Goal: Information Seeking & Learning: Learn about a topic

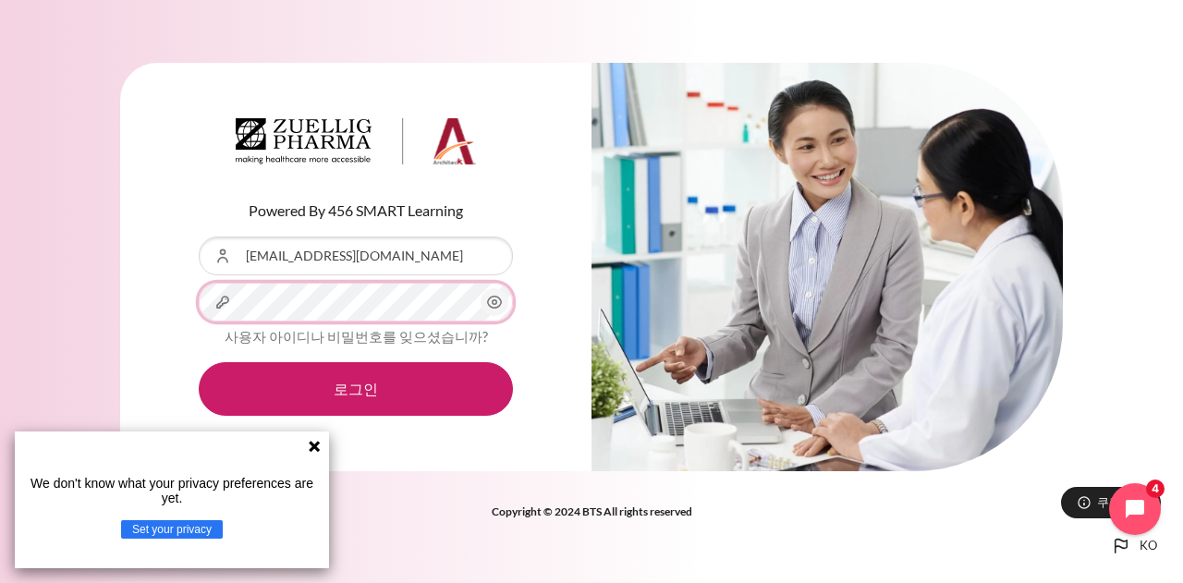
click at [199, 362] on button "로그인" at bounding box center [356, 389] width 314 height 54
click at [312, 445] on icon at bounding box center [314, 446] width 11 height 11
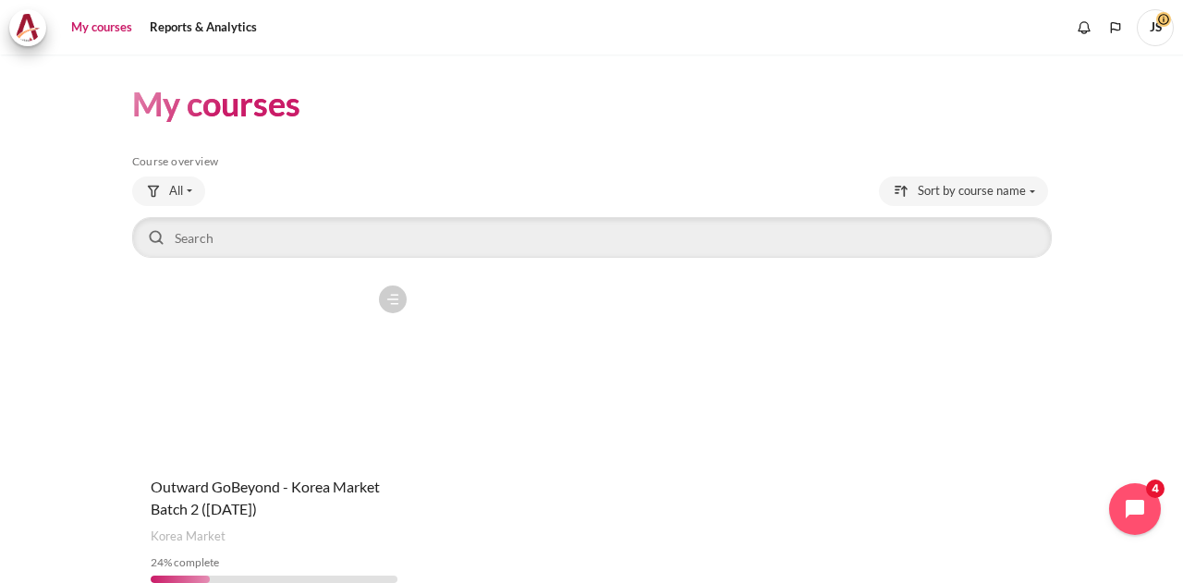
click at [273, 374] on figure "Content" at bounding box center [274, 368] width 285 height 185
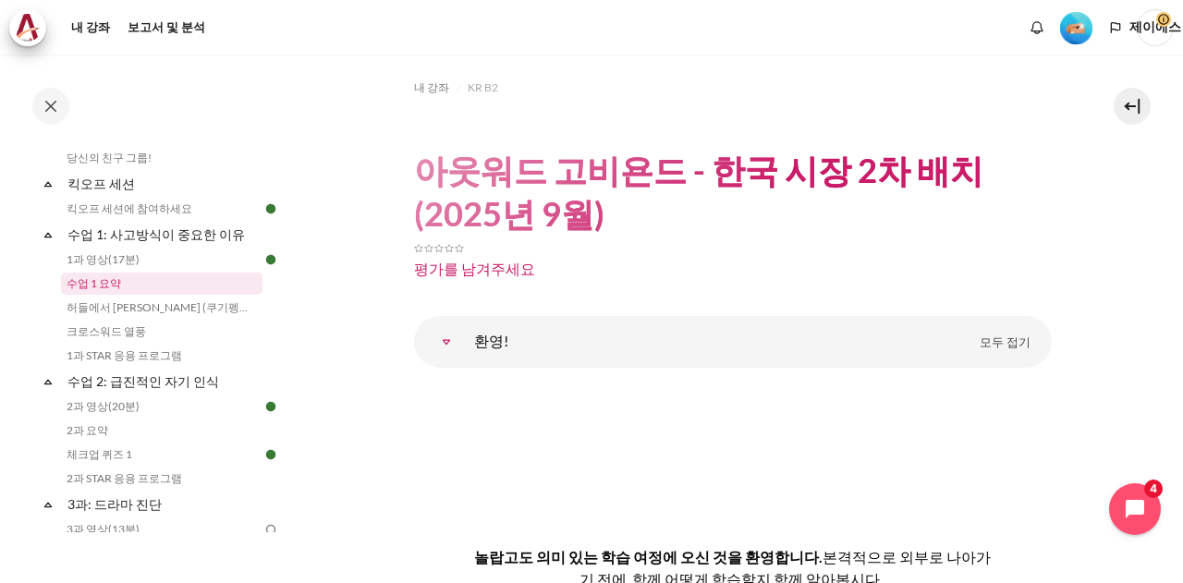
scroll to position [277, 0]
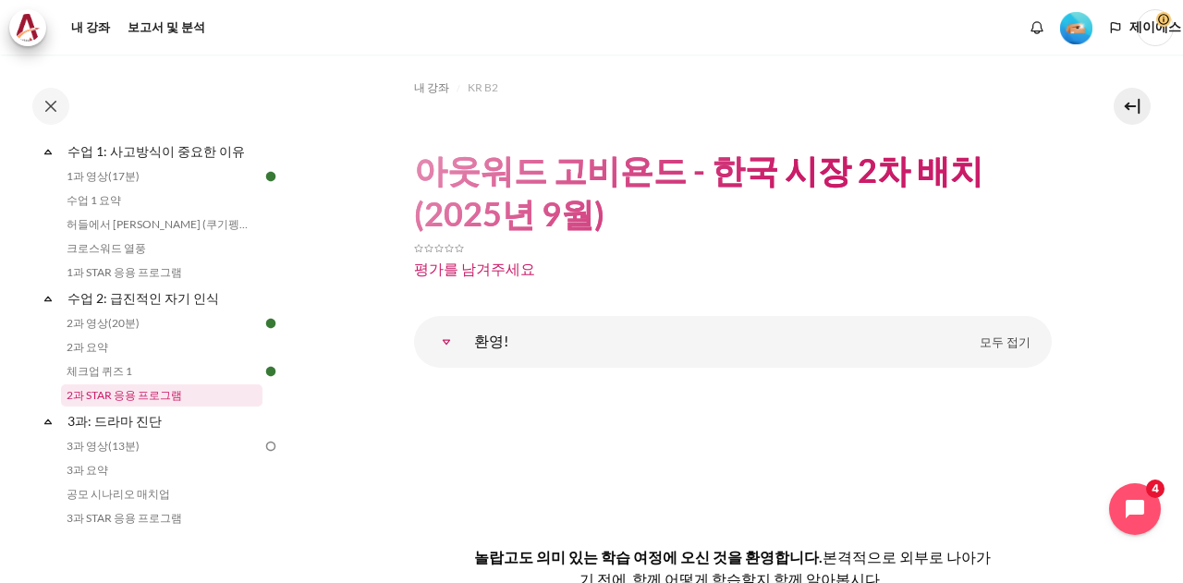
click at [189, 397] on link "2과 STAR 응용 프로그램" at bounding box center [161, 395] width 201 height 22
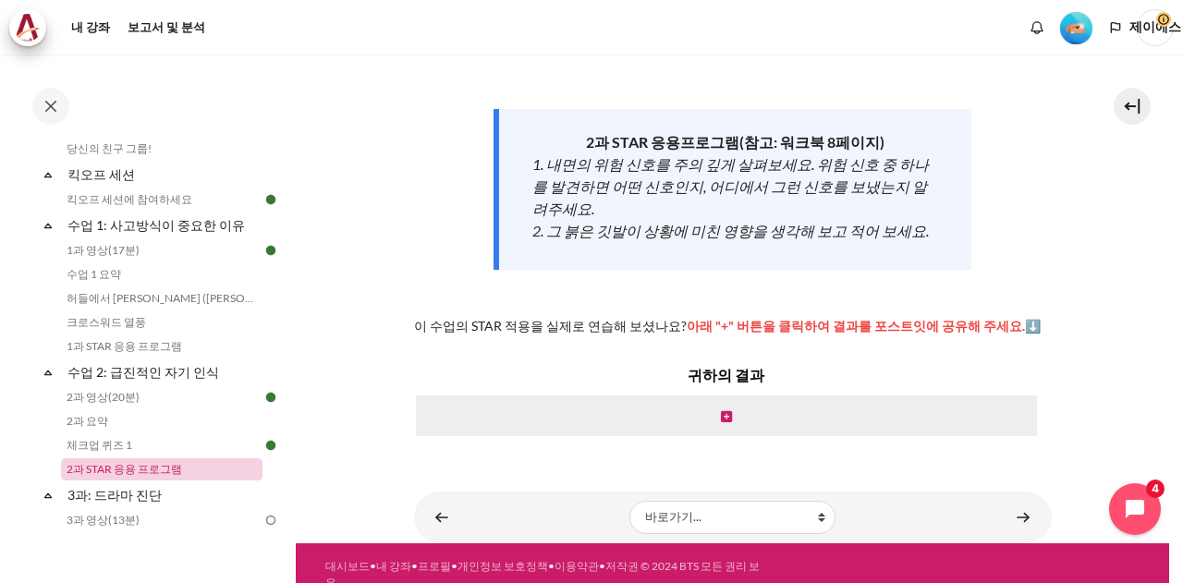
scroll to position [171, 0]
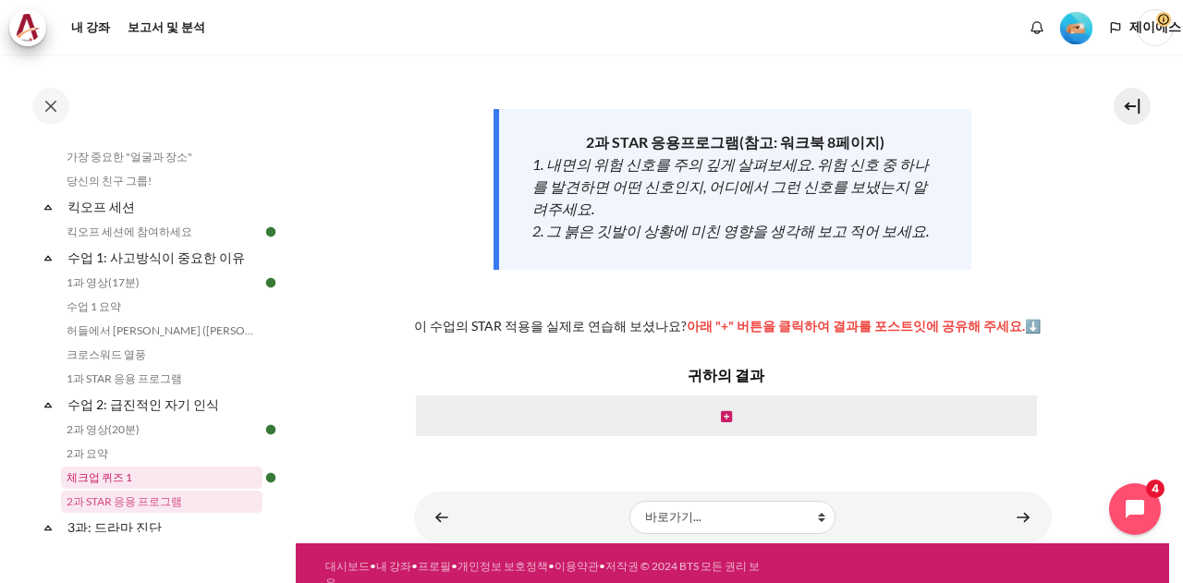
click at [209, 468] on link "체크업 퀴즈 1" at bounding box center [161, 478] width 201 height 22
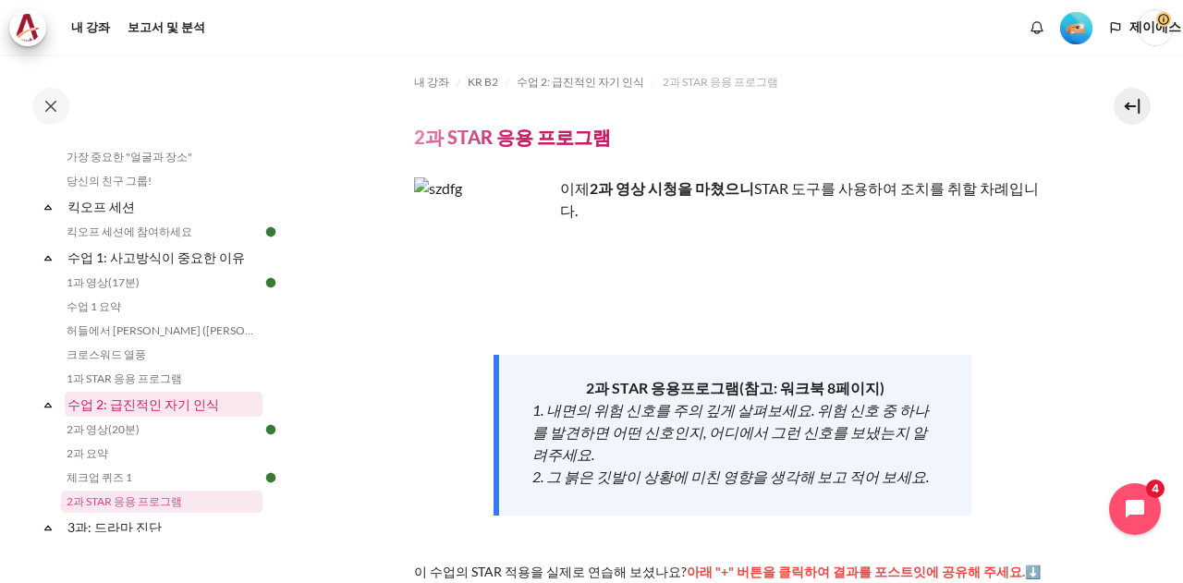
scroll to position [0, 0]
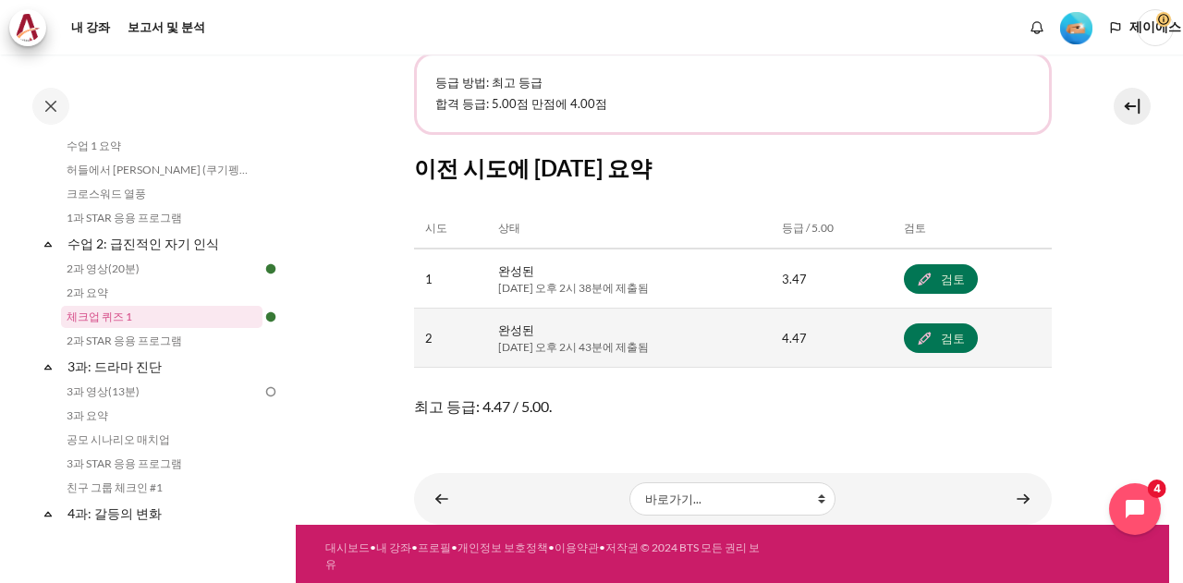
scroll to position [942, 0]
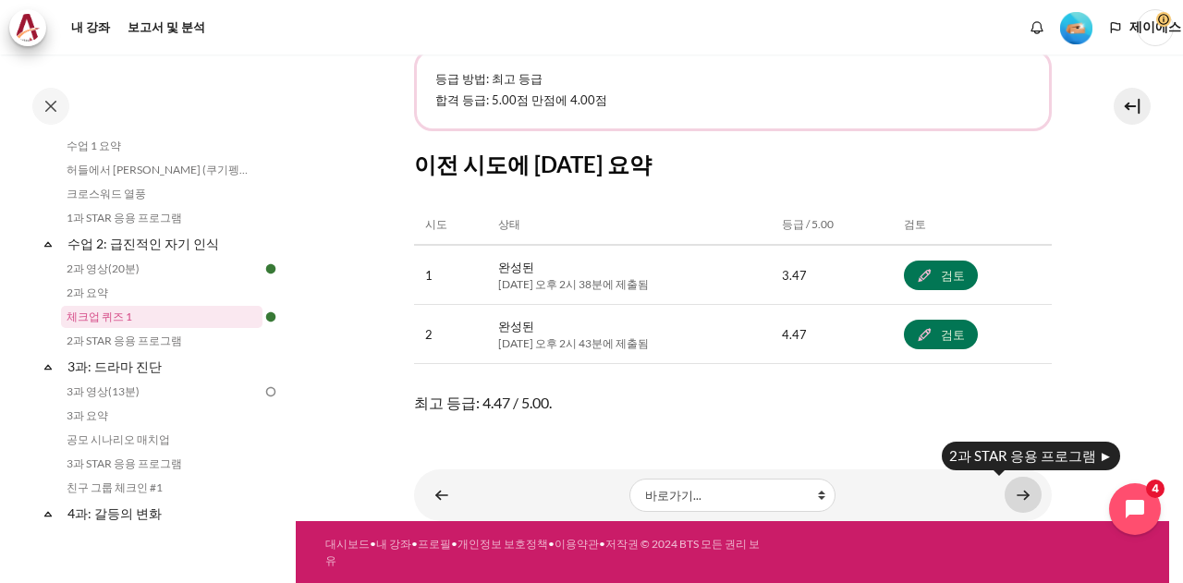
click at [1016, 489] on link "콘텐츠" at bounding box center [1022, 495] width 37 height 36
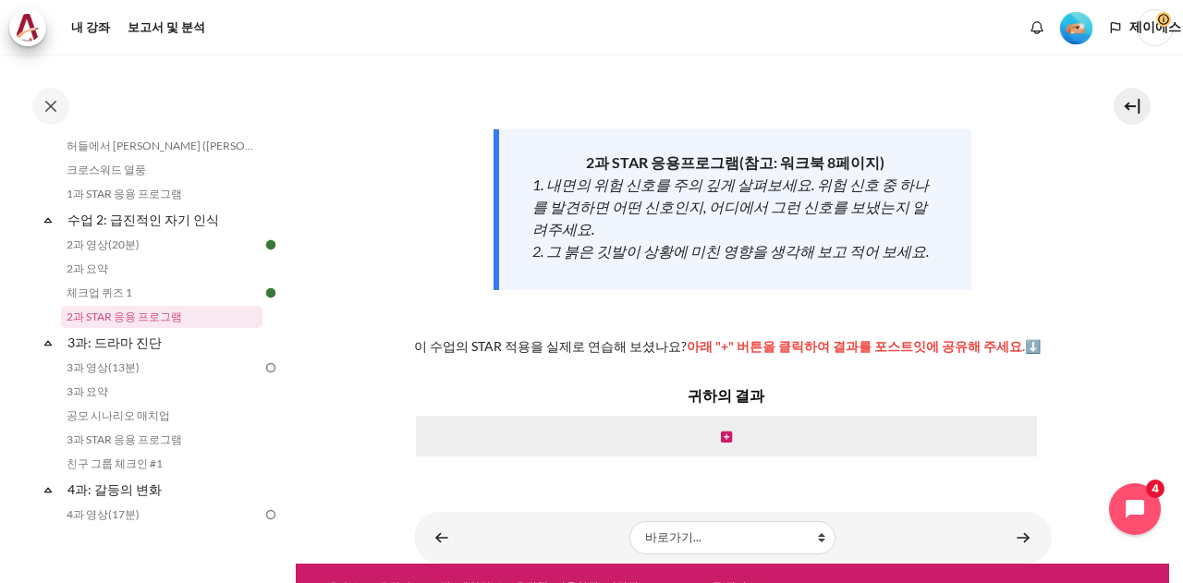
scroll to position [251, 0]
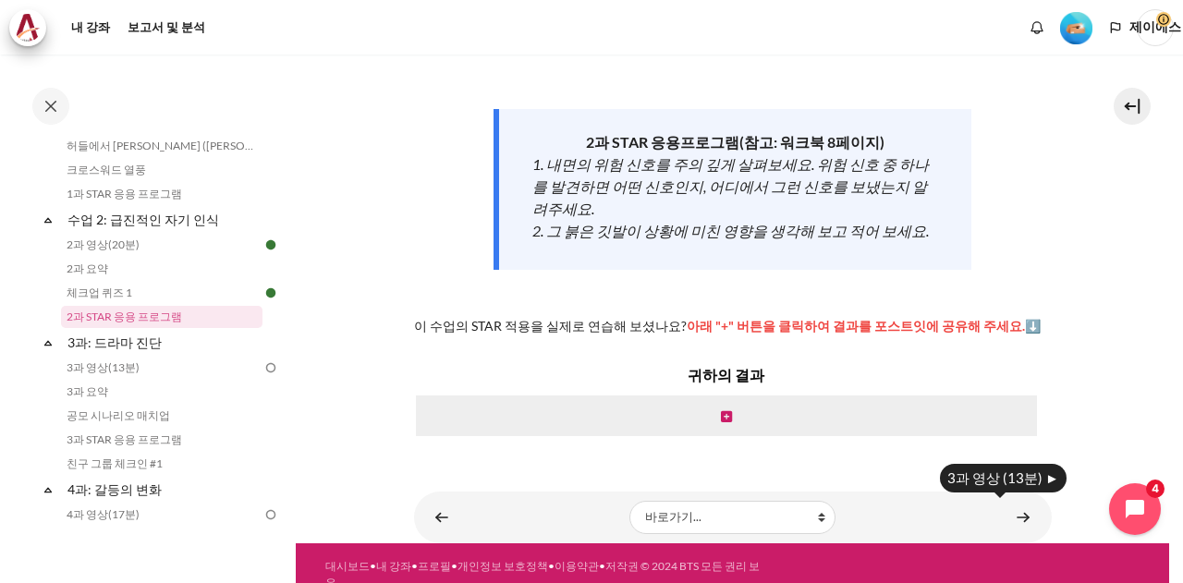
click at [1007, 491] on body "본문으로 건너뛰기 오픈 코스 인덱스 완료율 24% 6 / 25 확장하다 무너지다" at bounding box center [591, 291] width 1183 height 583
click at [1081, 424] on section "내 강좌 KR B2 수업 2: 급진적인 자기 인식 2과 STAR 응용 프로그램 2과 STAR 응용 프로그램 이제" at bounding box center [732, 173] width 873 height 740
click at [1018, 504] on link "콘텐츠" at bounding box center [1022, 517] width 37 height 36
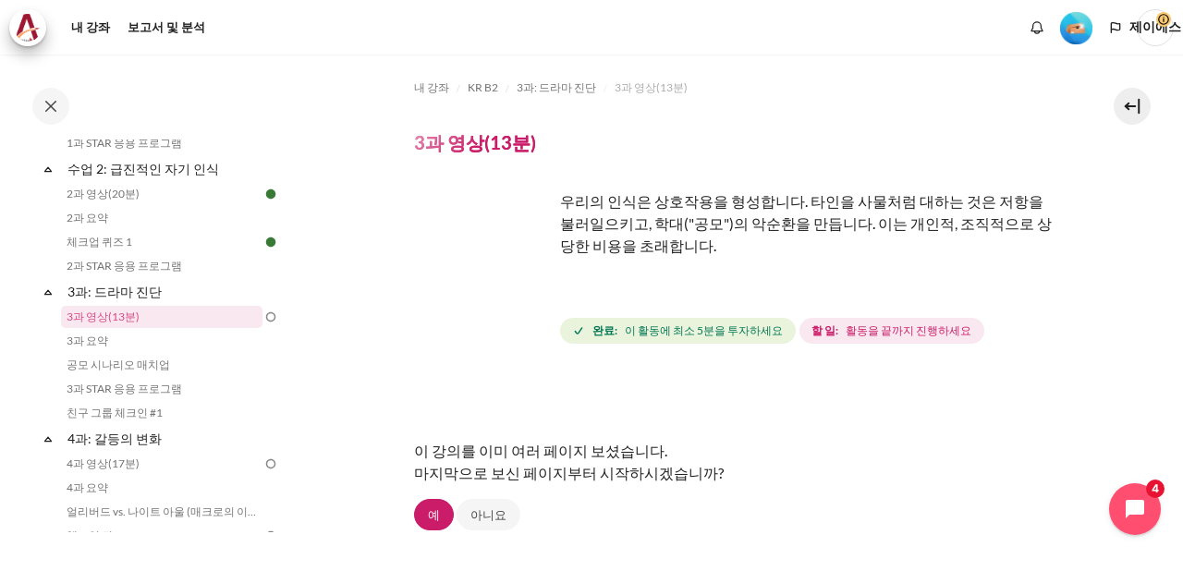
scroll to position [92, 0]
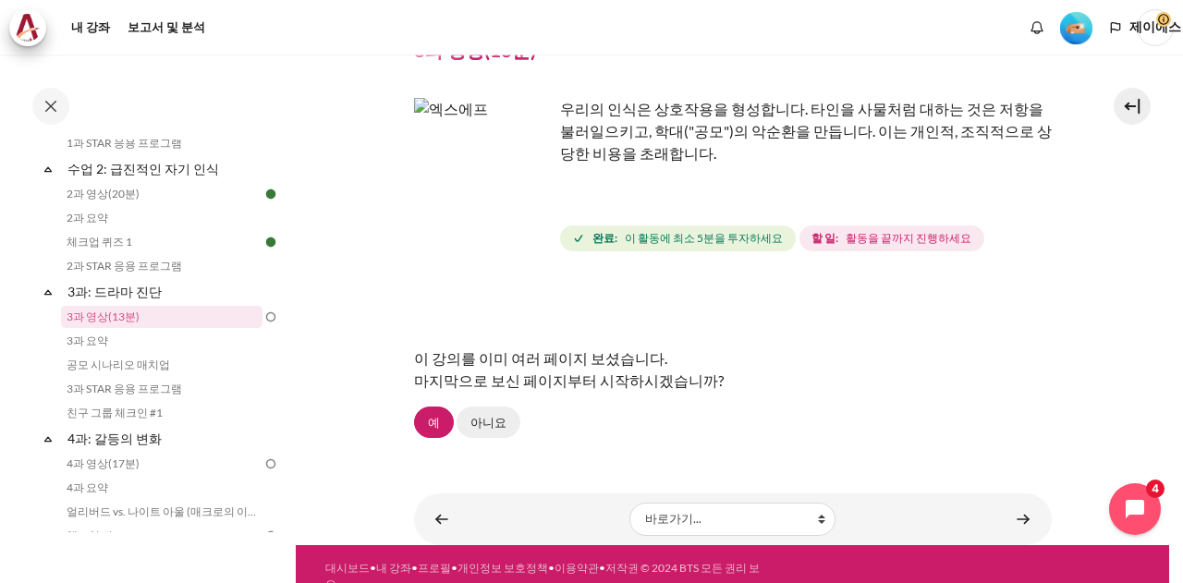
click at [470, 417] on font "아니요" at bounding box center [488, 422] width 36 height 15
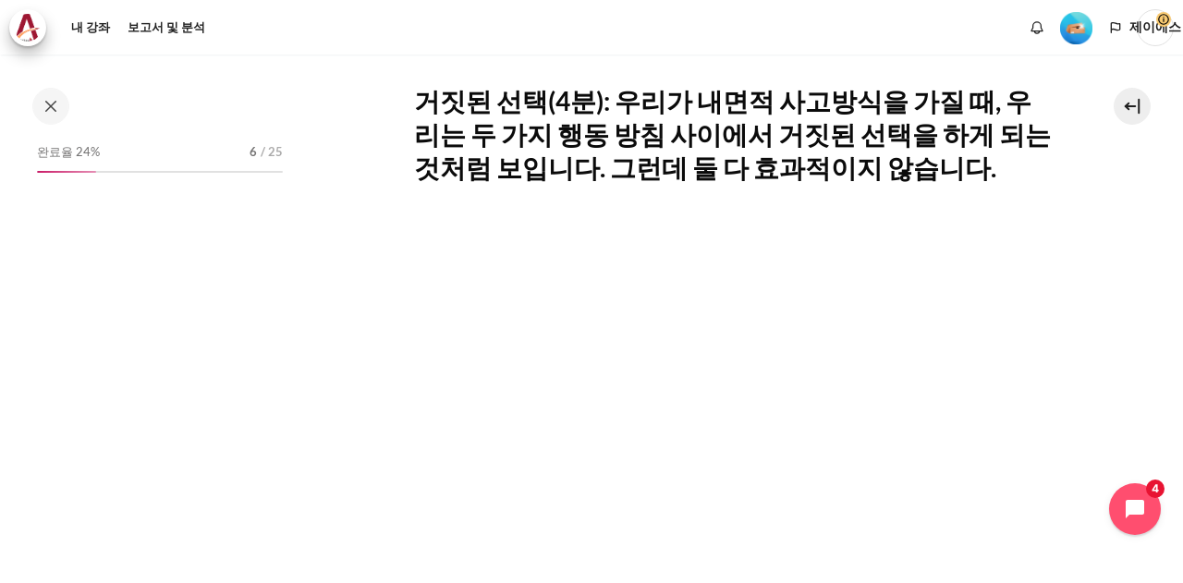
scroll to position [370, 0]
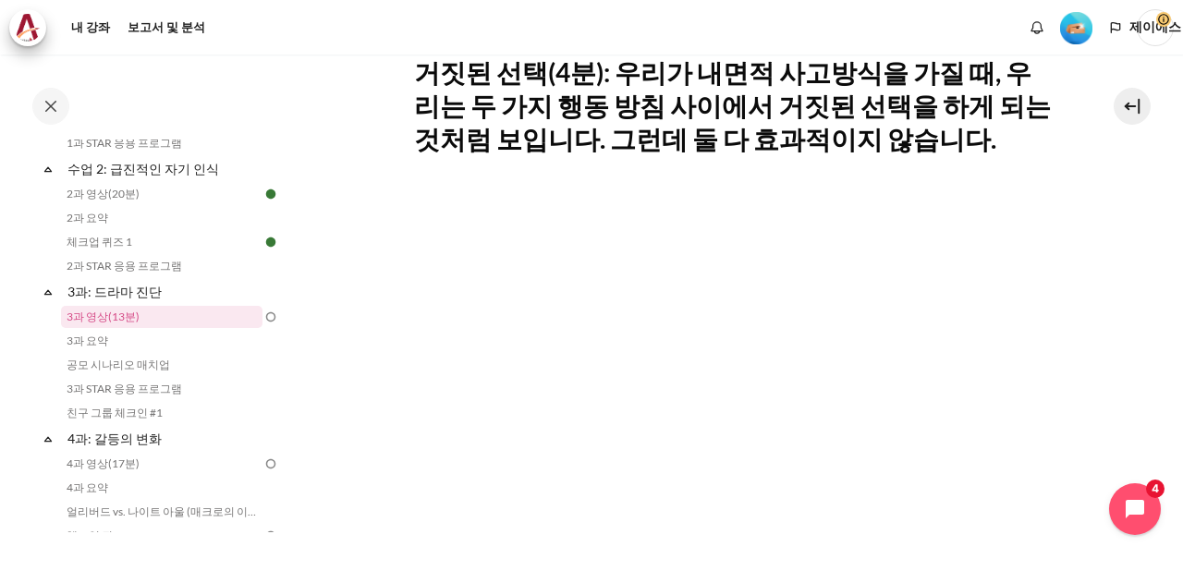
drag, startPoint x: 1129, startPoint y: 230, endPoint x: 299, endPoint y: 125, distance: 836.4
click at [299, 125] on section "내 강좌 KR B2 3과: 드라마 진단 3과 영상(13분) 3과 영상(13분)" at bounding box center [732, 307] width 873 height 1245
drag, startPoint x: 329, startPoint y: 132, endPoint x: 1081, endPoint y: 256, distance: 762.2
click at [1081, 256] on section "내 강좌 KR B2 3과: 드라마 진단 3과 영상(13분) 3과 영상(13분)" at bounding box center [732, 307] width 873 height 1245
drag, startPoint x: 1032, startPoint y: 251, endPoint x: 1172, endPoint y: 240, distance: 140.0
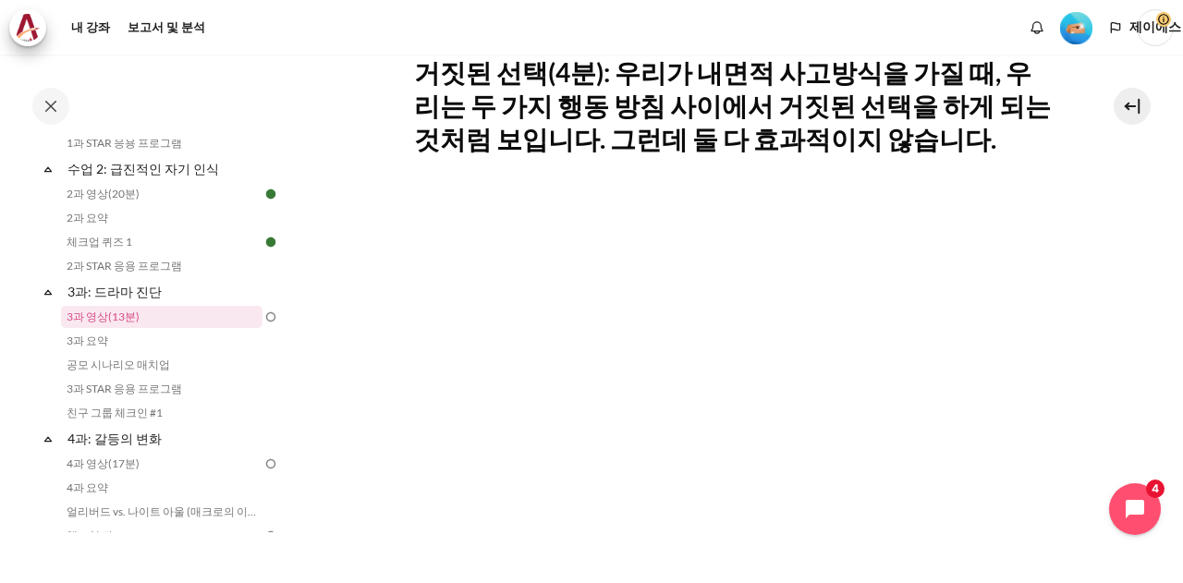
click at [1172, 240] on div "내 강좌 KR B2 3과: 드라마 진단 3과 영상(13분) 3과 영상(13분) 할 일:" at bounding box center [591, 319] width 1183 height 528
drag, startPoint x: 1130, startPoint y: 230, endPoint x: 322, endPoint y: 347, distance: 816.9
click at [322, 347] on section "내 강좌 KR B2 3과: 드라마 진단 3과 영상(13분) 3과 영상(13분)" at bounding box center [732, 307] width 873 height 1245
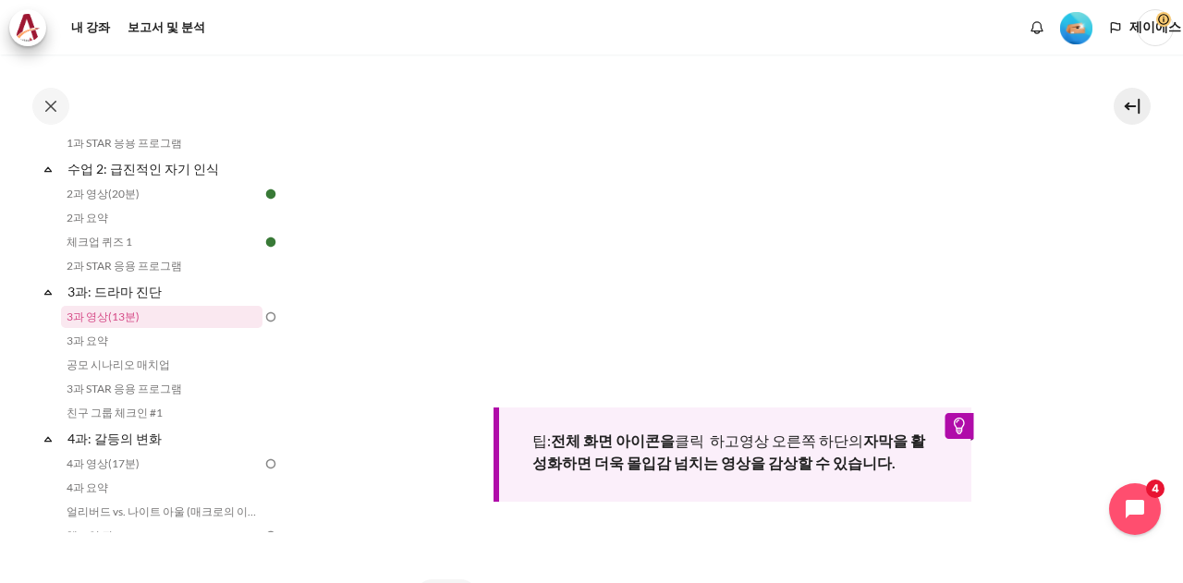
scroll to position [462, 0]
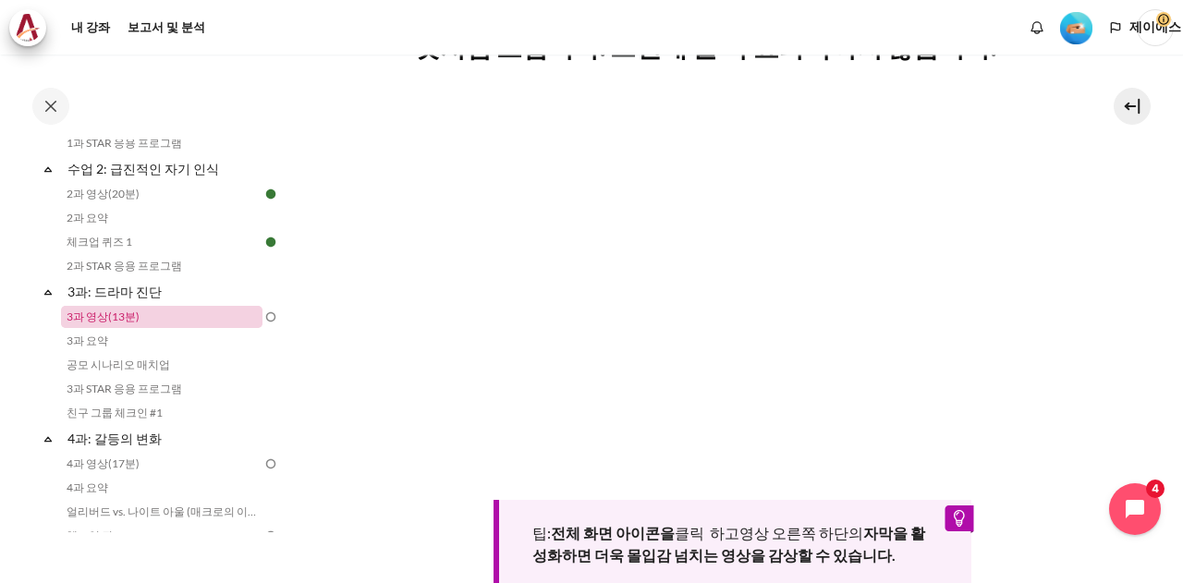
click at [89, 317] on font "3과 영상(13분)" at bounding box center [103, 317] width 73 height 14
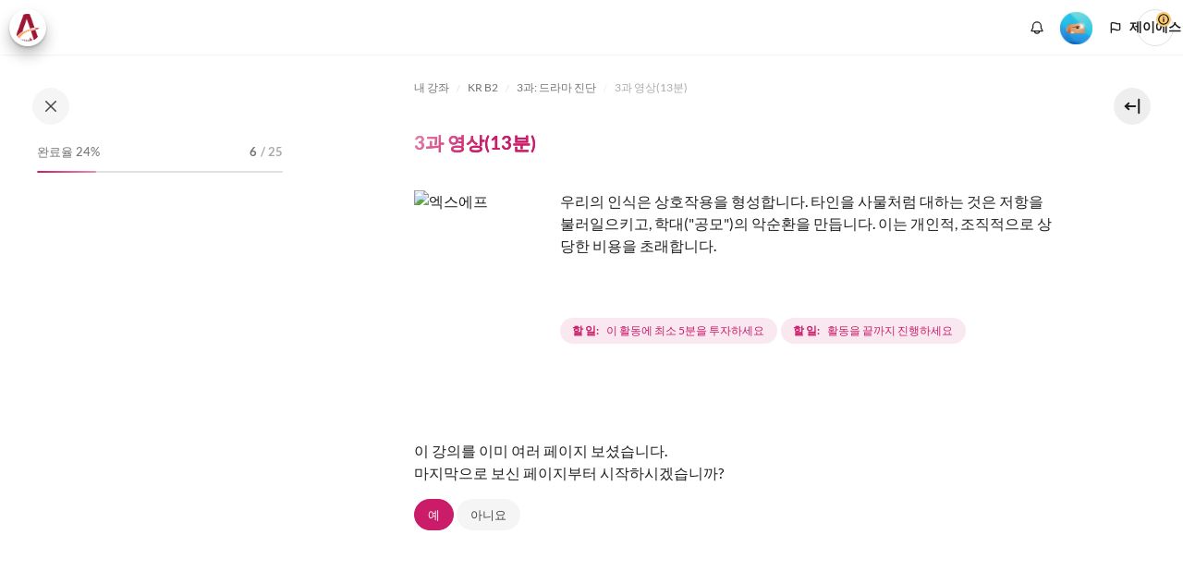
scroll to position [407, 0]
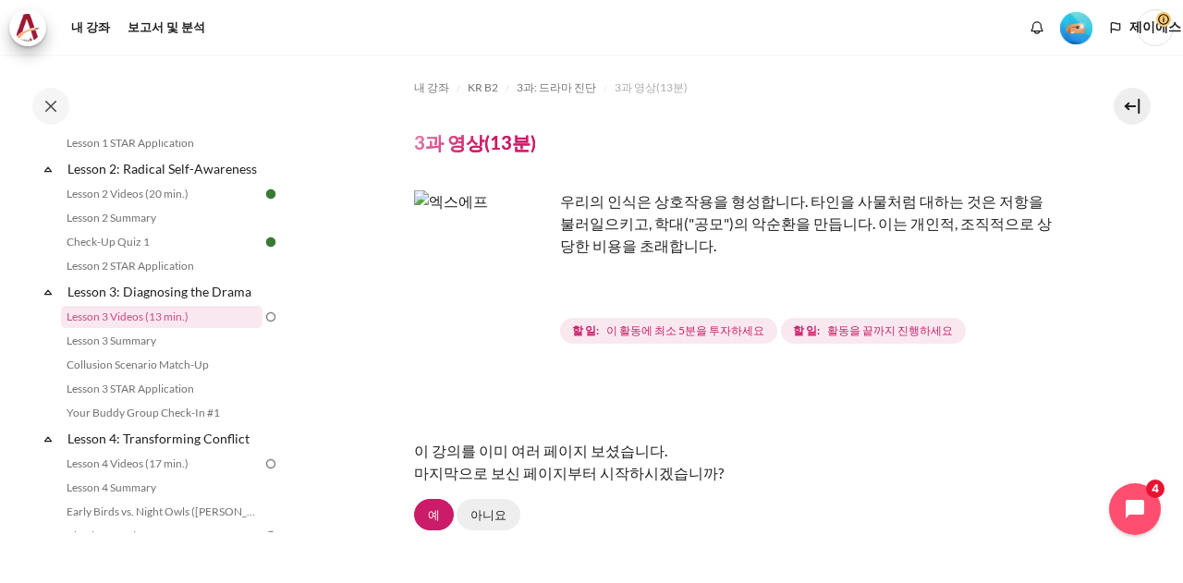
click at [481, 516] on font "아니요" at bounding box center [488, 514] width 36 height 15
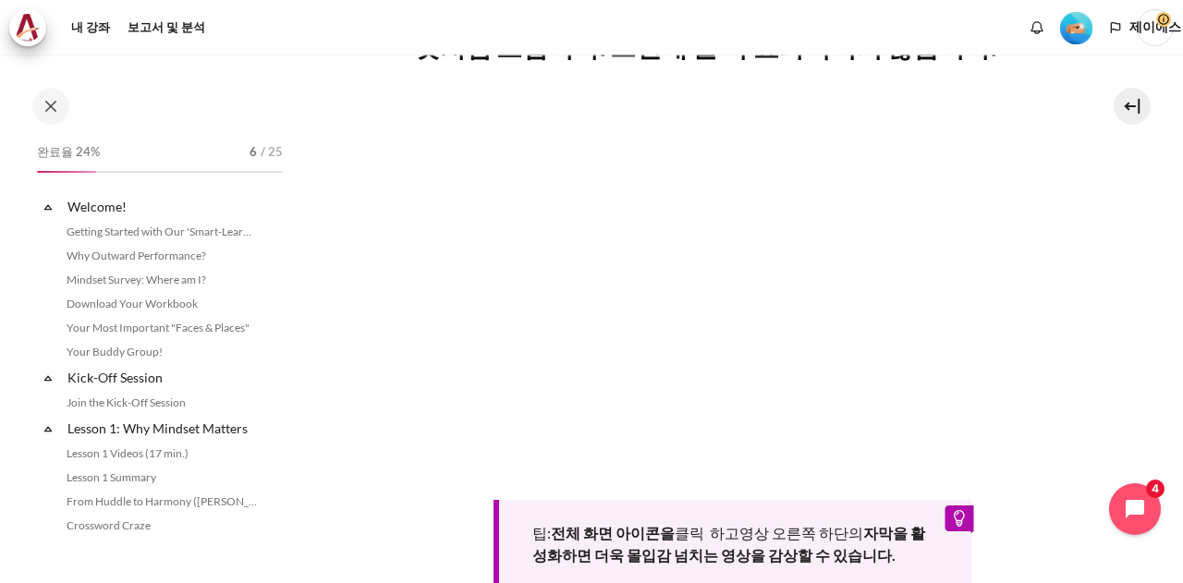
scroll to position [407, 0]
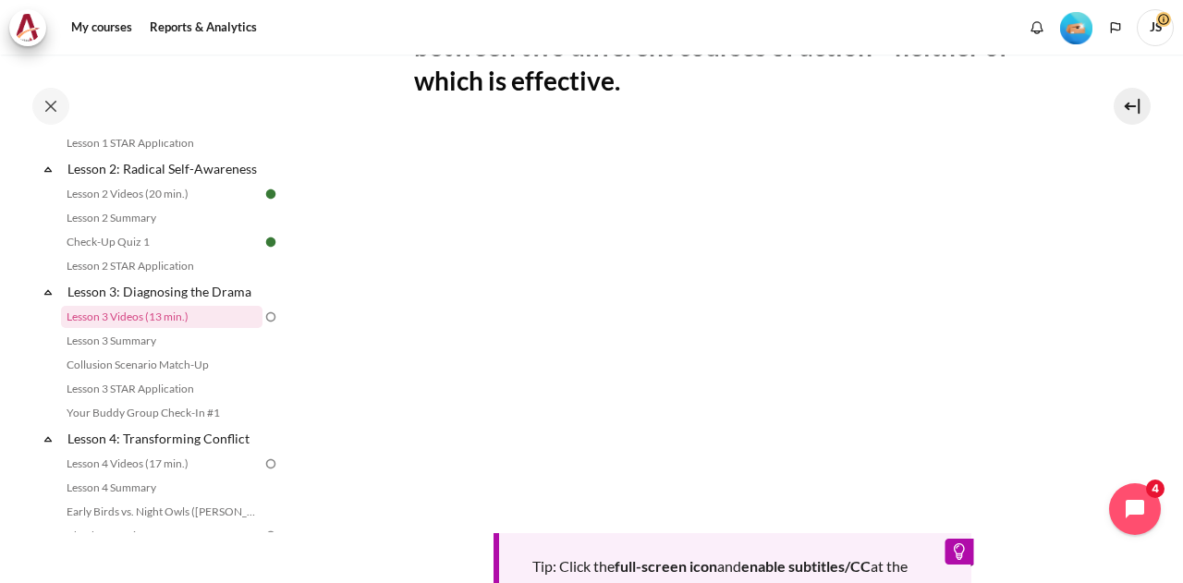
click at [1144, 266] on section "My courses KR B2 Lesson 3: Diagnosing the Drama Lesson 3 Videos (13 min.) Lesso…" at bounding box center [732, 231] width 873 height 1277
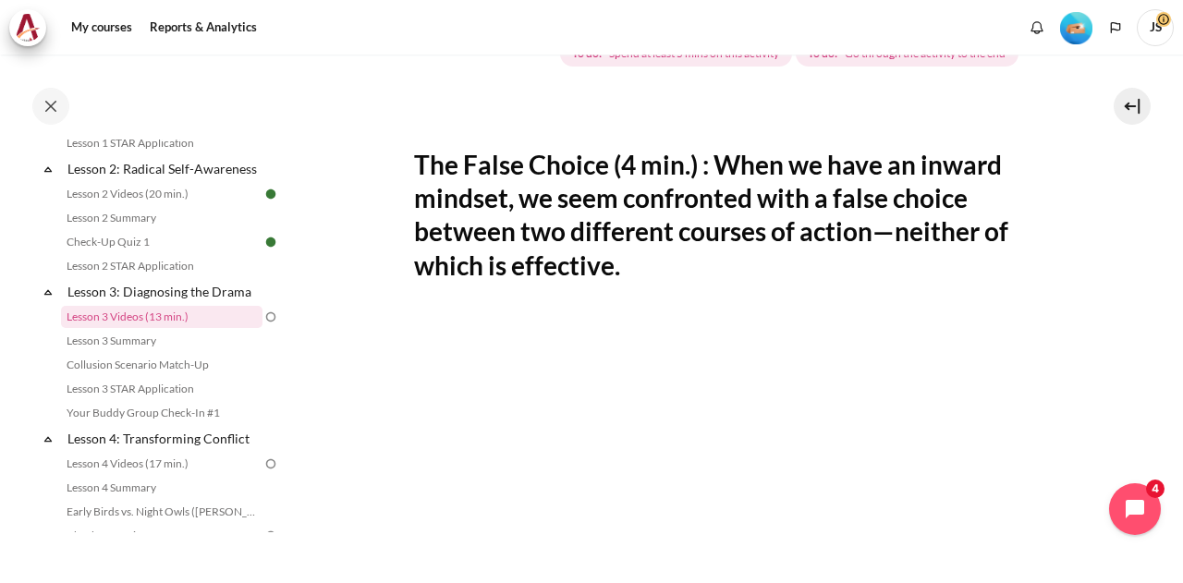
scroll to position [462, 0]
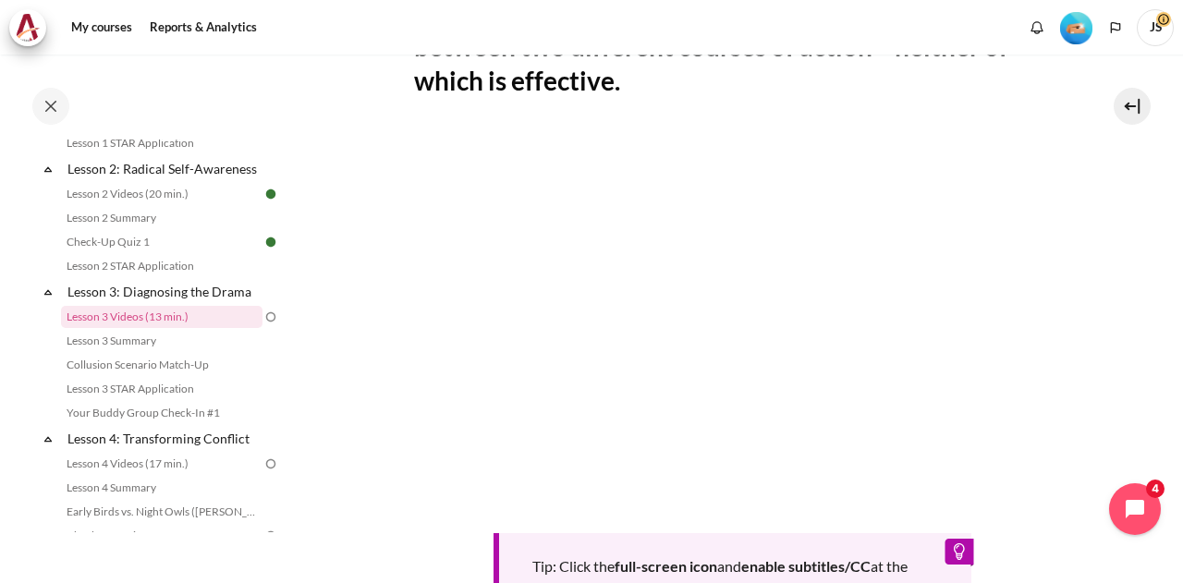
click at [1092, 341] on section "My courses KR B2 Lesson 3: Diagnosing the Drama Lesson 3 Videos (13 min.) Lesso…" at bounding box center [732, 231] width 873 height 1277
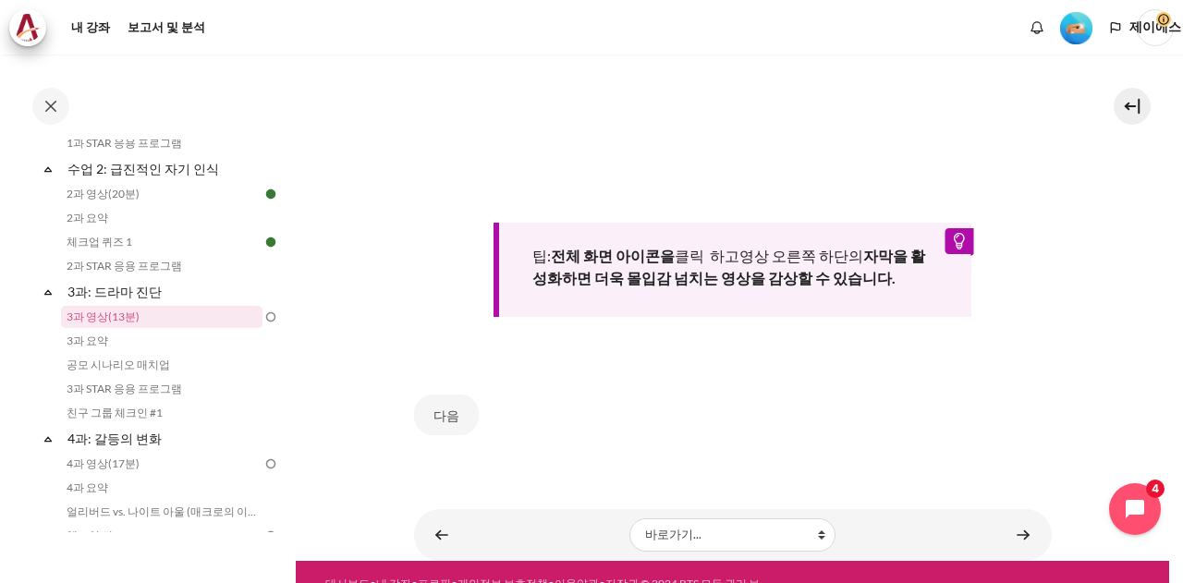
scroll to position [706, 0]
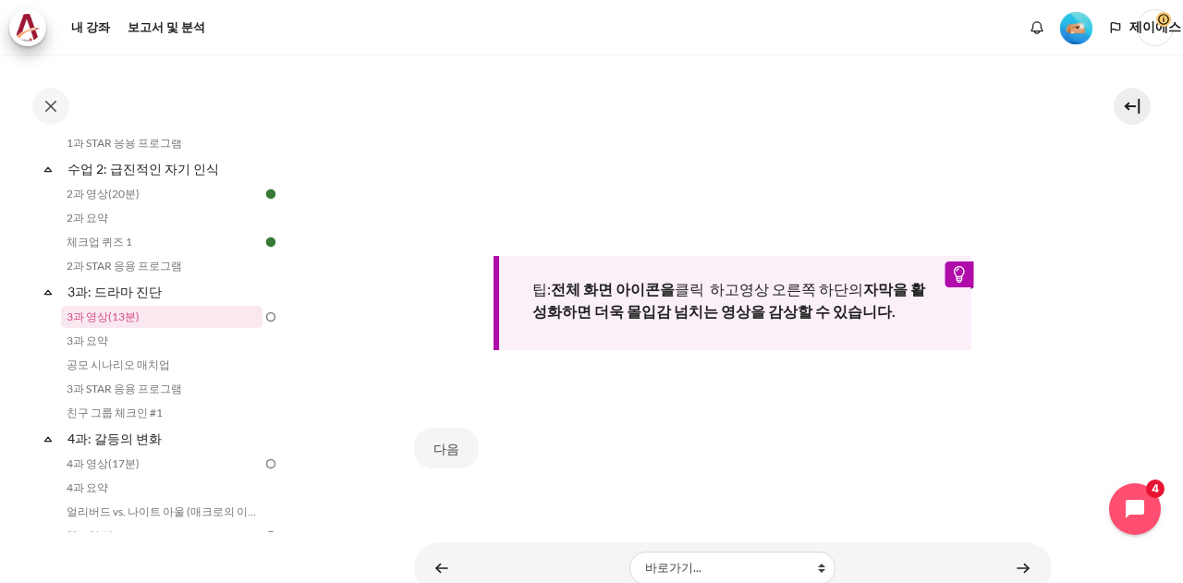
click at [861, 475] on div "다음" at bounding box center [733, 448] width 638 height 78
click at [448, 441] on font "다음" at bounding box center [446, 449] width 26 height 16
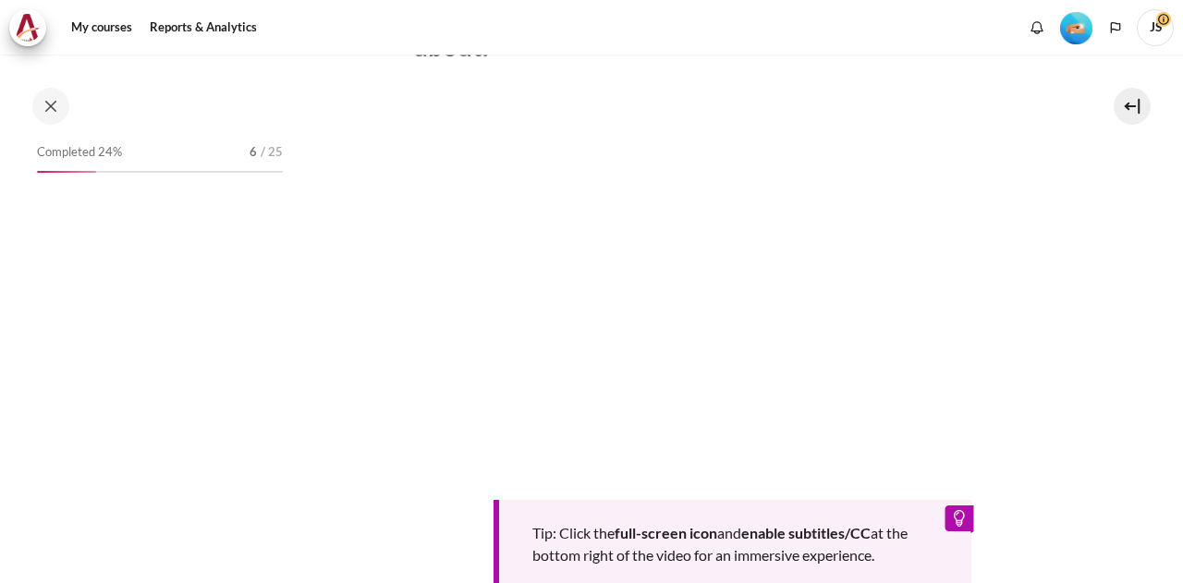
scroll to position [407, 0]
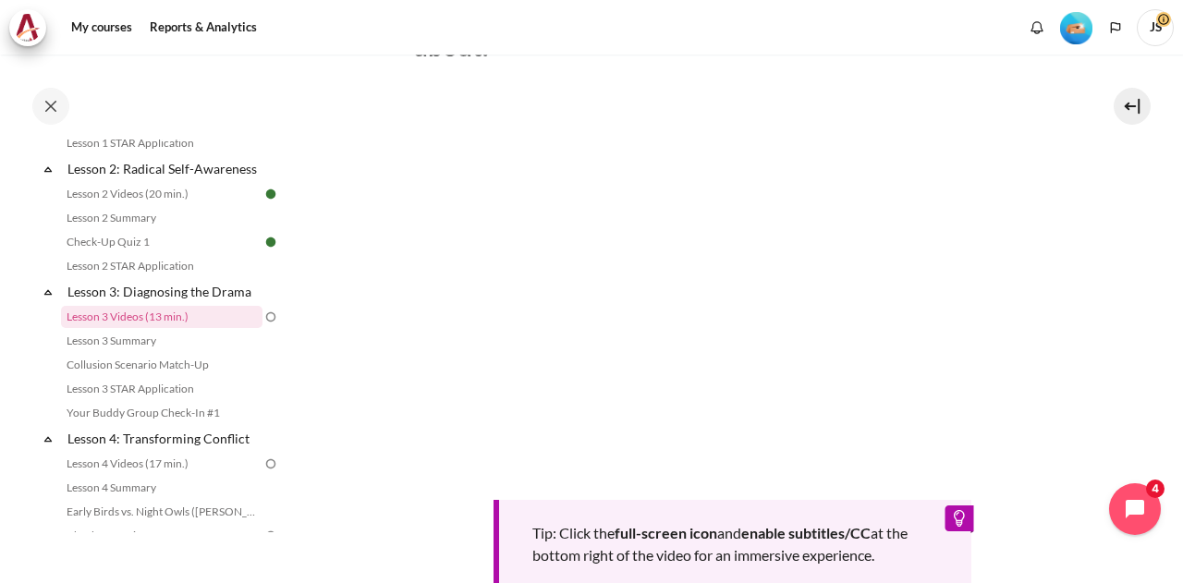
click at [1142, 343] on section "My courses KR B2 Lesson 3: Diagnosing the Drama Lesson 3 Videos (13 min.) Lesso…" at bounding box center [732, 215] width 873 height 1244
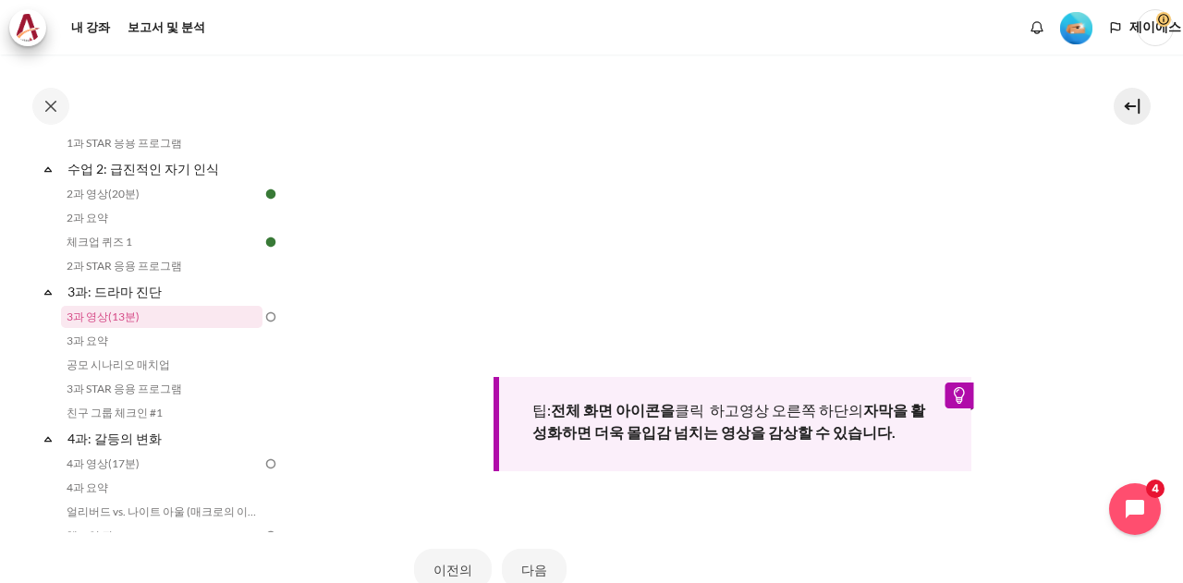
scroll to position [580, 0]
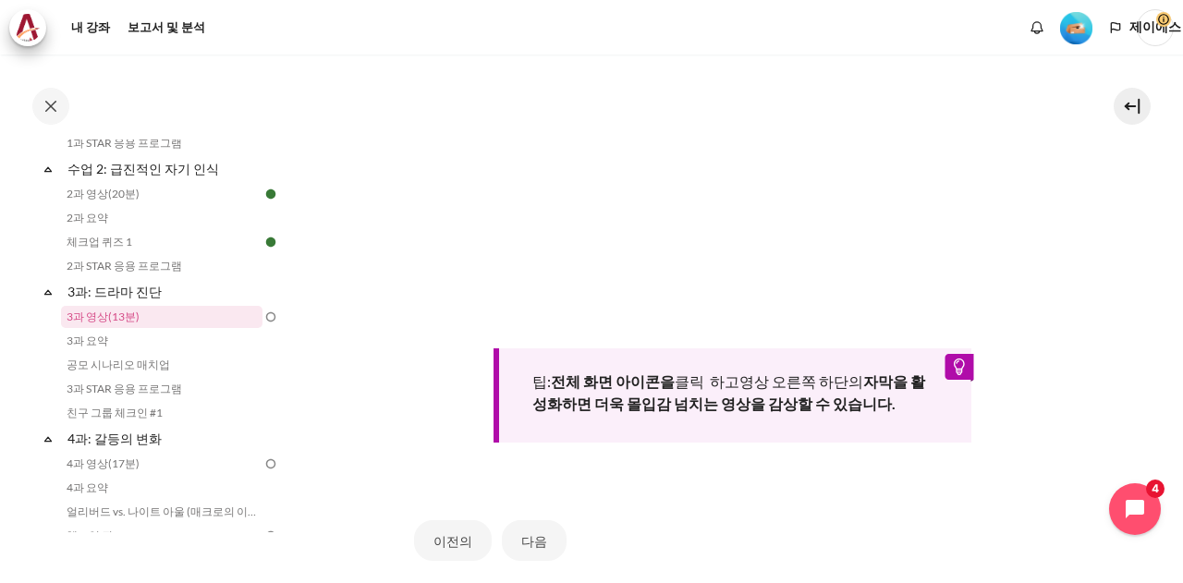
click at [1092, 319] on section "내 강좌 KR B2 3과: 드라마 진단 3과 영상(13분) 3과 영상(13분)" at bounding box center [732, 80] width 873 height 1212
click at [522, 541] on font "다음" at bounding box center [534, 541] width 26 height 16
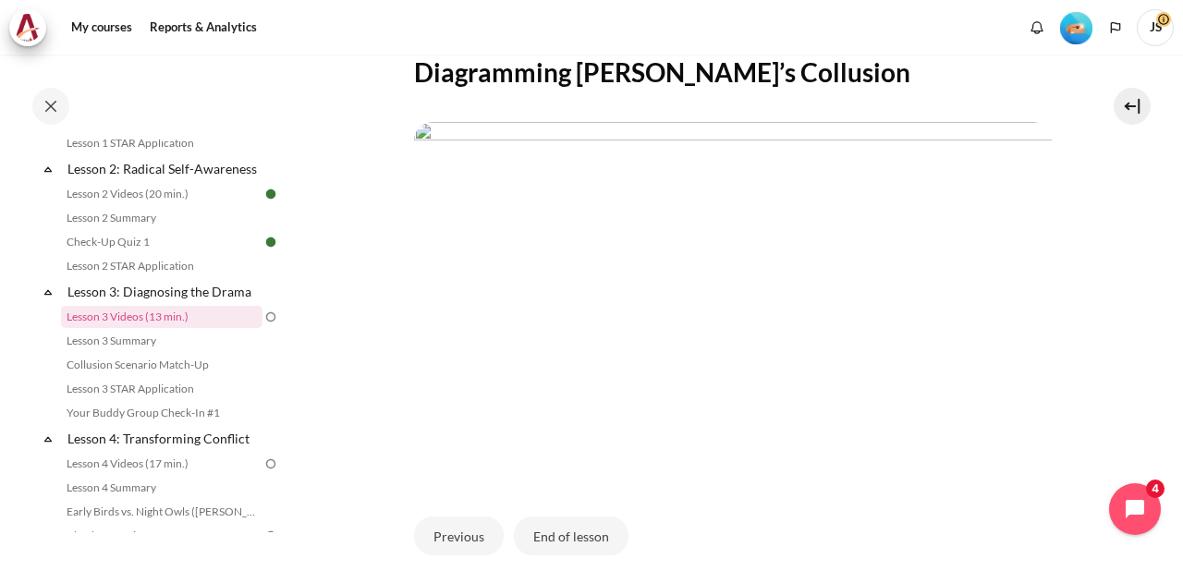
scroll to position [92, 0]
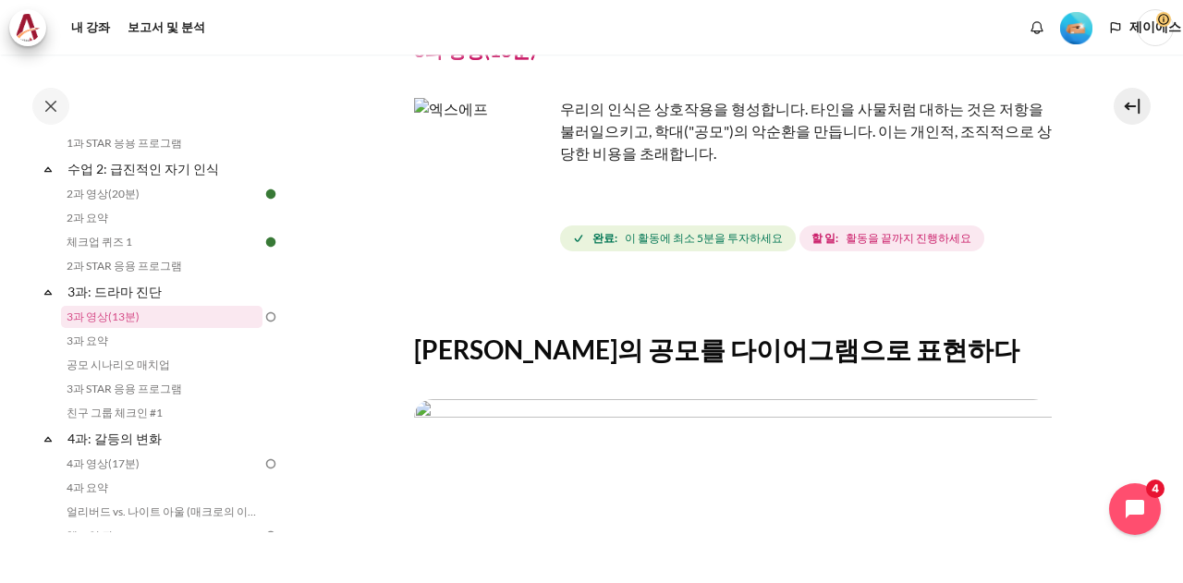
click at [1016, 315] on div "루이스의 공모를 다이어그램으로 표현하다 이전의 수업 종료" at bounding box center [733, 568] width 638 height 571
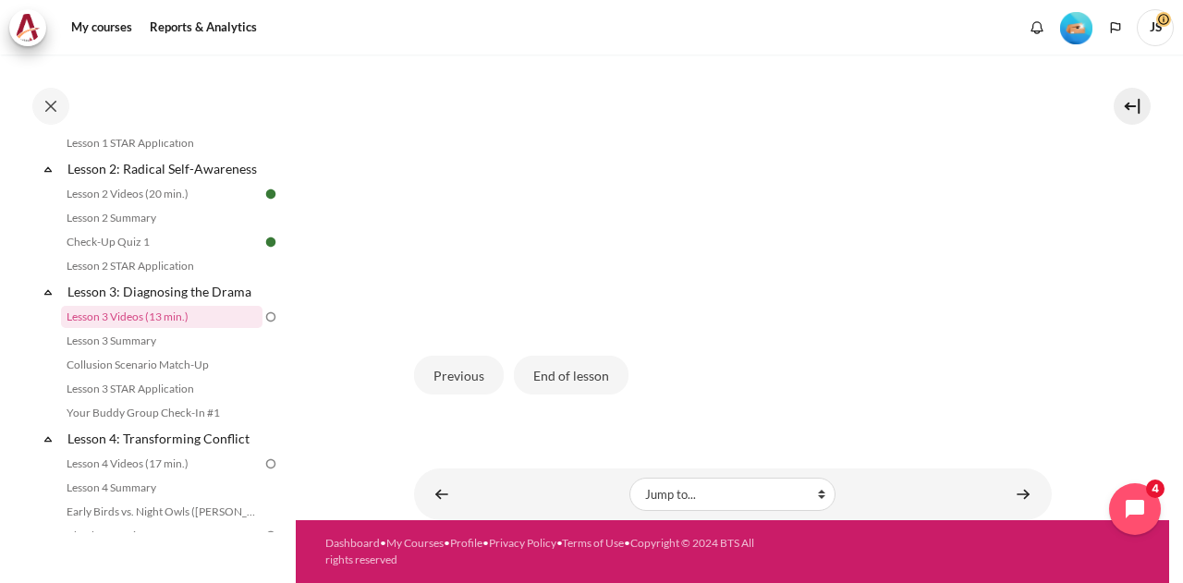
scroll to position [523, 0]
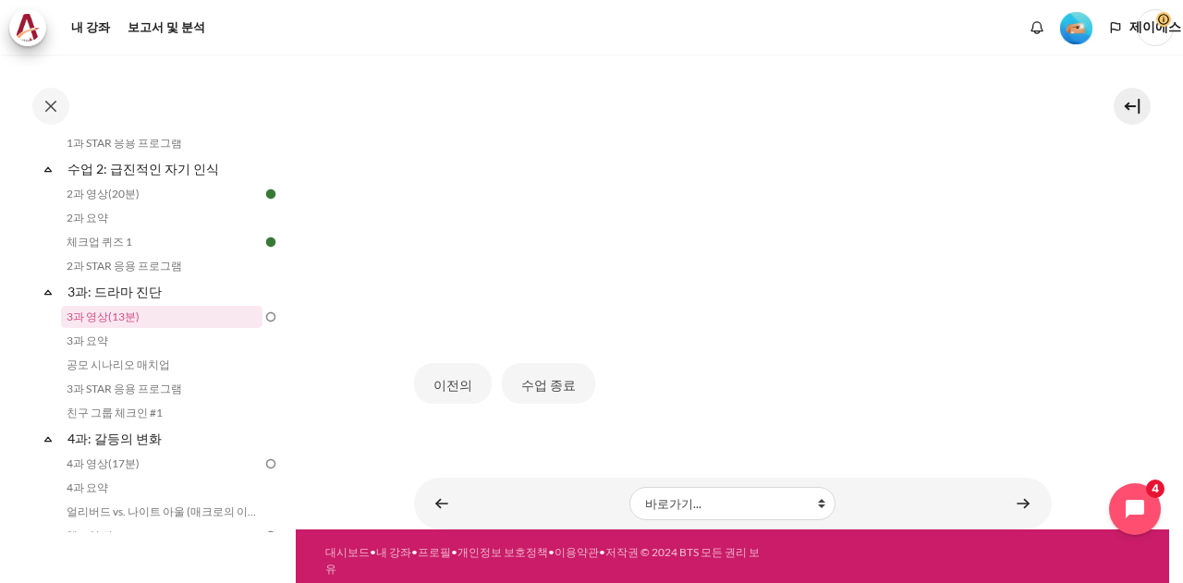
click at [538, 381] on font "수업 종료" at bounding box center [548, 385] width 55 height 16
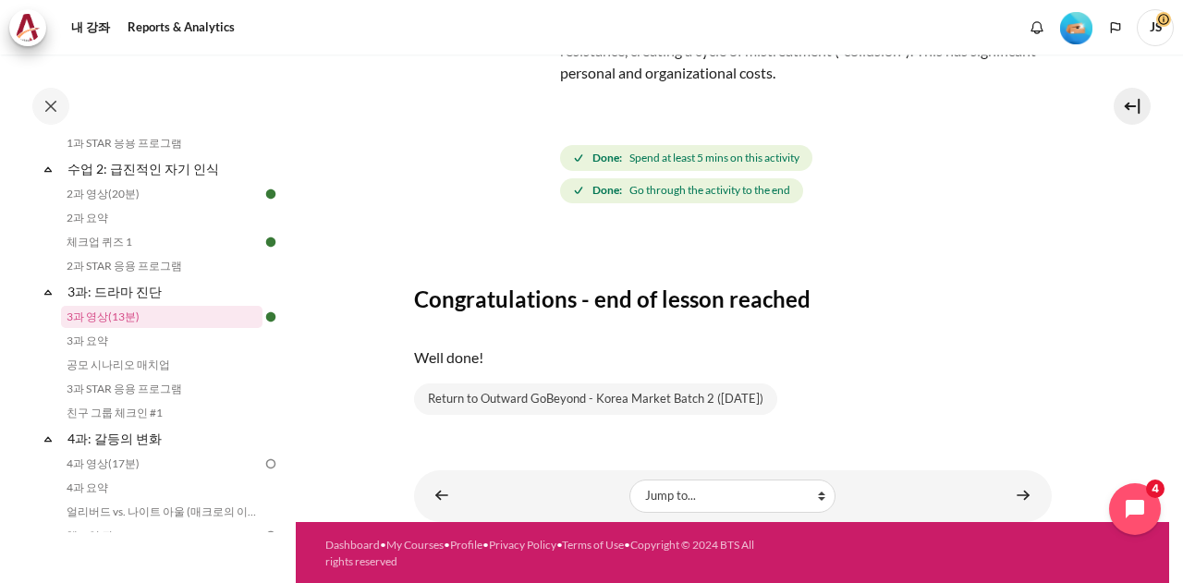
scroll to position [141, 0]
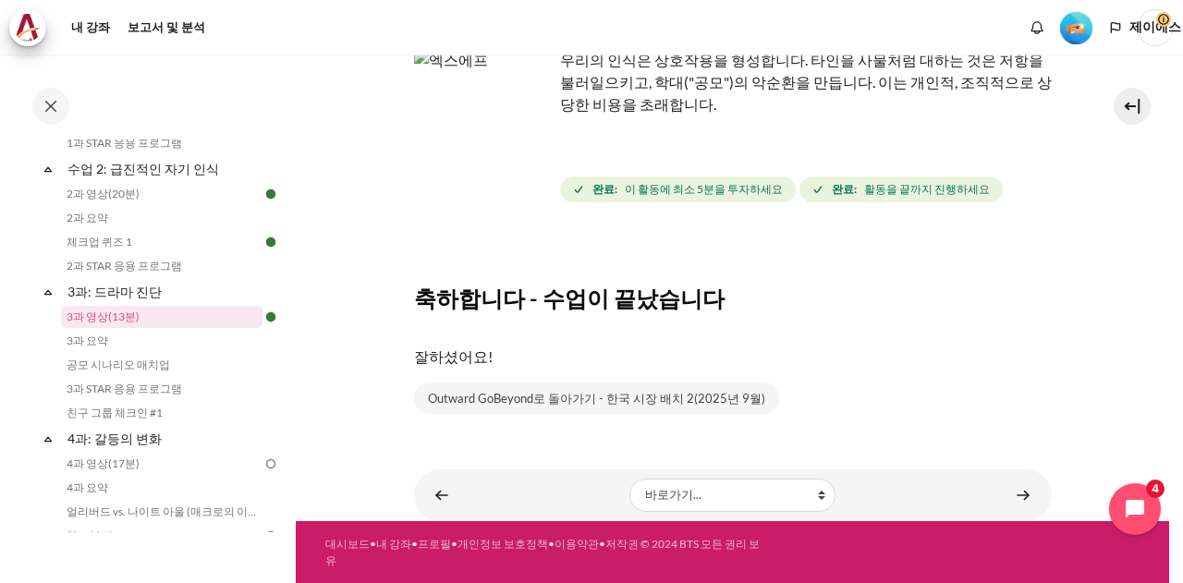
click at [1031, 331] on div "잘하셨어요!" at bounding box center [733, 357] width 638 height 52
click at [1021, 501] on link "콘텐츠" at bounding box center [1022, 495] width 37 height 36
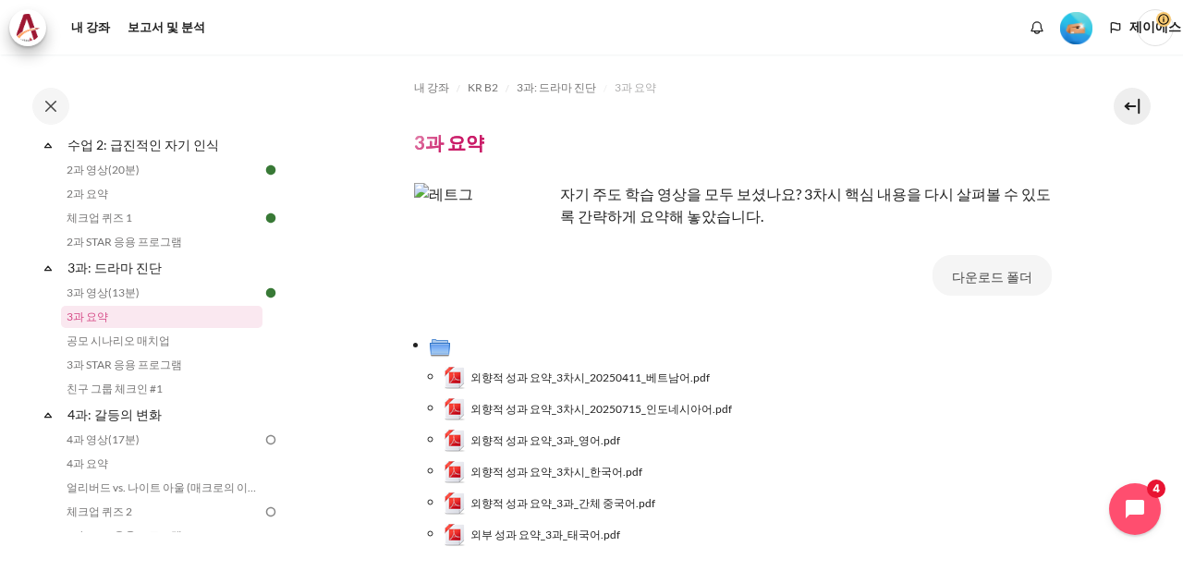
scroll to position [421, 0]
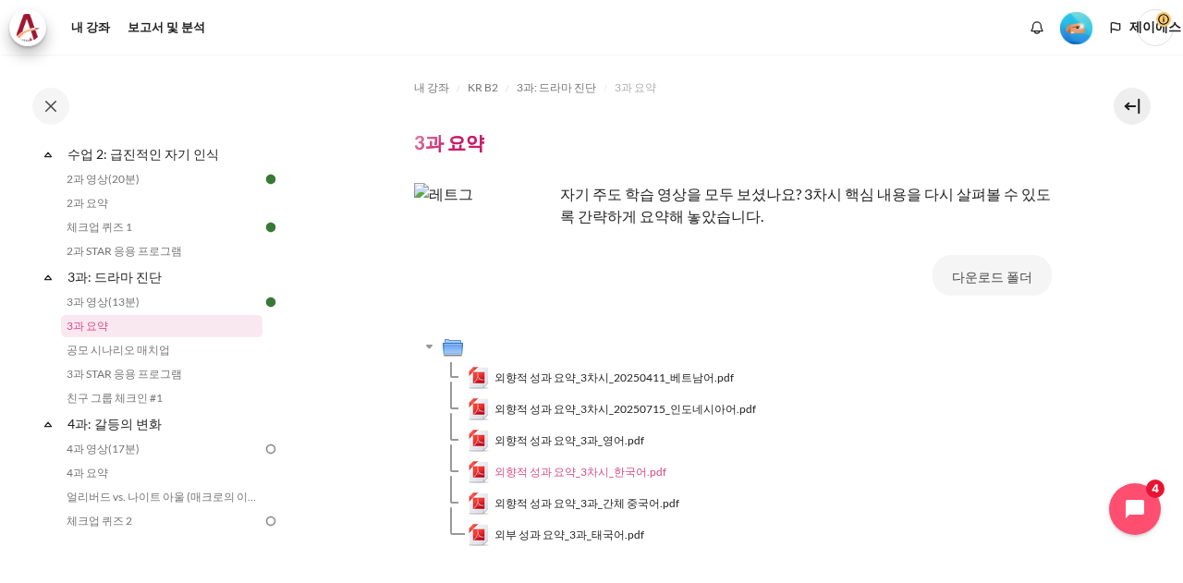
click at [597, 472] on font "외향적 성과 요약_3차시_한국어.pdf" at bounding box center [580, 472] width 172 height 14
click at [613, 477] on font "외향적 성과 요약_3차시_한국어.pdf" at bounding box center [580, 472] width 172 height 14
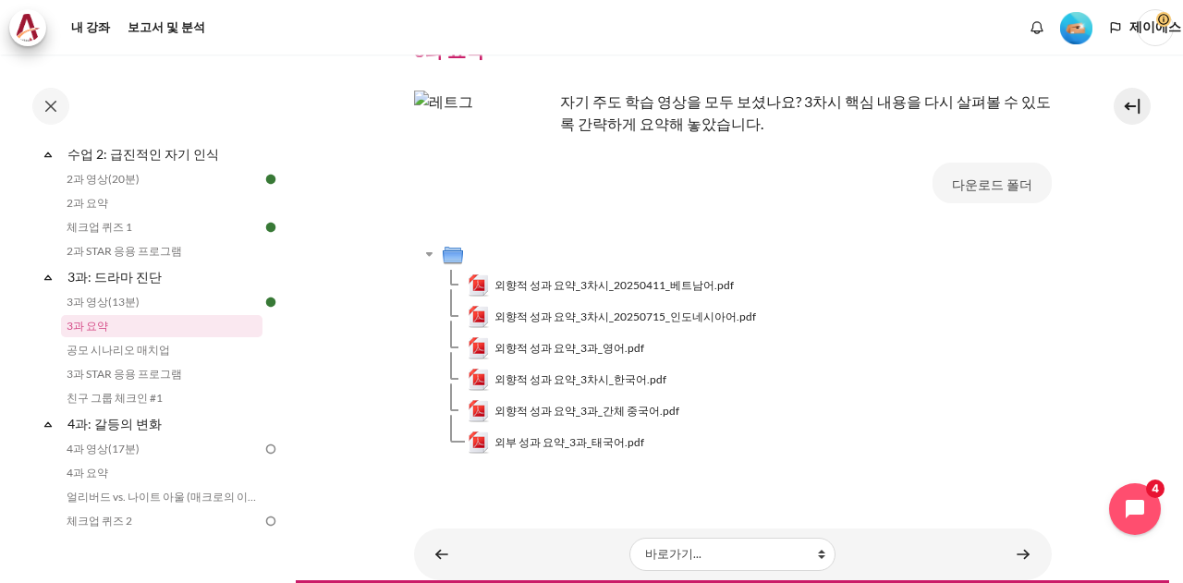
scroll to position [152, 0]
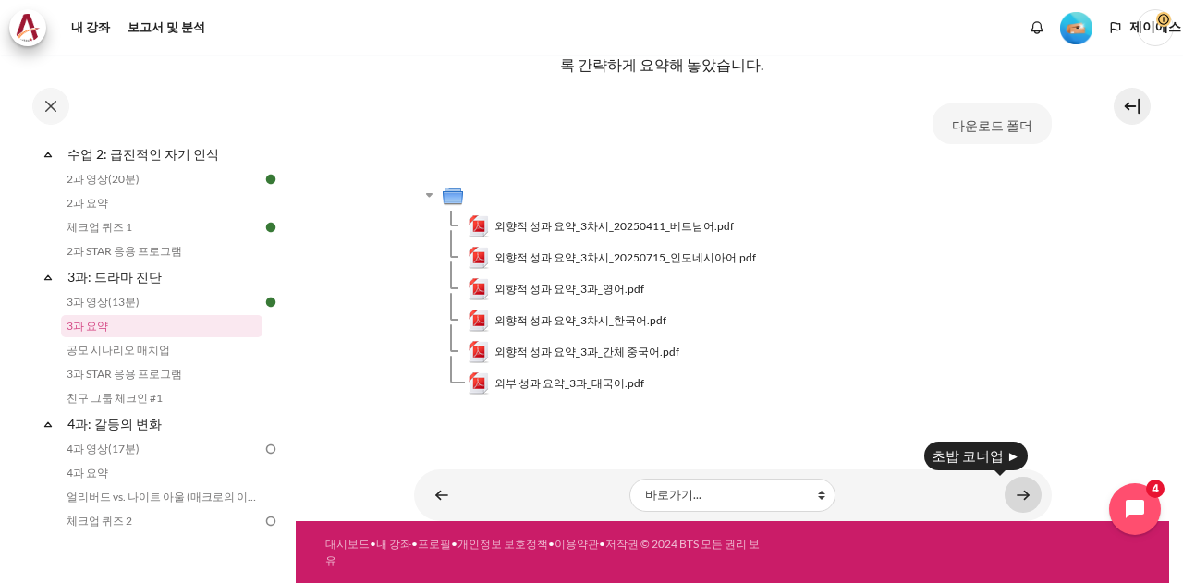
click at [1018, 493] on link "콘텐츠" at bounding box center [1022, 495] width 37 height 36
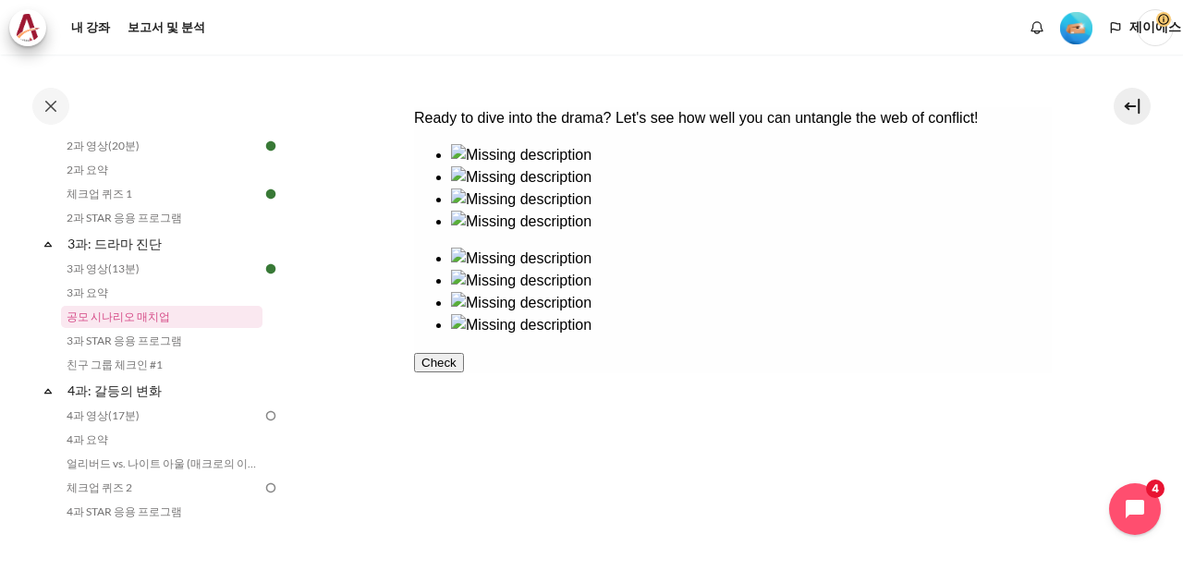
scroll to position [370, 0]
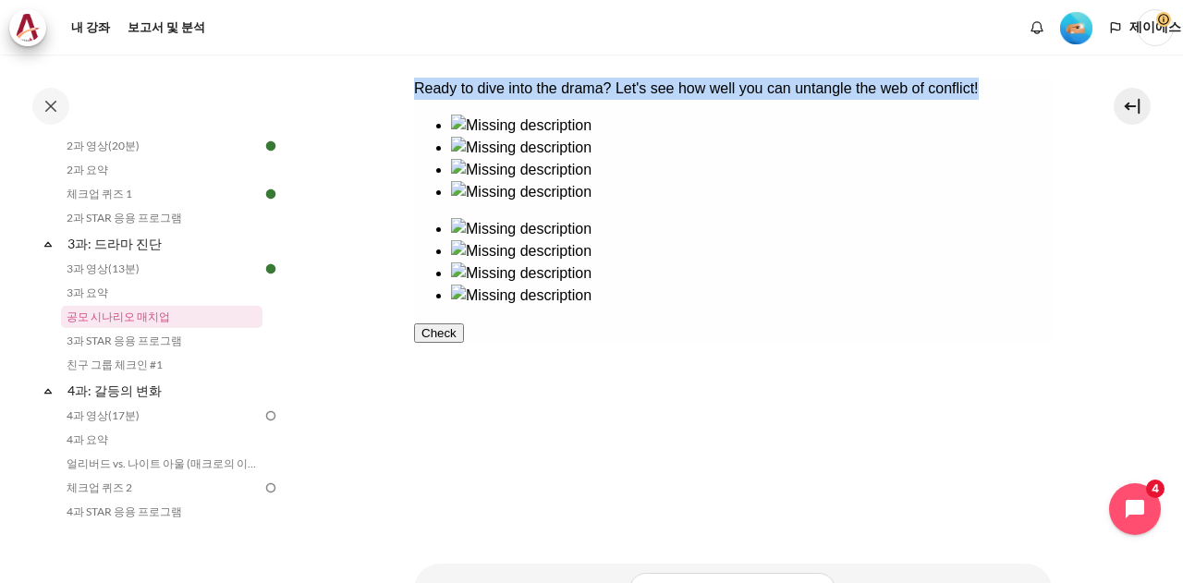
drag, startPoint x: 430, startPoint y: 105, endPoint x: 504, endPoint y: 121, distance: 76.5
click at [504, 100] on div "Ready to dive into the drama? Let's see how well you can untangle the web of co…" at bounding box center [732, 89] width 638 height 22
copy div "Ready to dive into the drama? Let's see how well you can untangle the web of co…"
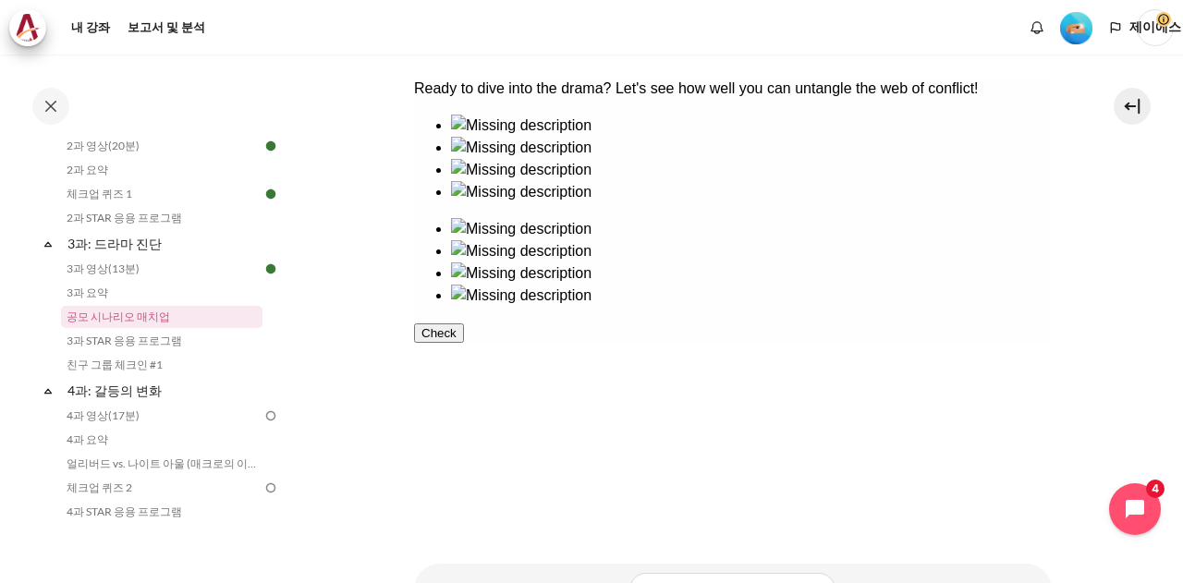
click at [641, 344] on div "Check" at bounding box center [732, 333] width 638 height 22
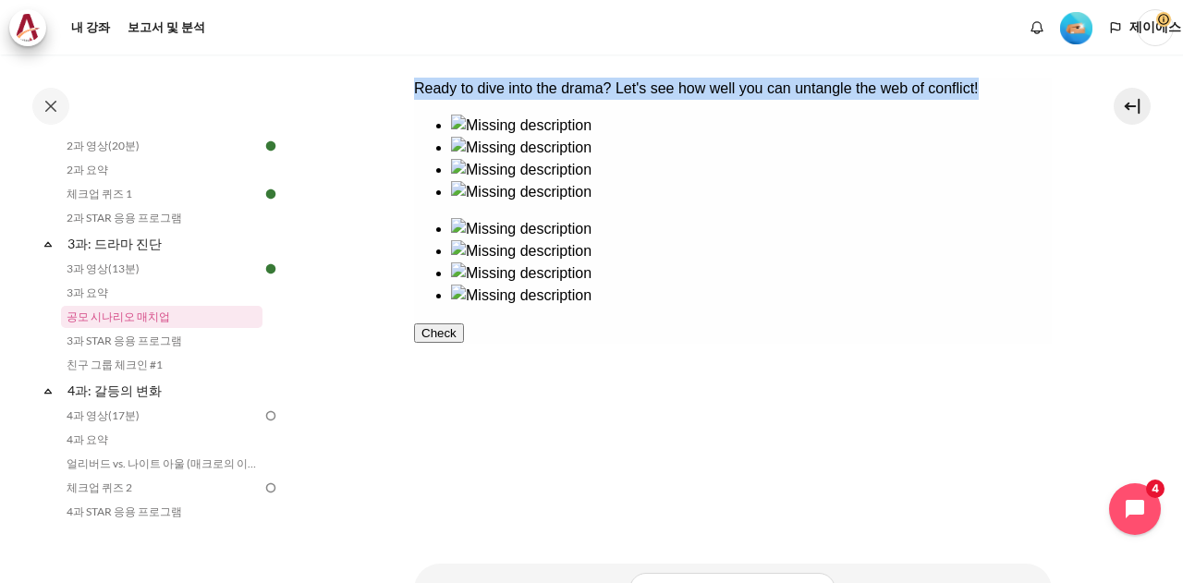
drag, startPoint x: 497, startPoint y: 123, endPoint x: 421, endPoint y: 98, distance: 79.8
click at [421, 98] on div "Ready to dive into the drama? Let's see how well you can untangle the web of co…" at bounding box center [732, 89] width 638 height 22
copy div "Ready to dive into the drama? Let's see how well you can untangle the web of co…"
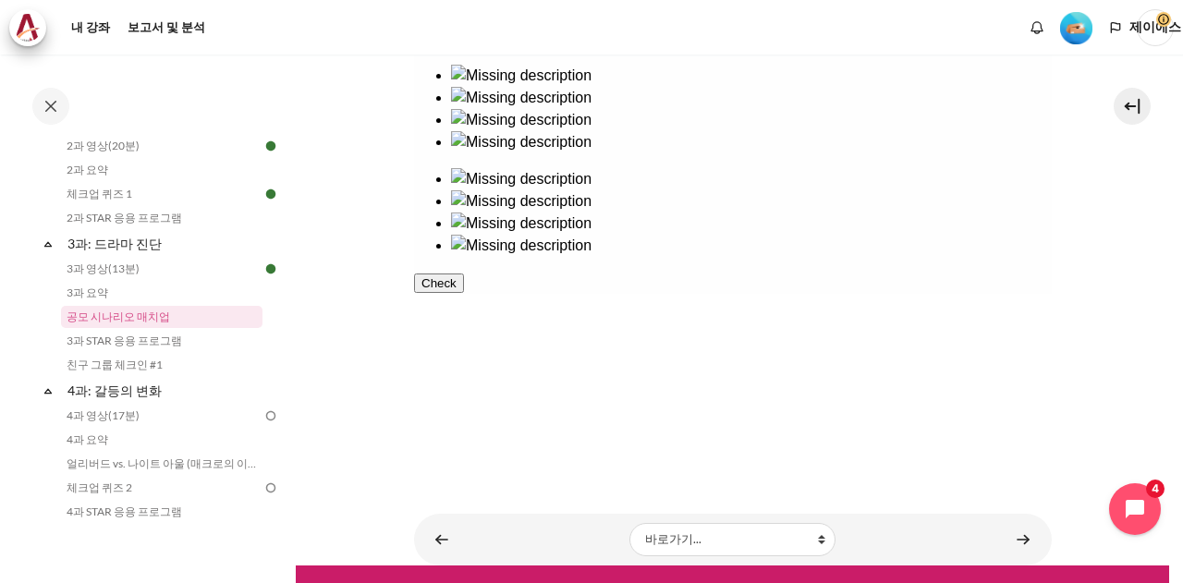
scroll to position [442, 0]
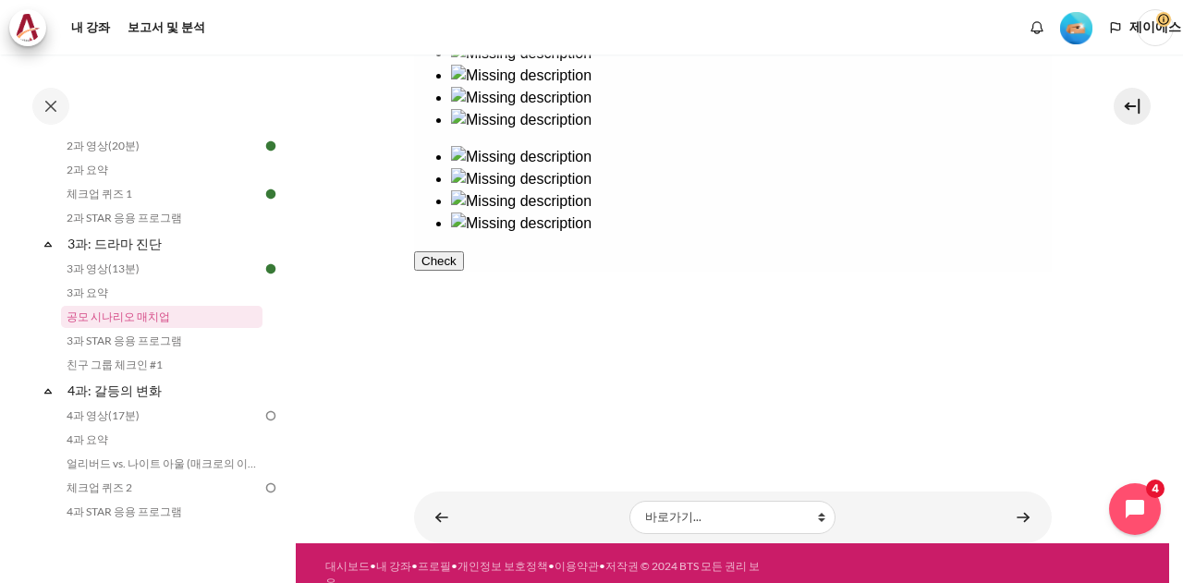
click at [463, 271] on button "Check" at bounding box center [438, 260] width 50 height 19
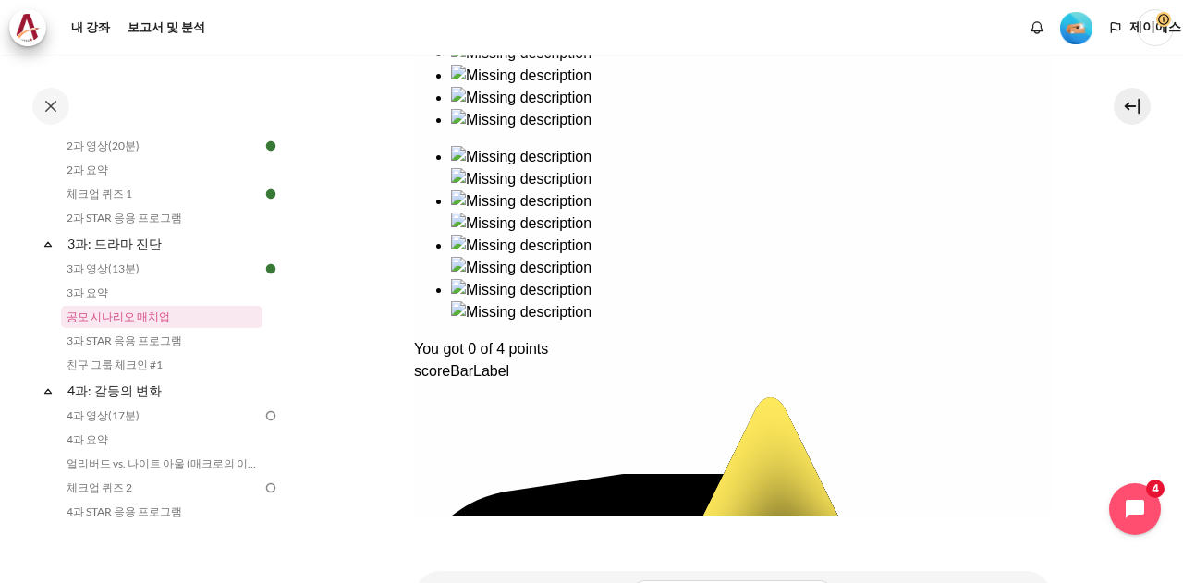
click at [838, 116] on div "Ready to dive into the drama? Let's see how well you can untangle the web of co…" at bounding box center [732, 478] width 638 height 944
click at [827, 215] on div "Ready to dive into the drama? Let's see how well you can untangle the web of co…" at bounding box center [732, 478] width 638 height 944
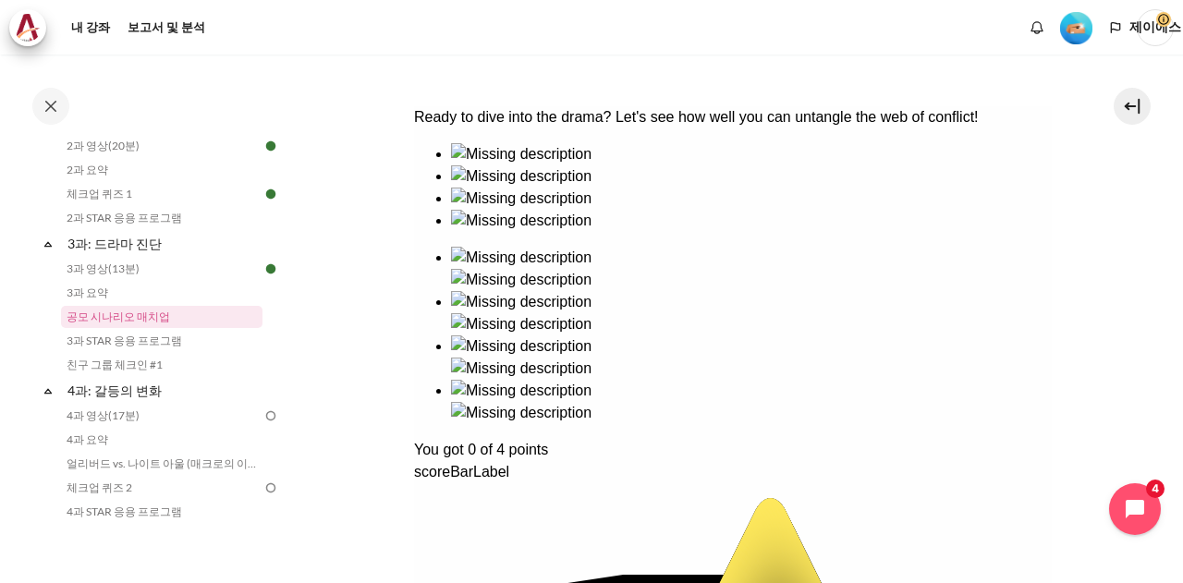
scroll to position [336, 0]
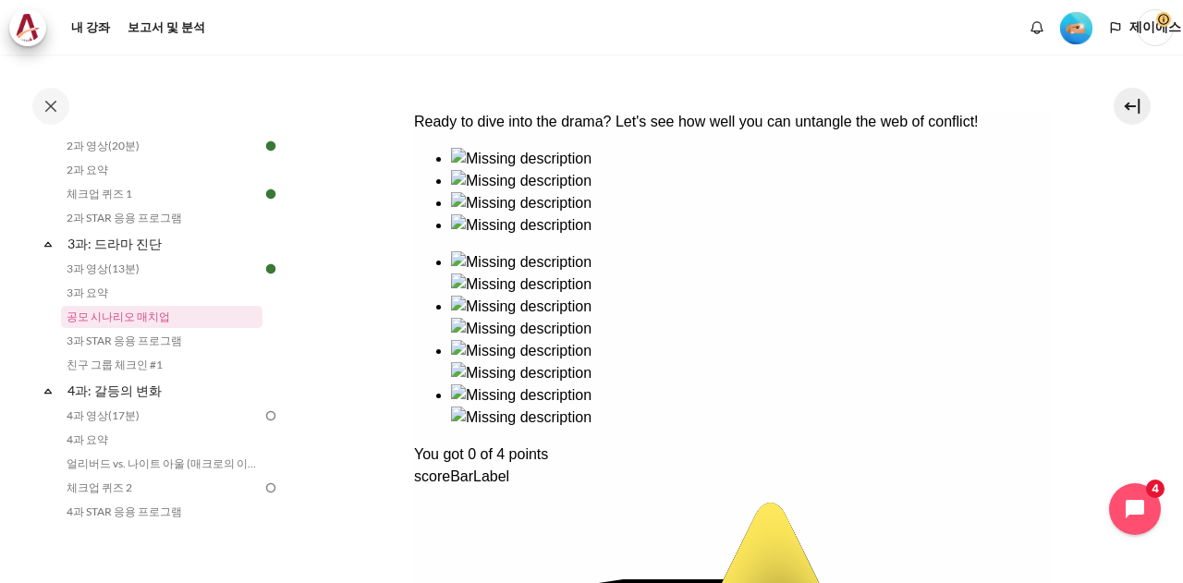
click at [528, 228] on div "Ready to dive into the drama? Let's see how well you can untangle the web of co…" at bounding box center [732, 583] width 638 height 944
click at [577, 264] on div "Ready to dive into the drama? Let's see how well you can untangle the web of co…" at bounding box center [732, 583] width 638 height 944
click at [920, 286] on div "Ready to dive into the drama? Let's see how well you can untangle the web of co…" at bounding box center [732, 583] width 638 height 944
click at [951, 263] on div "Ready to dive into the drama? Let's see how well you can untangle the web of co…" at bounding box center [732, 583] width 638 height 944
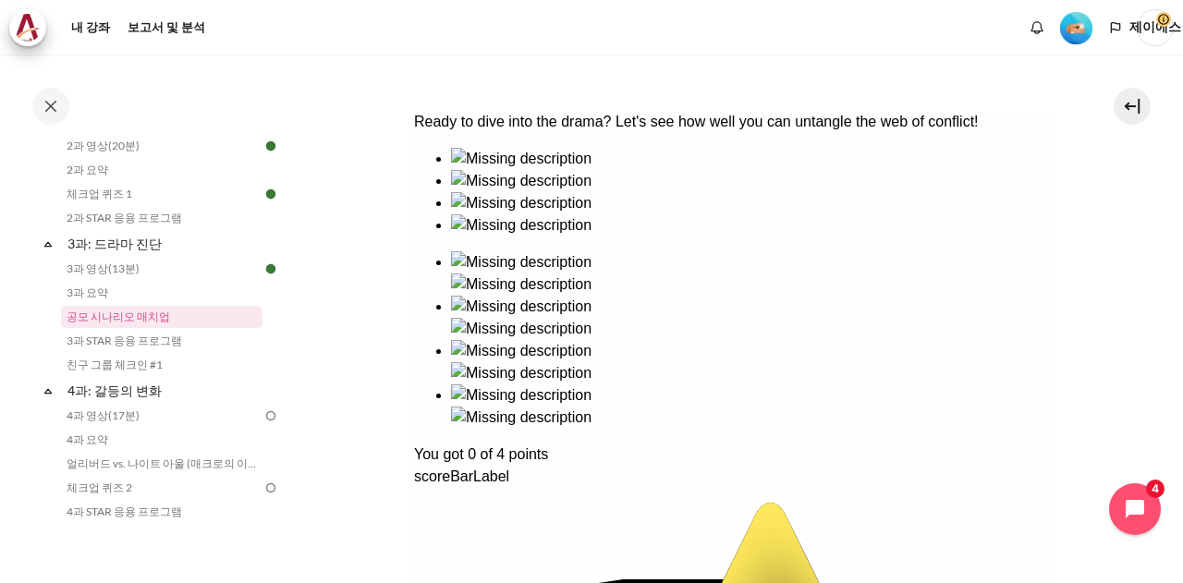
click at [963, 223] on div "Ready to dive into the drama? Let's see how well you can untangle the web of co…" at bounding box center [732, 583] width 638 height 944
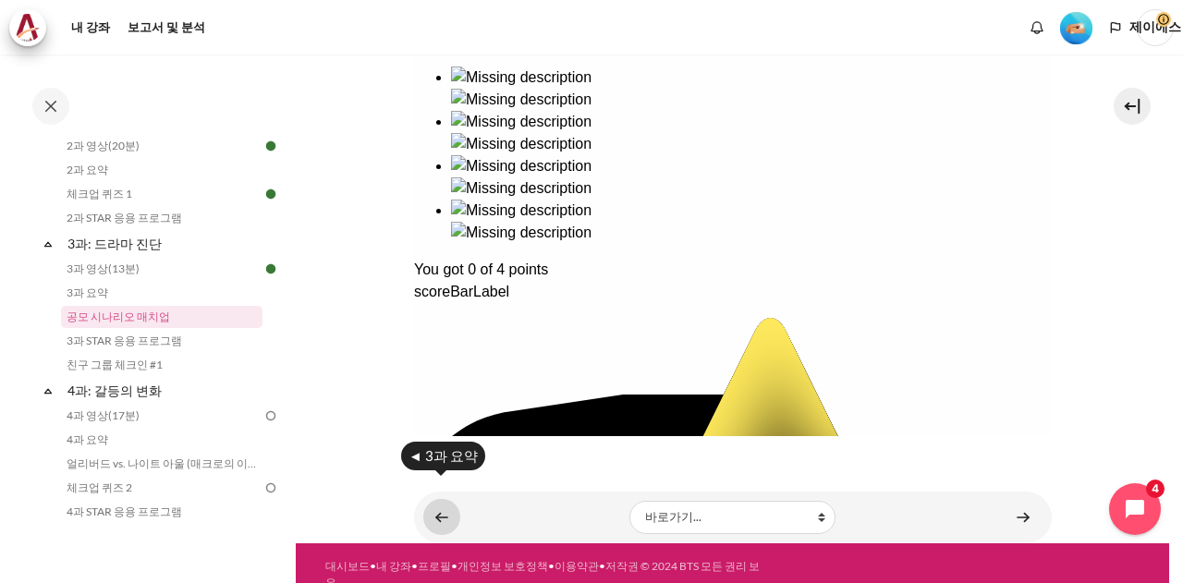
click at [431, 499] on link "콘텐츠" at bounding box center [441, 517] width 37 height 36
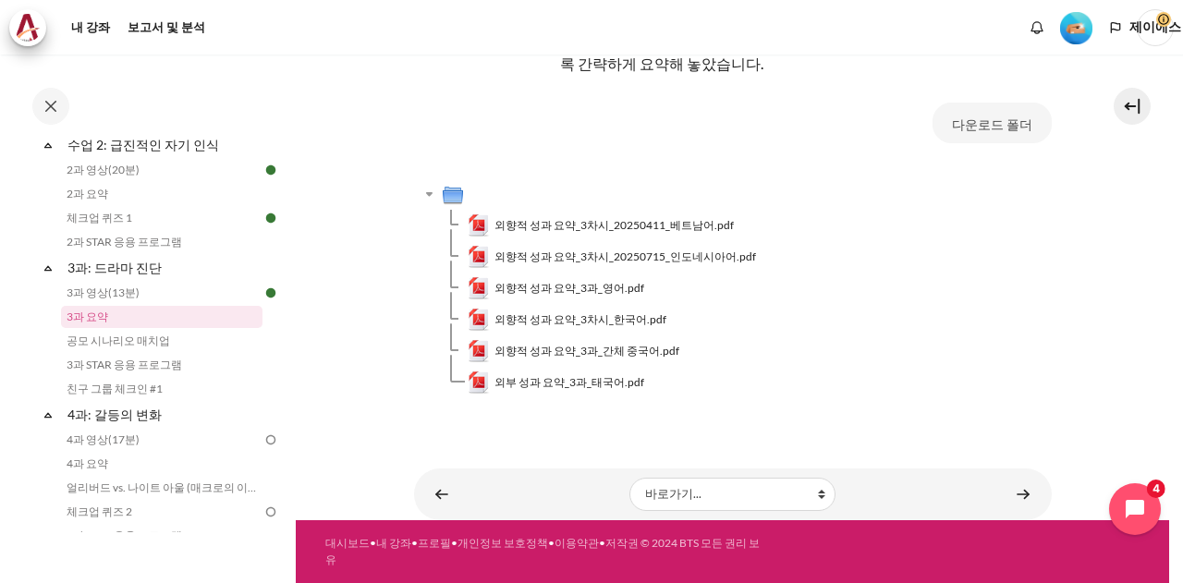
scroll to position [421, 0]
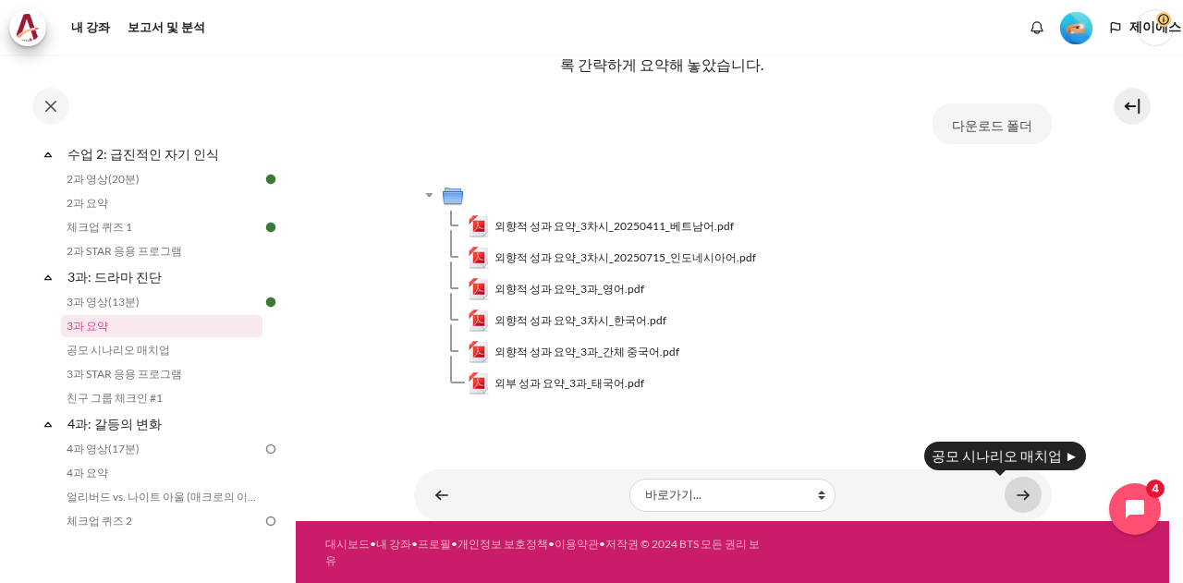
click at [1009, 496] on link "콘텐츠" at bounding box center [1022, 495] width 37 height 36
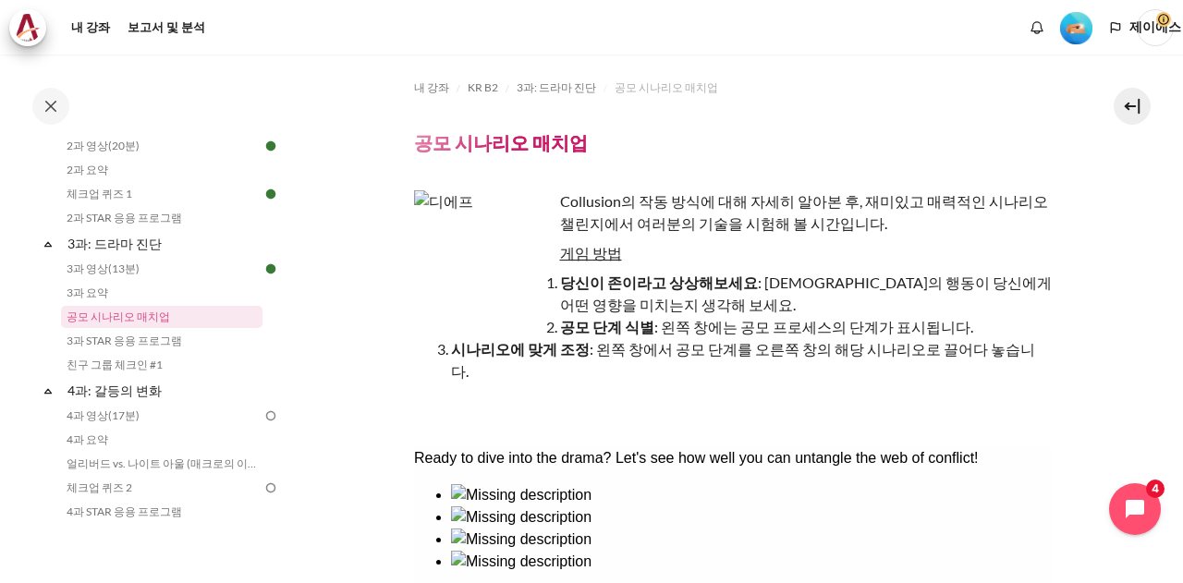
scroll to position [370, 0]
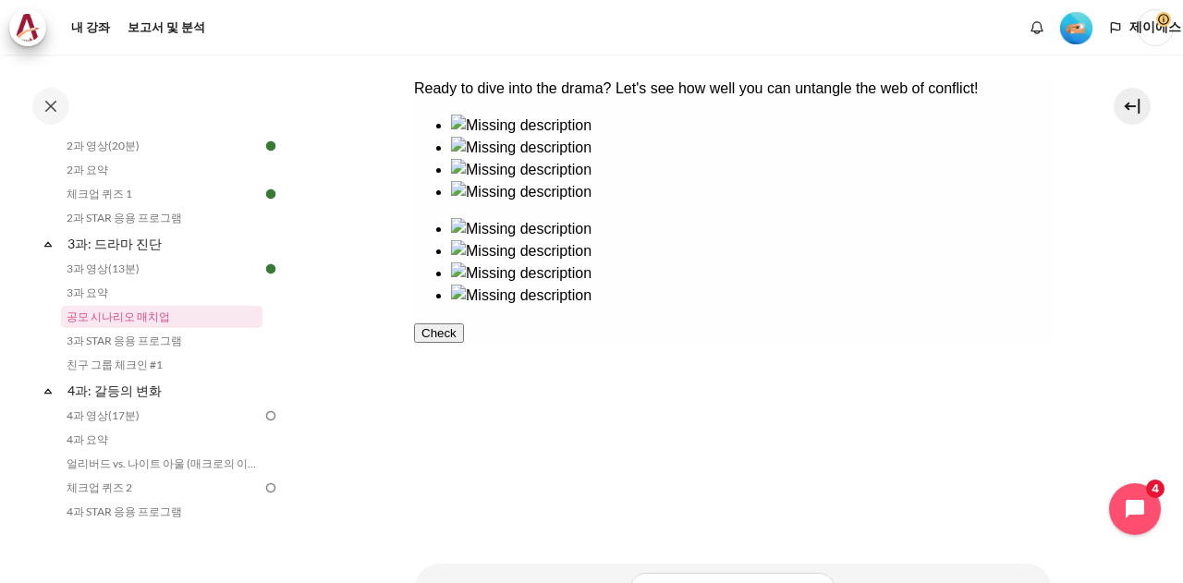
click at [463, 343] on button "Check" at bounding box center [438, 332] width 50 height 19
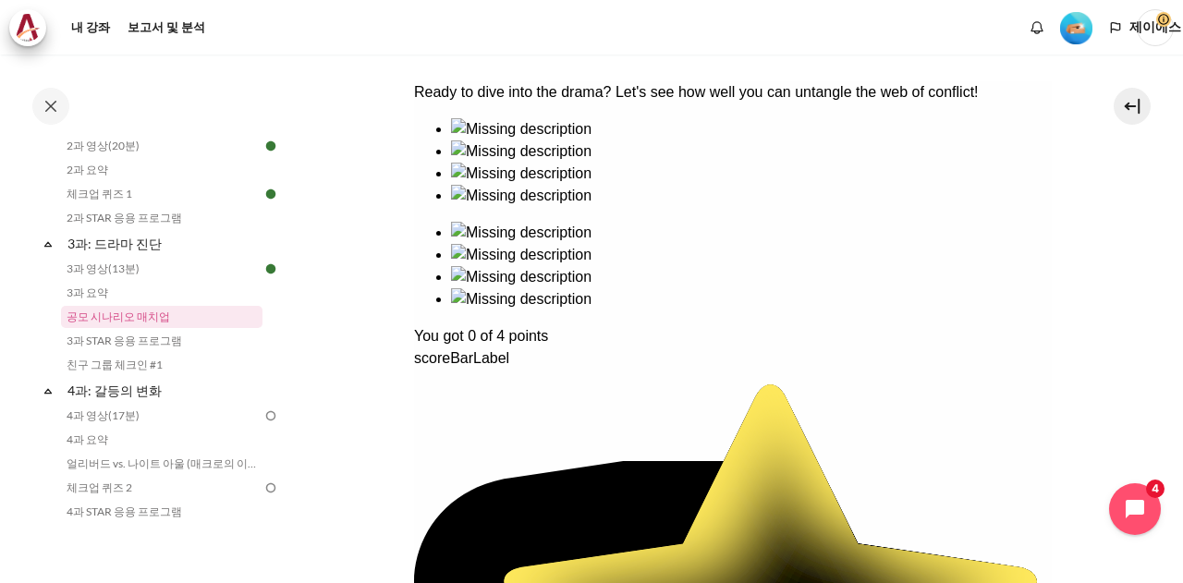
scroll to position [336, 0]
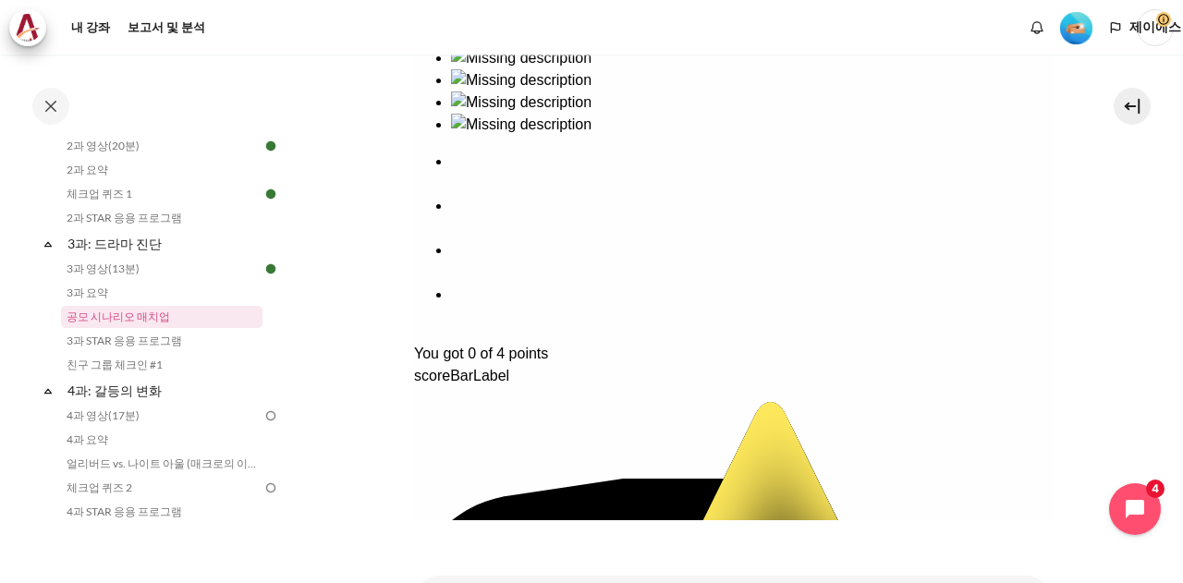
scroll to position [521, 0]
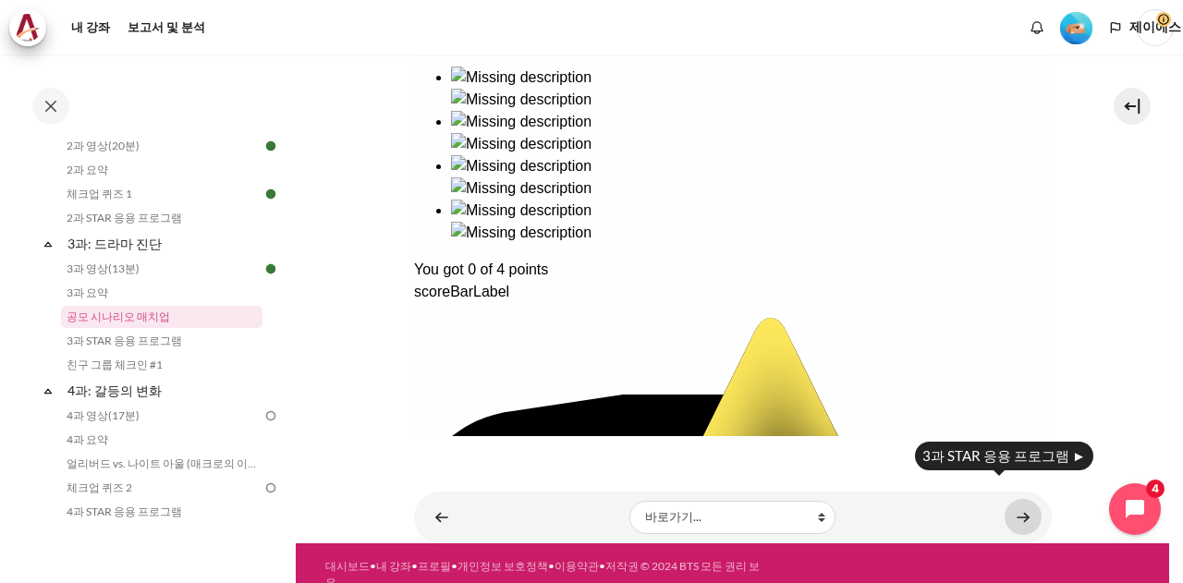
click at [1020, 499] on link "콘텐츠" at bounding box center [1022, 517] width 37 height 36
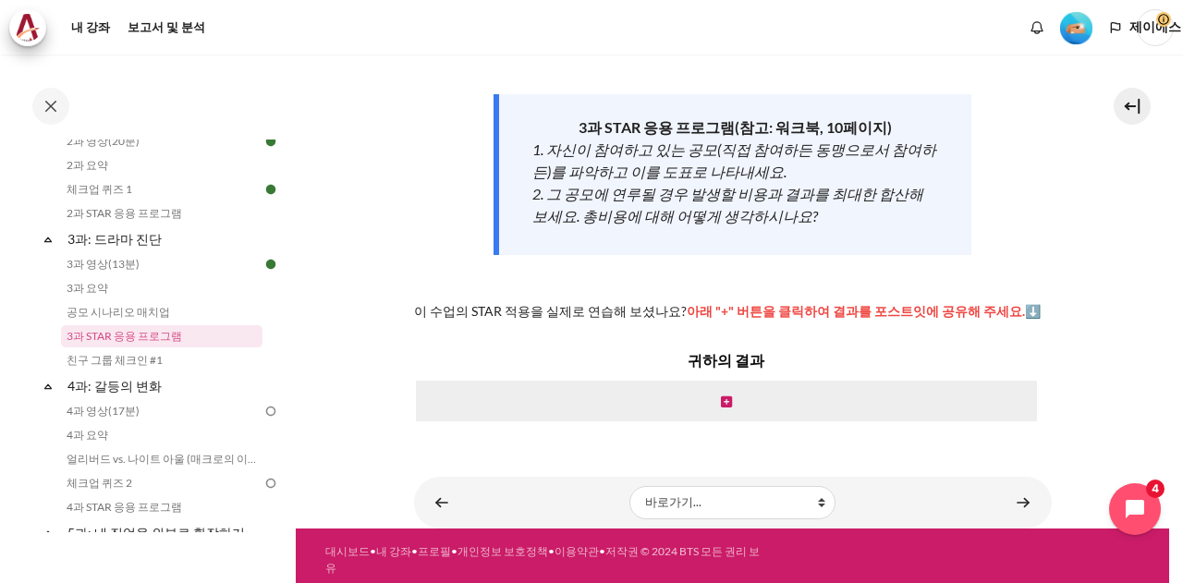
scroll to position [273, 0]
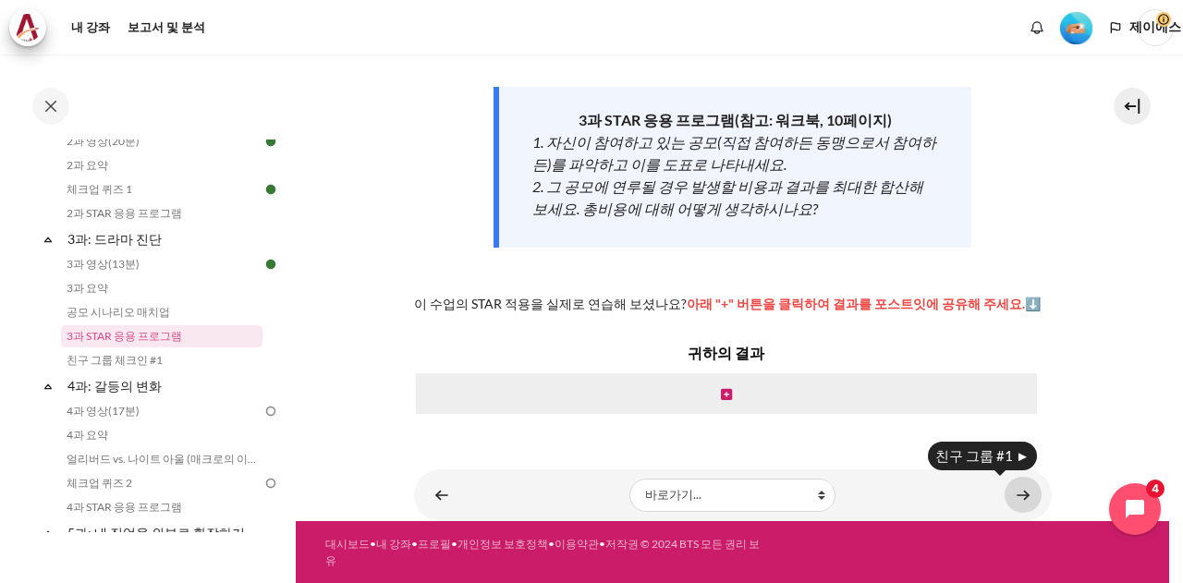
click at [1019, 489] on link "콘텐츠" at bounding box center [1022, 495] width 37 height 36
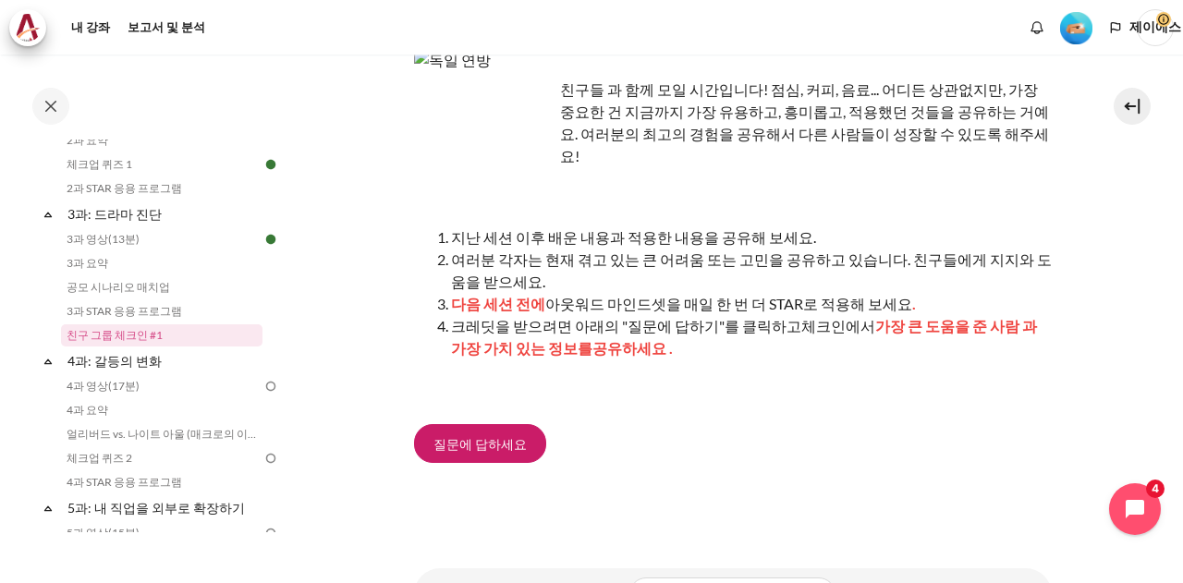
scroll to position [233, 0]
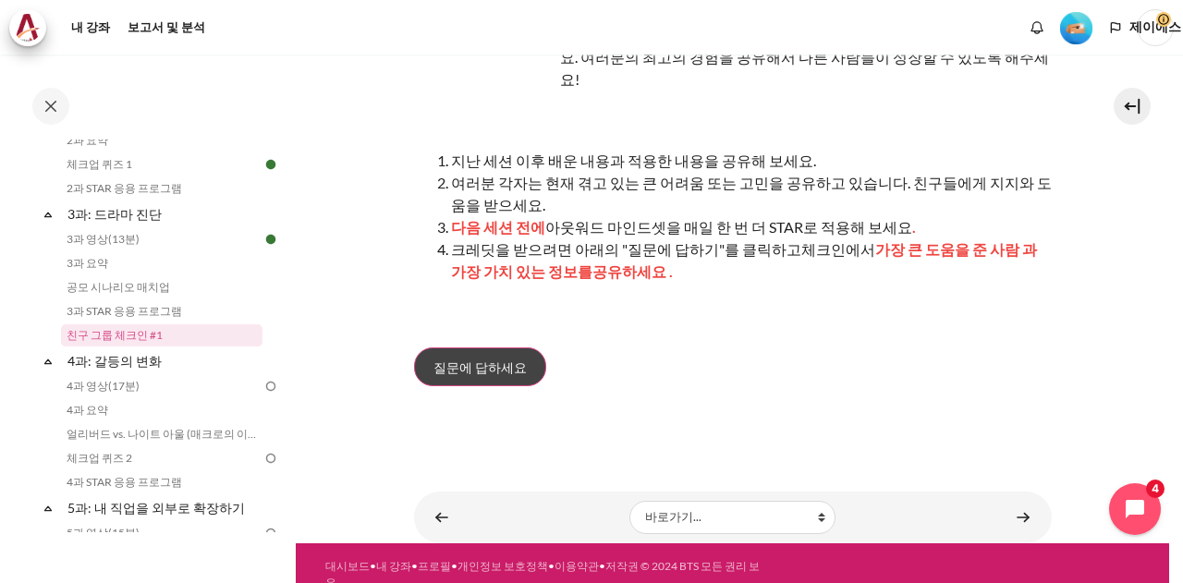
click at [436, 358] on span "질문에 답하세요" at bounding box center [479, 367] width 93 height 19
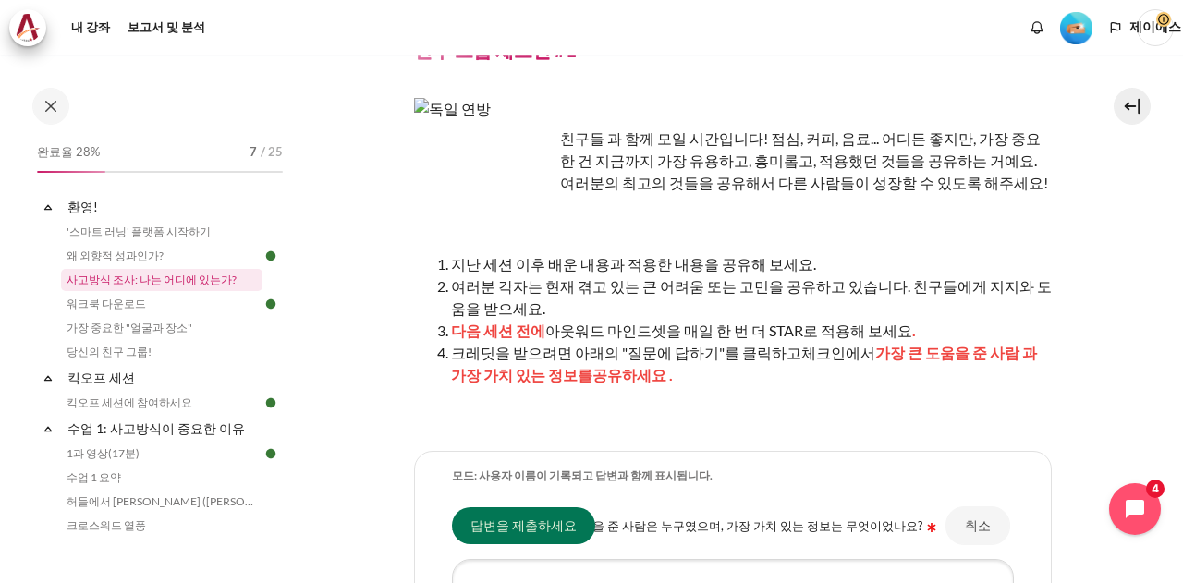
click at [121, 285] on font "사고방식 조사: 나는 어디에 있는가?" at bounding box center [152, 280] width 170 height 14
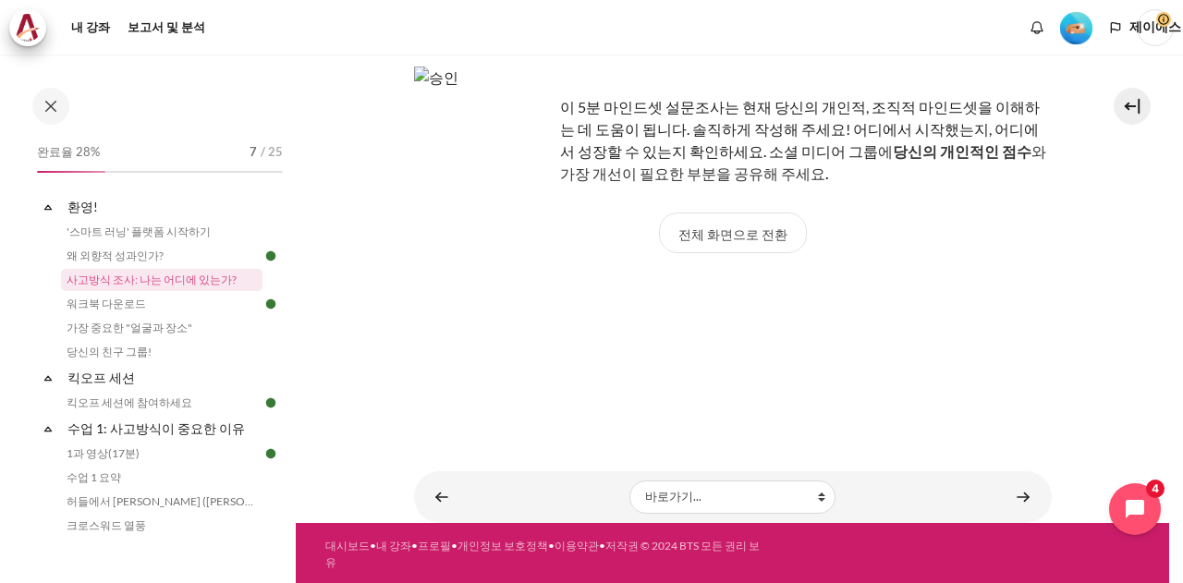
scroll to position [118, 0]
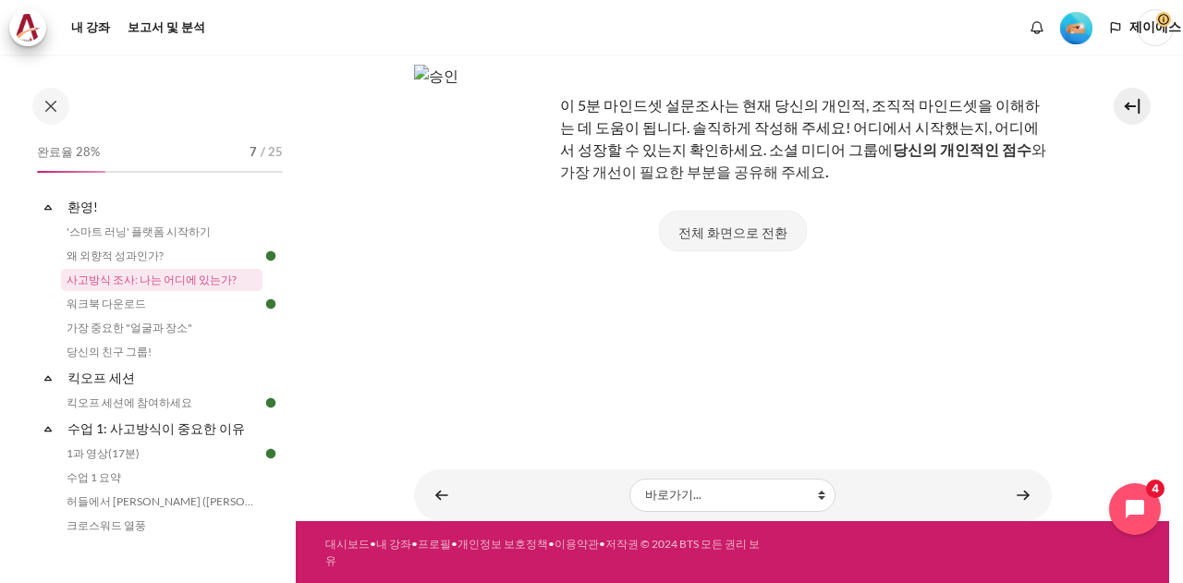
click at [707, 232] on font "전체 화면으로 전환" at bounding box center [732, 233] width 109 height 16
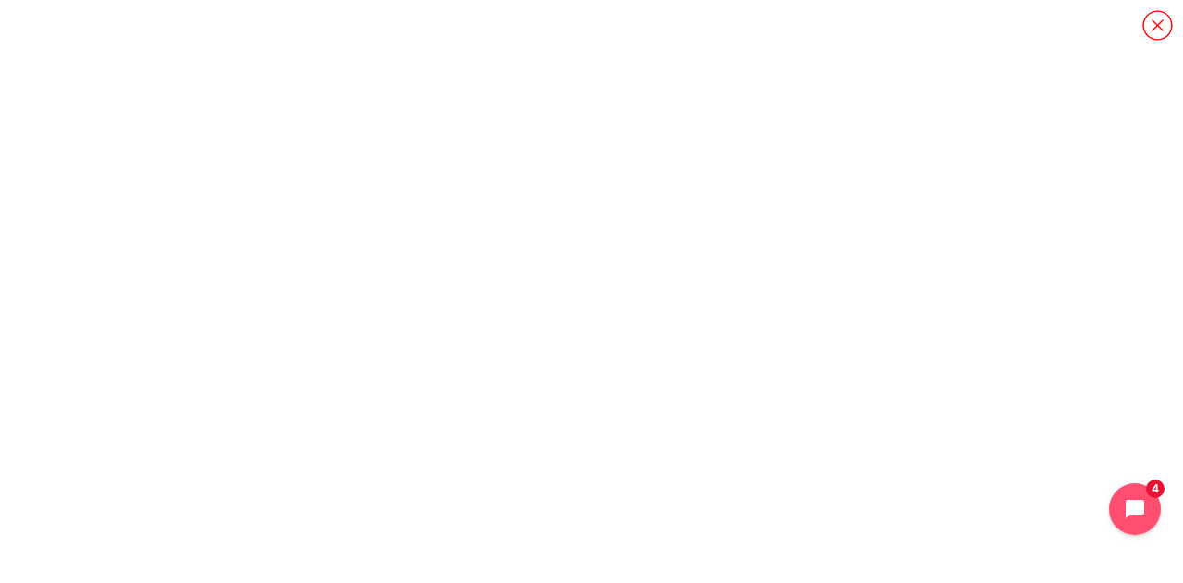
scroll to position [0, 0]
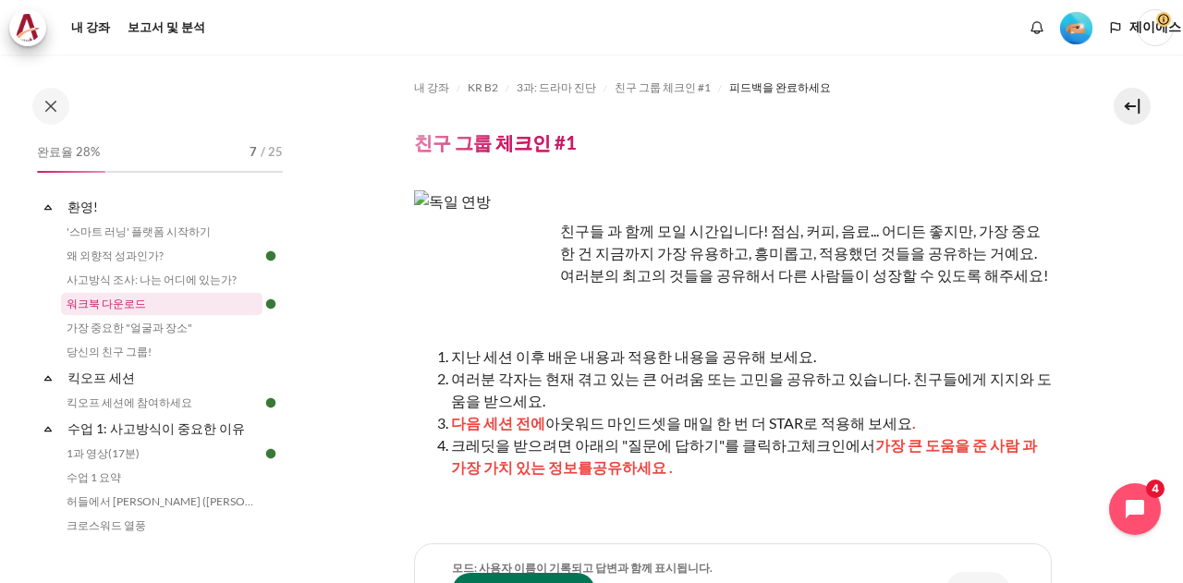
click at [136, 306] on font "워크북 다운로드" at bounding box center [106, 304] width 79 height 14
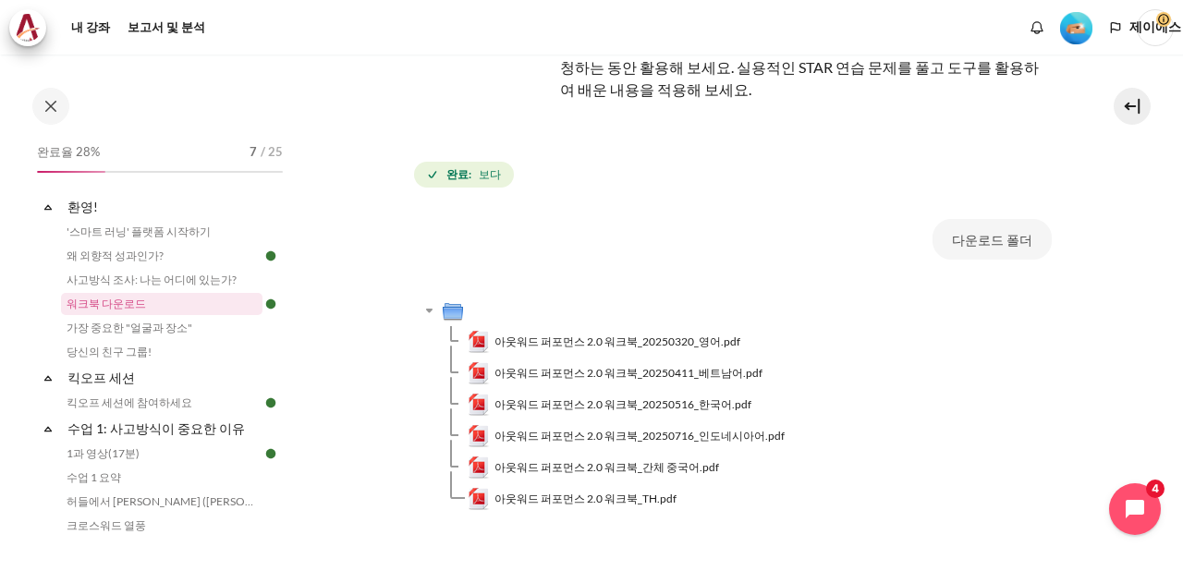
scroll to position [185, 0]
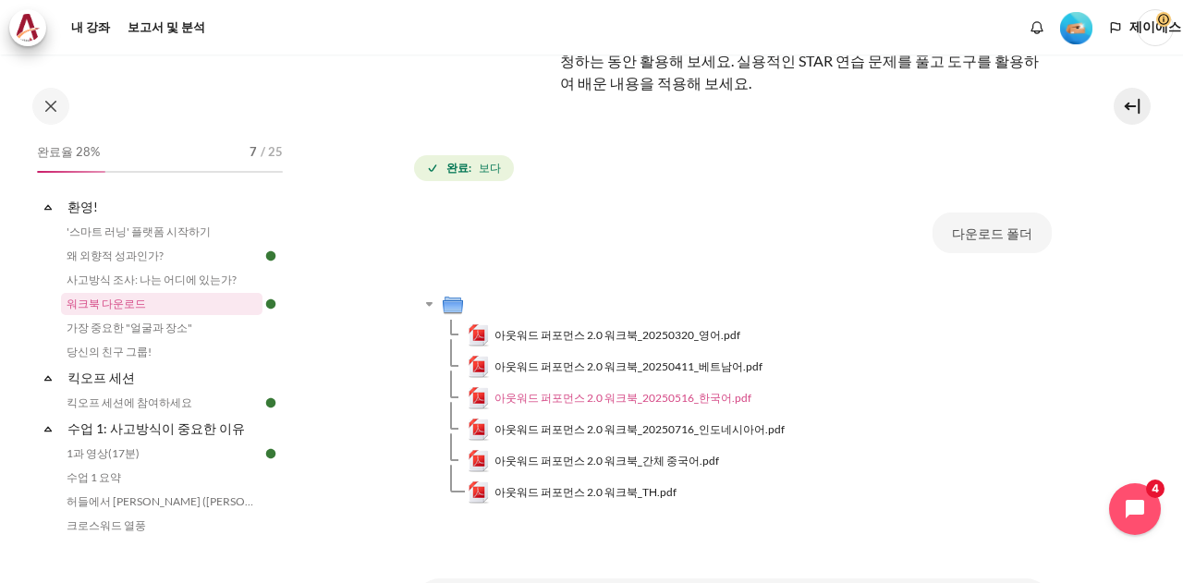
click at [636, 396] on font "아웃워드 퍼포먼스 2.0 워크북_20250516_한국어.pdf" at bounding box center [622, 398] width 257 height 14
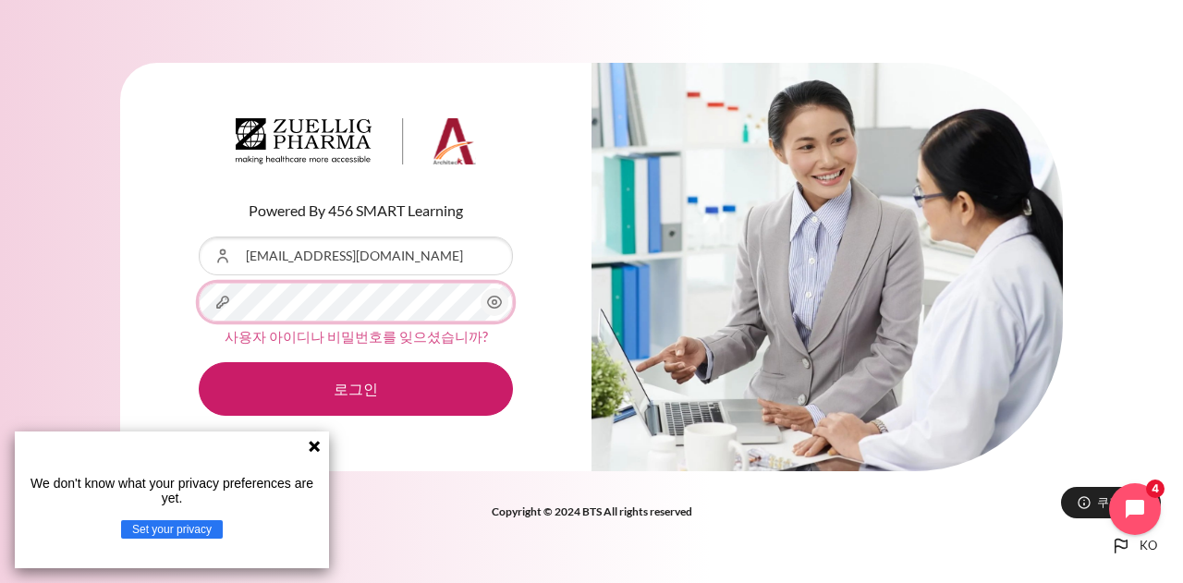
click at [199, 362] on button "로그인" at bounding box center [356, 389] width 314 height 54
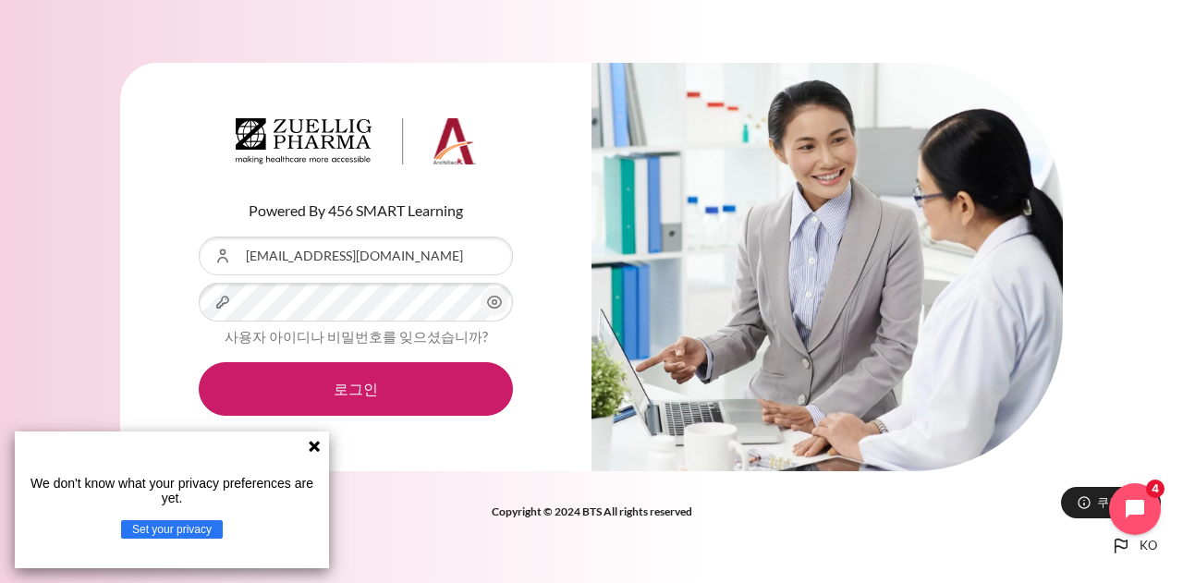
click at [317, 443] on icon at bounding box center [314, 446] width 11 height 11
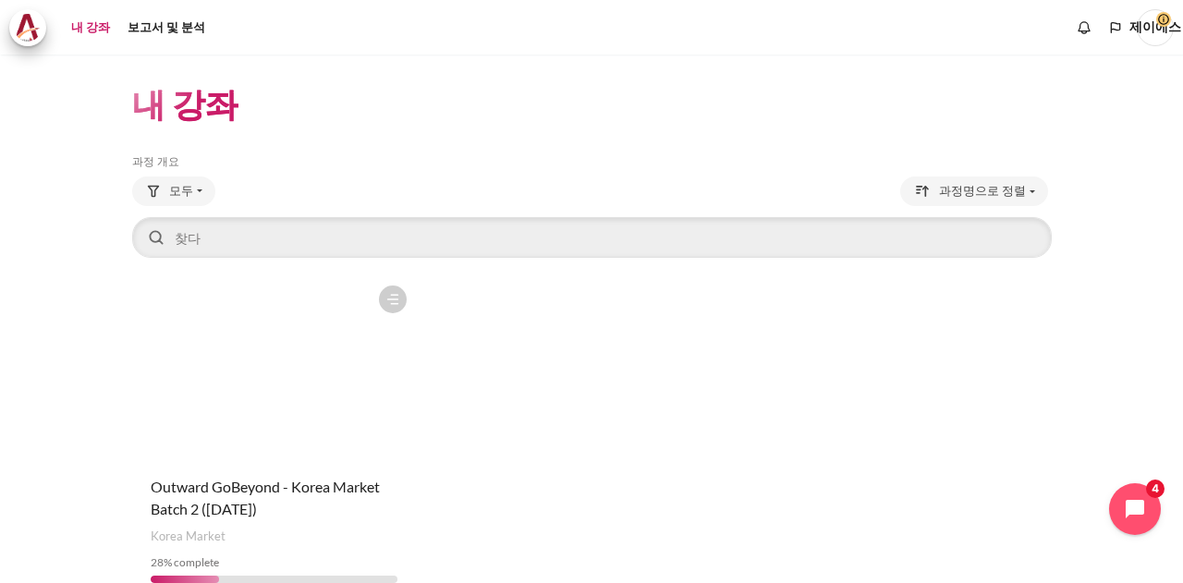
click at [338, 407] on figure "콘텐츠" at bounding box center [274, 368] width 285 height 185
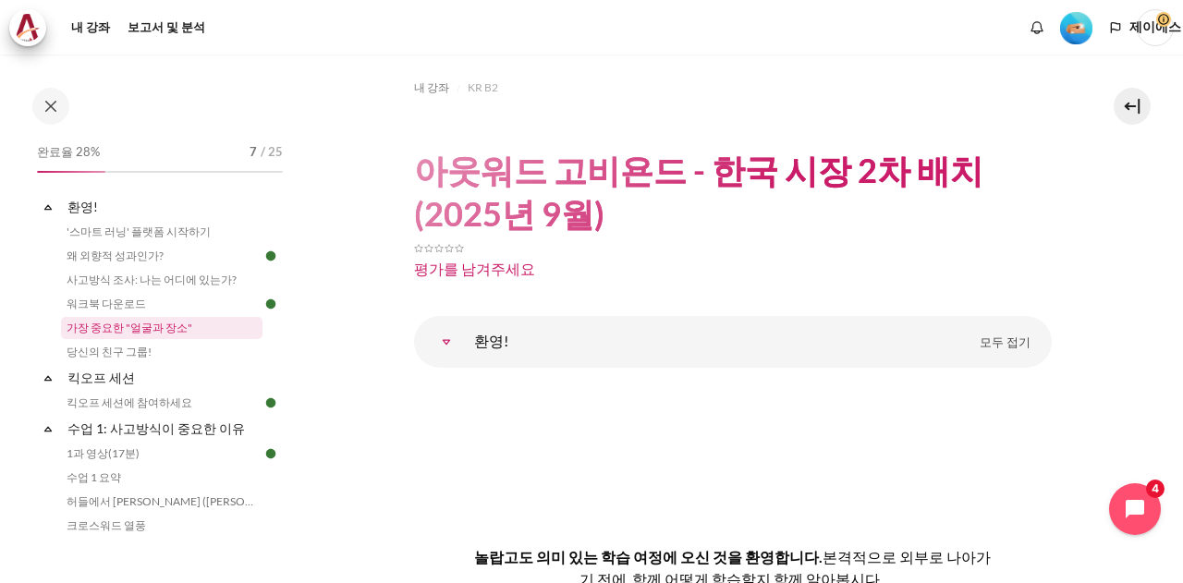
click at [133, 323] on font "가장 중요한 "얼굴과 장소"" at bounding box center [130, 328] width 126 height 14
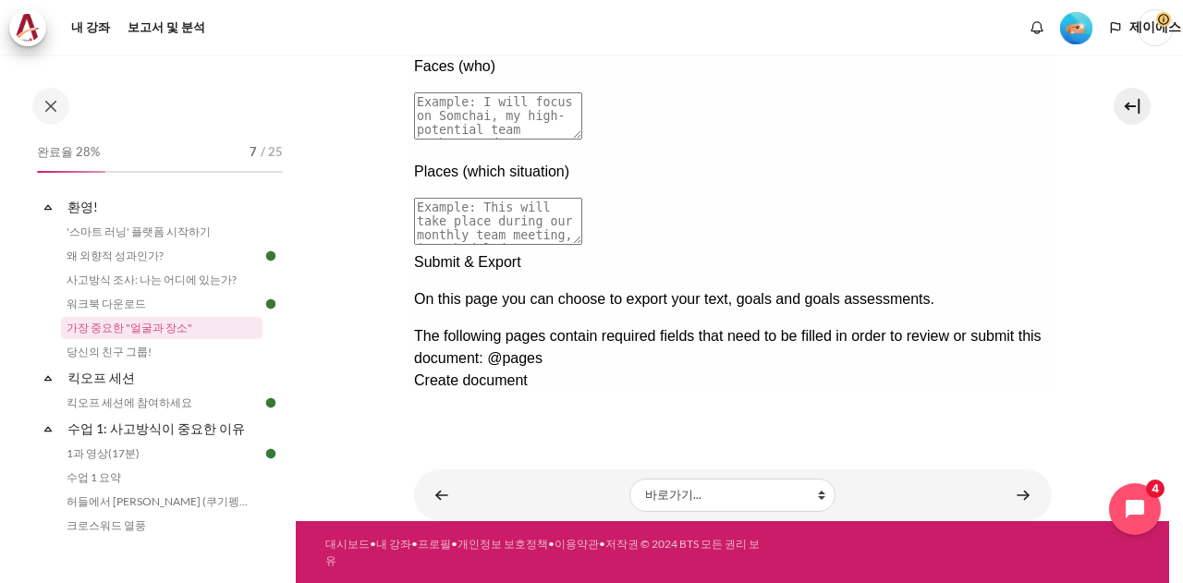
scroll to position [122, 0]
click at [1011, 251] on div "Next documentation step" at bounding box center [732, 251] width 638 height 0
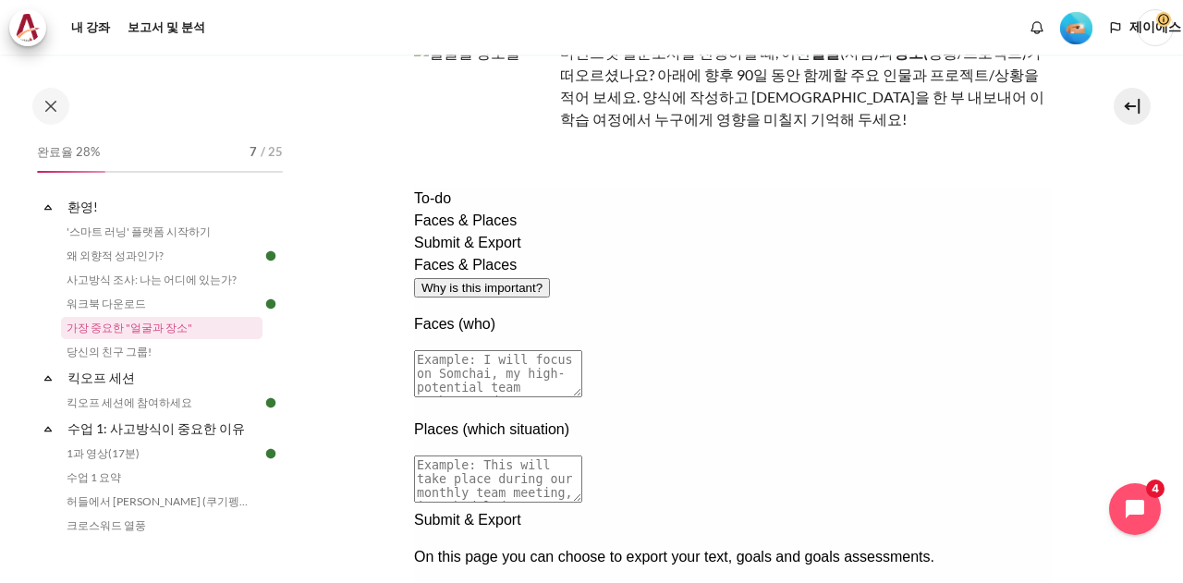
scroll to position [128, 0]
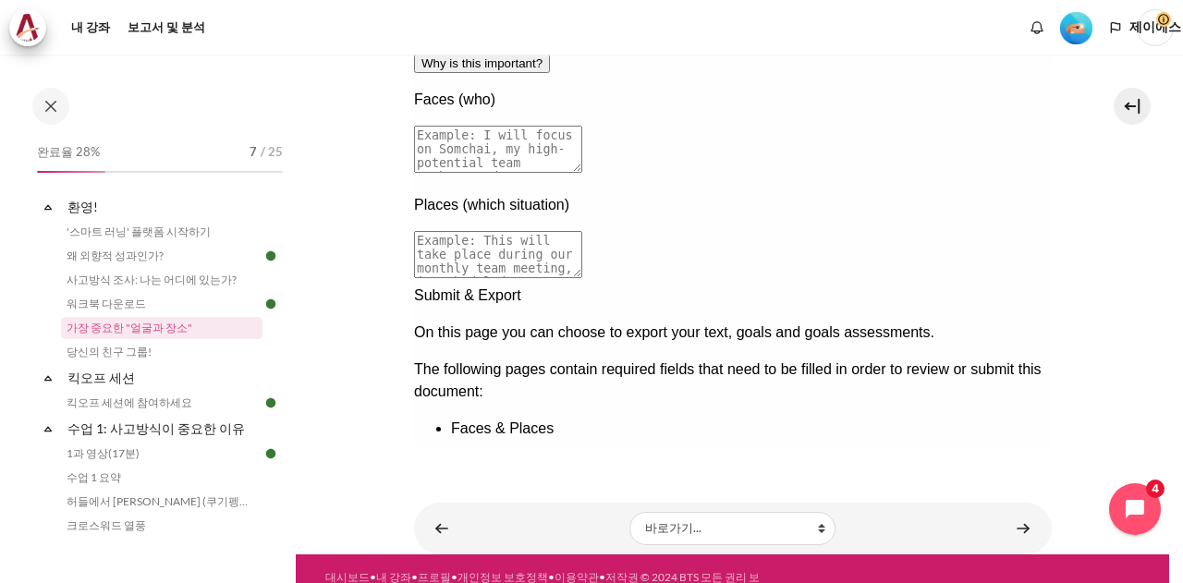
scroll to position [399, 0]
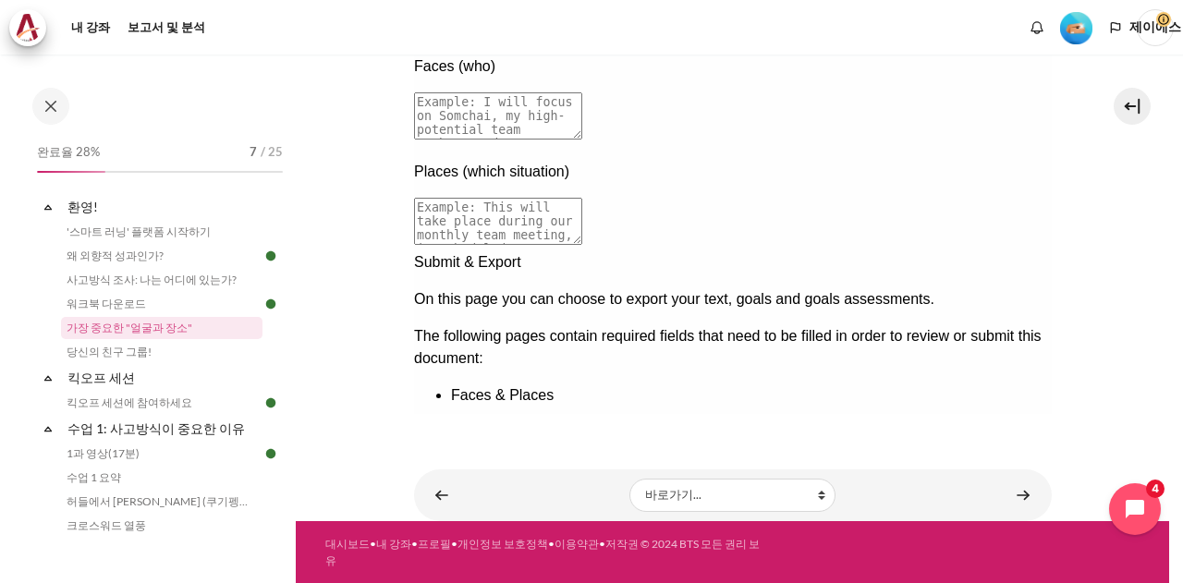
click at [615, 421] on div "Create document" at bounding box center [732, 432] width 638 height 22
click at [567, 421] on div "Create document" at bounding box center [732, 432] width 638 height 22
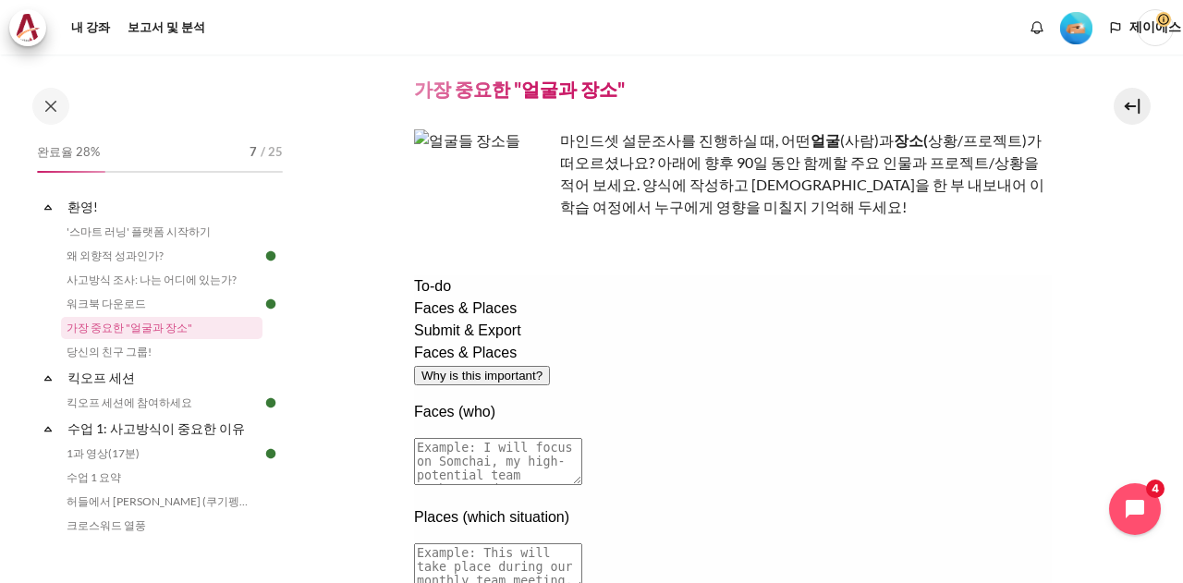
scroll to position [30, 0]
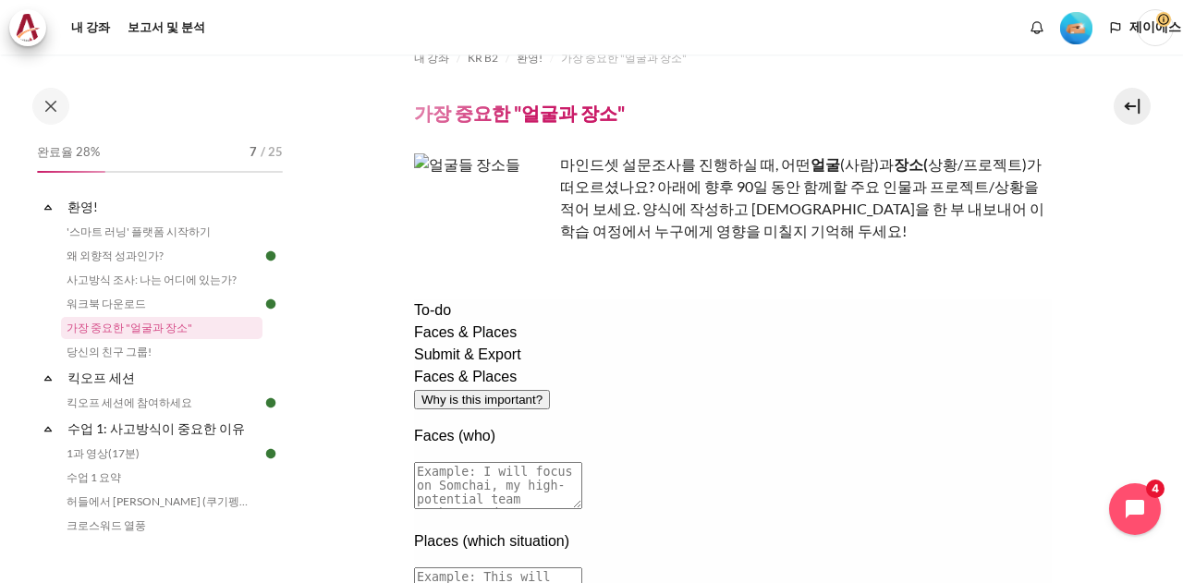
click at [460, 340] on span "Faces & Places" at bounding box center [464, 332] width 103 height 16
drag, startPoint x: 470, startPoint y: 396, endPoint x: 471, endPoint y: 406, distance: 9.3
click at [471, 344] on div "Faces & Places" at bounding box center [732, 333] width 638 height 22
click at [471, 362] on span "Submit & Export" at bounding box center [466, 354] width 107 height 16
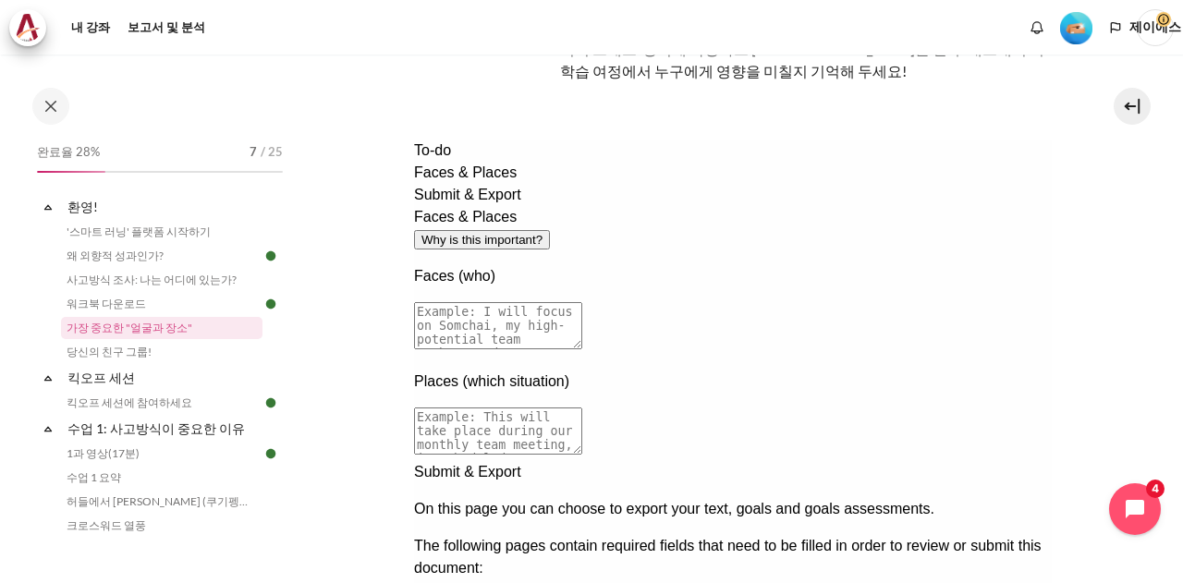
scroll to position [122, 0]
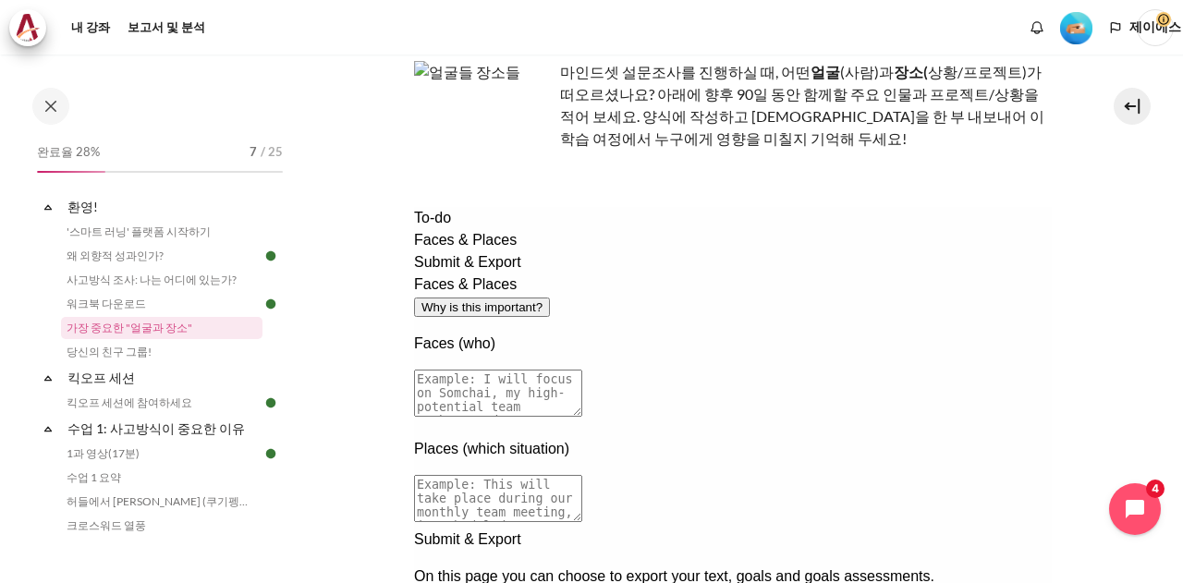
click at [467, 248] on span "Faces & Places" at bounding box center [464, 240] width 103 height 16
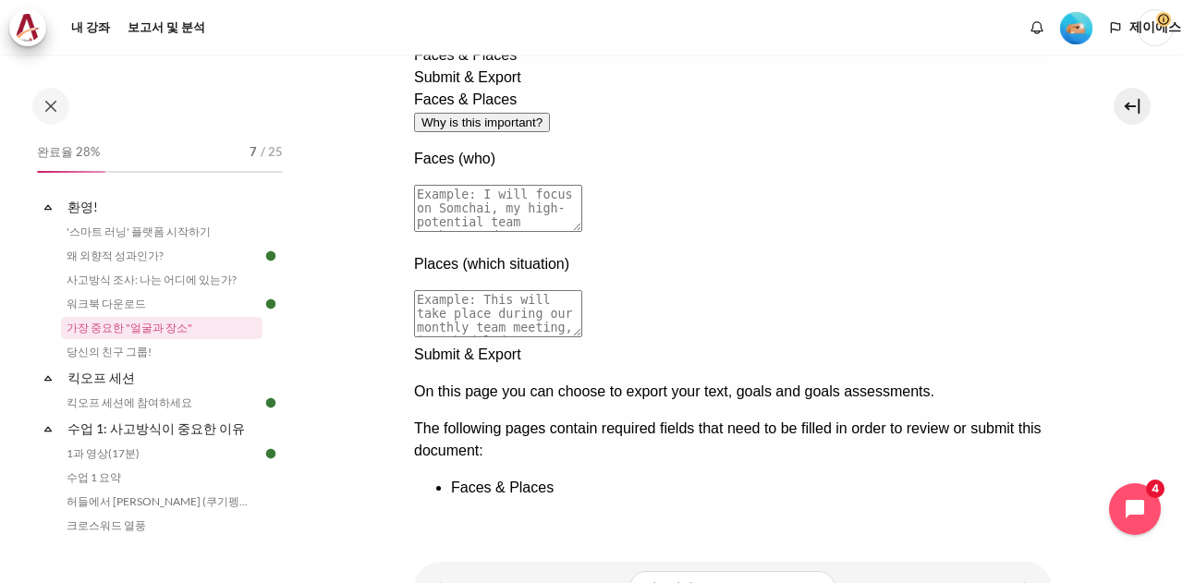
click at [581, 290] on textarea at bounding box center [497, 313] width 168 height 47
drag, startPoint x: 1000, startPoint y: 159, endPoint x: 542, endPoint y: 119, distance: 459.1
click at [542, 119] on div "Faces & Places Why is this important? Faces (who) Places (which situation)" at bounding box center [732, 216] width 638 height 255
drag, startPoint x: 553, startPoint y: 123, endPoint x: 957, endPoint y: 164, distance: 406.7
click at [581, 185] on textarea at bounding box center [497, 208] width 168 height 47
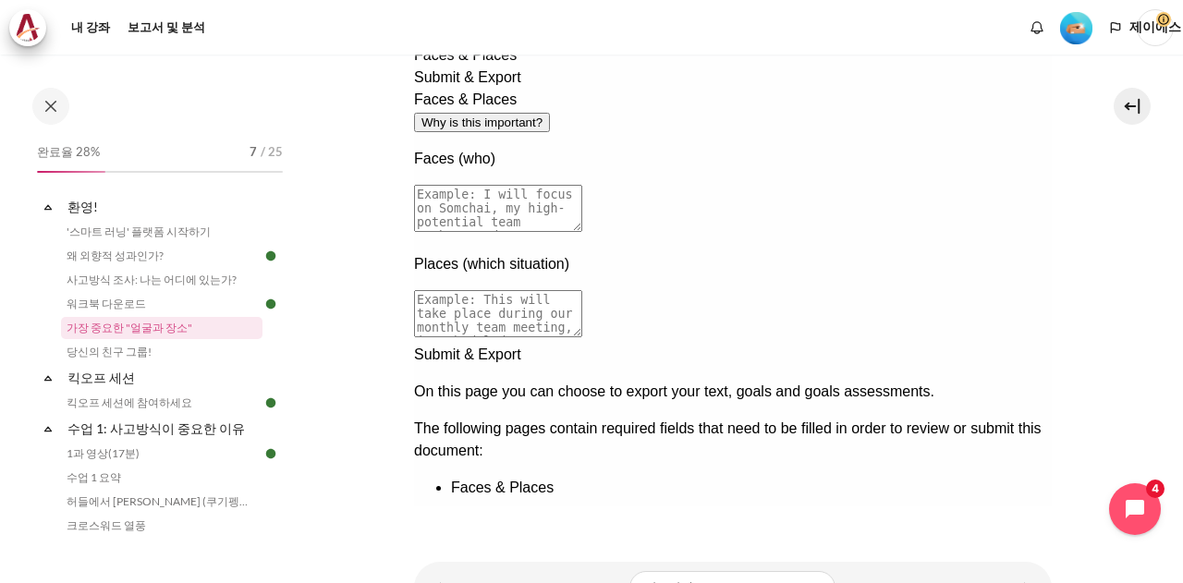
scroll to position [214, 0]
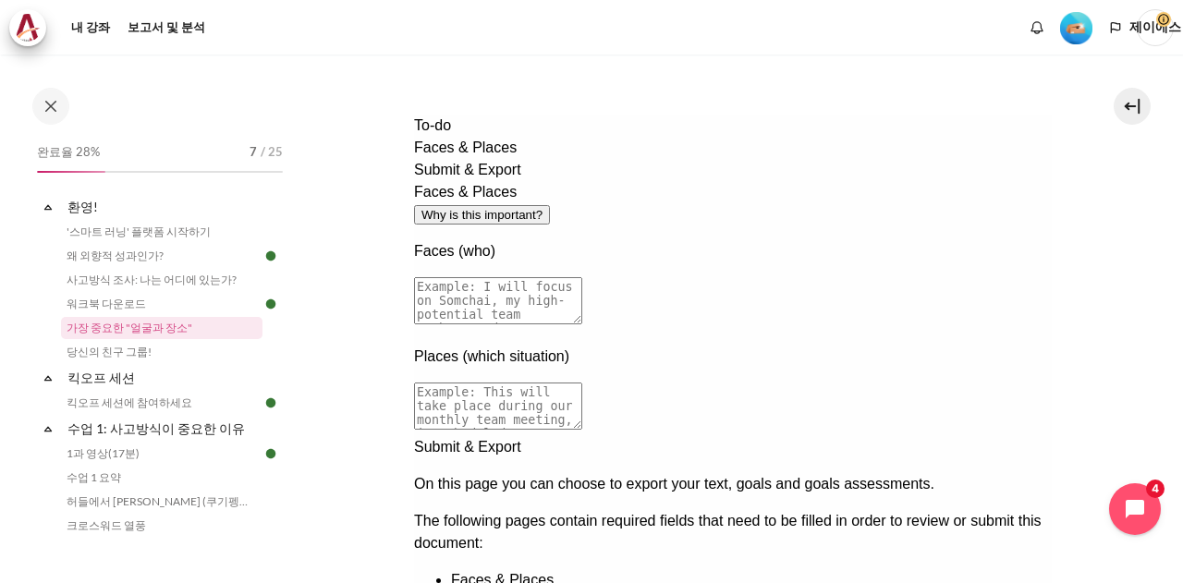
drag, startPoint x: 659, startPoint y: 230, endPoint x: 728, endPoint y: 233, distance: 69.4
click at [581, 277] on textarea at bounding box center [497, 300] width 168 height 47
drag, startPoint x: 731, startPoint y: 234, endPoint x: 691, endPoint y: 234, distance: 39.7
click at [581, 277] on textarea at bounding box center [497, 300] width 168 height 47
drag, startPoint x: 691, startPoint y: 234, endPoint x: 549, endPoint y: 450, distance: 258.8
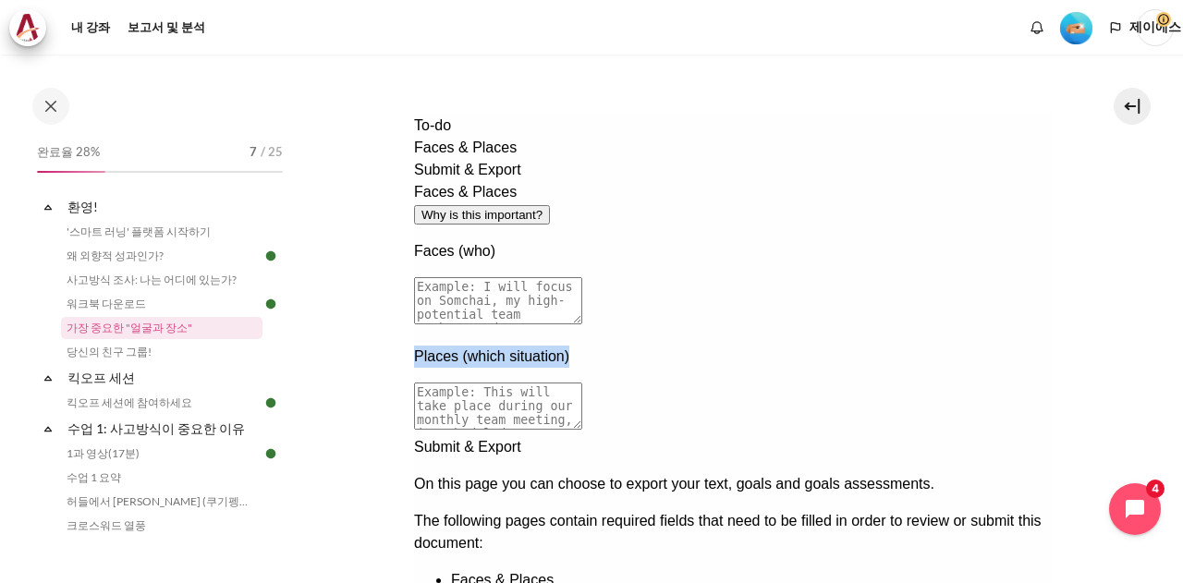
click at [549, 436] on div "Faces & Places Why is this important? Faces (who) Places (which situation)" at bounding box center [732, 308] width 638 height 255
drag, startPoint x: 650, startPoint y: 407, endPoint x: 662, endPoint y: 397, distance: 15.0
click at [650, 407] on div "Faces & Places Why is this important? Faces (who) Places (which situation)" at bounding box center [732, 308] width 638 height 255
copy div "Places (which situation)"
drag, startPoint x: 735, startPoint y: 291, endPoint x: 547, endPoint y: 282, distance: 187.8
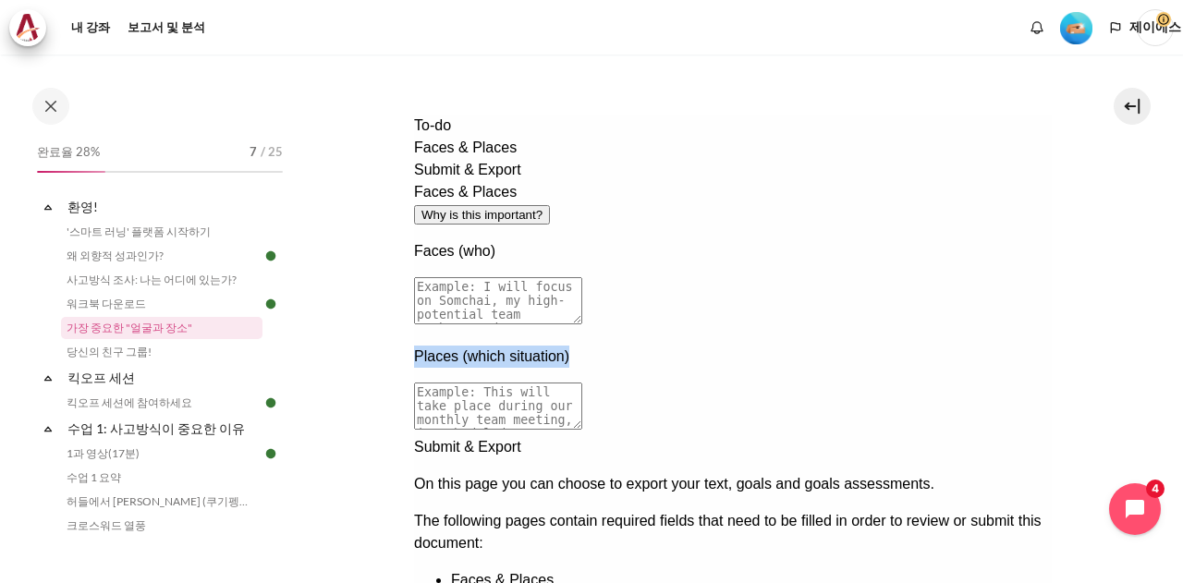
click at [547, 282] on div "Faces & Places Why is this important? Faces (who) Places (which situation)" at bounding box center [732, 308] width 638 height 255
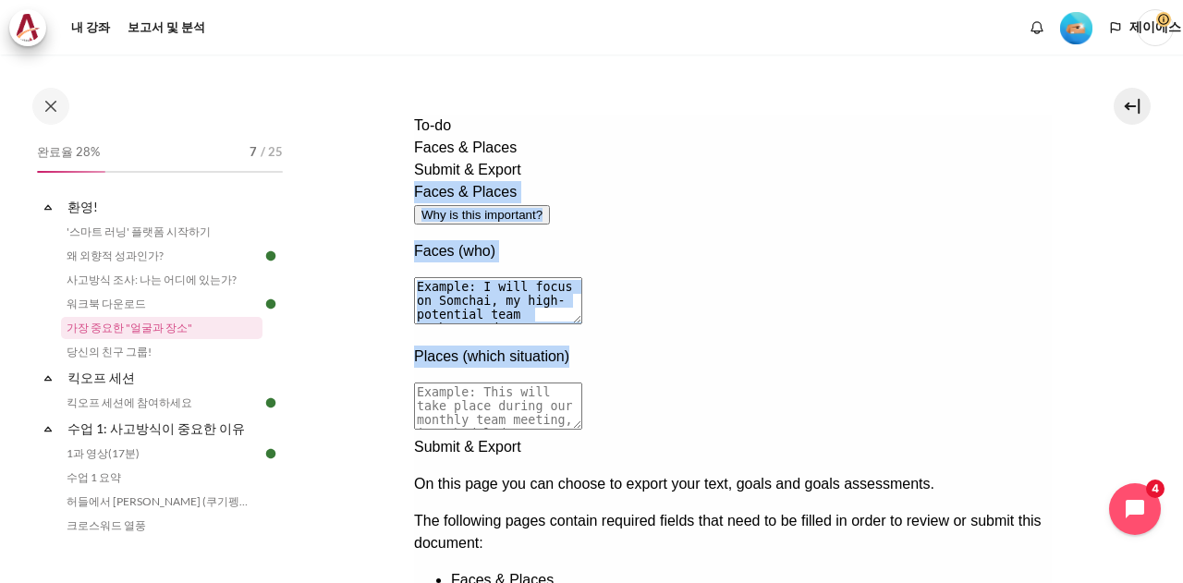
drag, startPoint x: 547, startPoint y: 145, endPoint x: 1098, endPoint y: 404, distance: 608.4
click at [1051, 404] on html "To-do Faces & Places Submit & Export Faces & Places Why is this important? Face…" at bounding box center [732, 357] width 638 height 484
copy div "Faces & Places Why is this important? Faces (who) Places (which situation)"
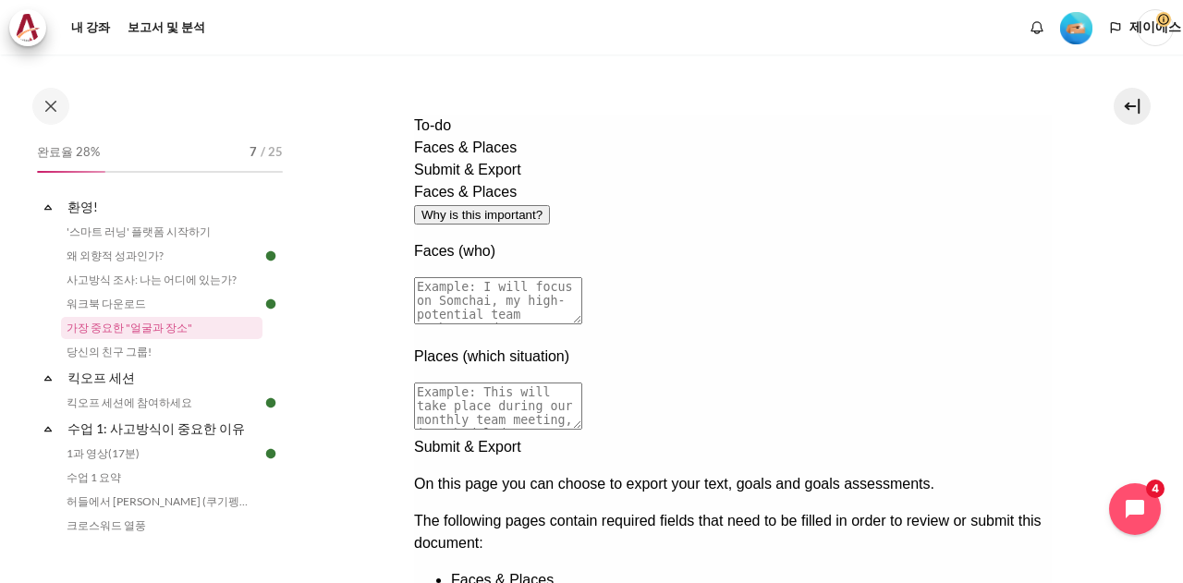
click at [473, 177] on span "Submit & Export" at bounding box center [466, 170] width 107 height 16
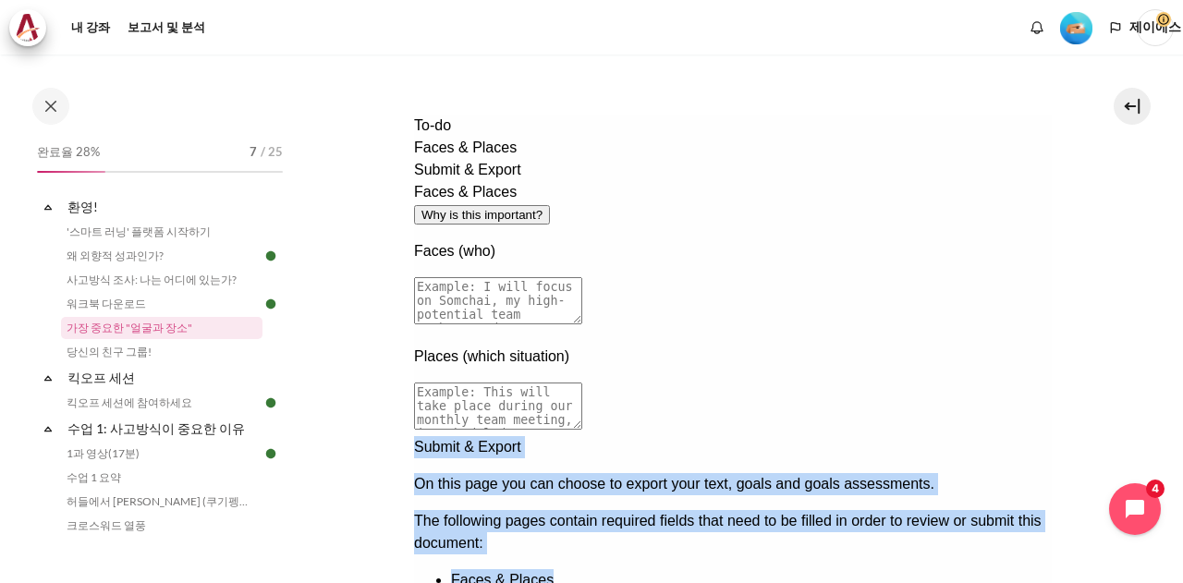
drag, startPoint x: 551, startPoint y: 148, endPoint x: 778, endPoint y: 345, distance: 300.7
click at [778, 436] on div "Submit & Export On this page you can choose to export your text, goals and goal…" at bounding box center [732, 532] width 638 height 192
copy div "Submit & Export On this page you can choose to export your text, goals and goal…"
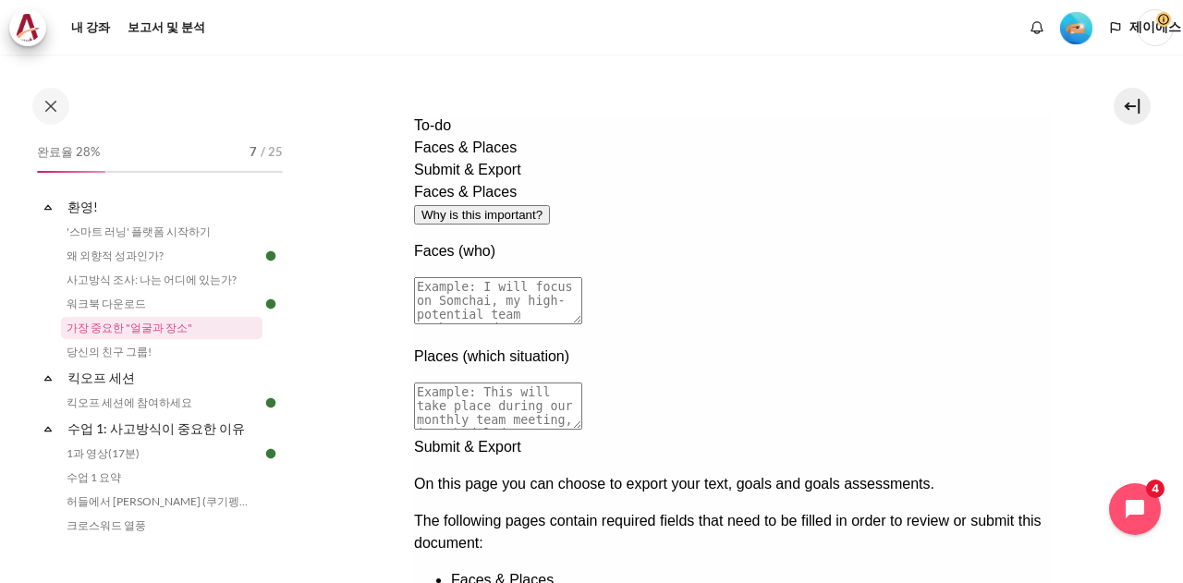
click at [468, 177] on span "Submit & Export" at bounding box center [466, 170] width 107 height 16
click at [475, 177] on span "Submit & Export" at bounding box center [466, 170] width 107 height 16
click at [473, 155] on span "Faces & Places" at bounding box center [464, 148] width 103 height 16
click at [487, 177] on span "Submit & Export" at bounding box center [466, 170] width 107 height 16
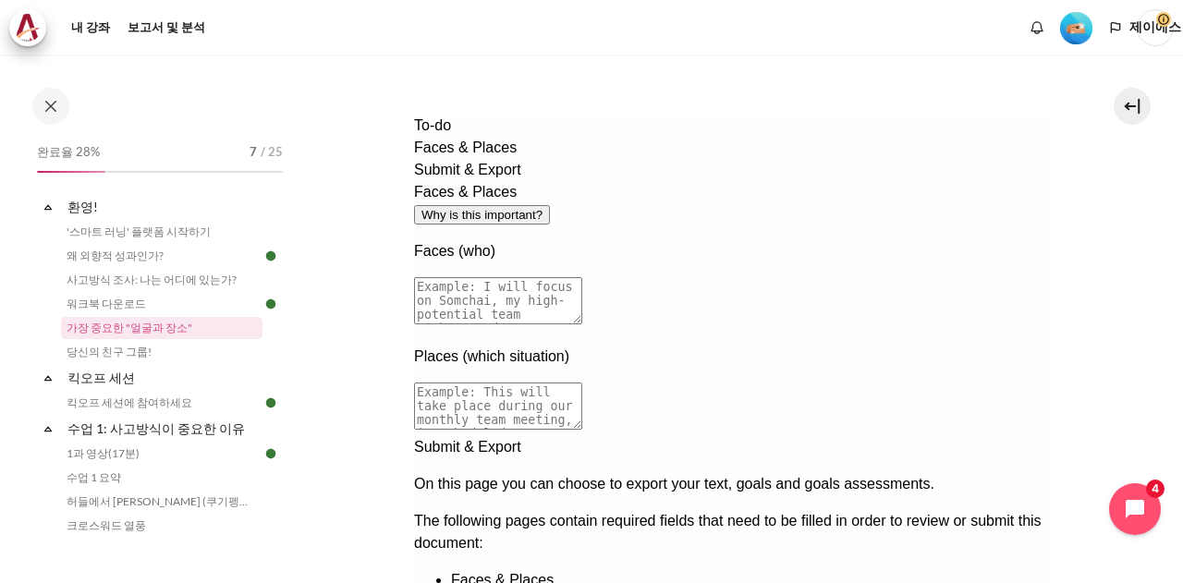
scroll to position [399, 0]
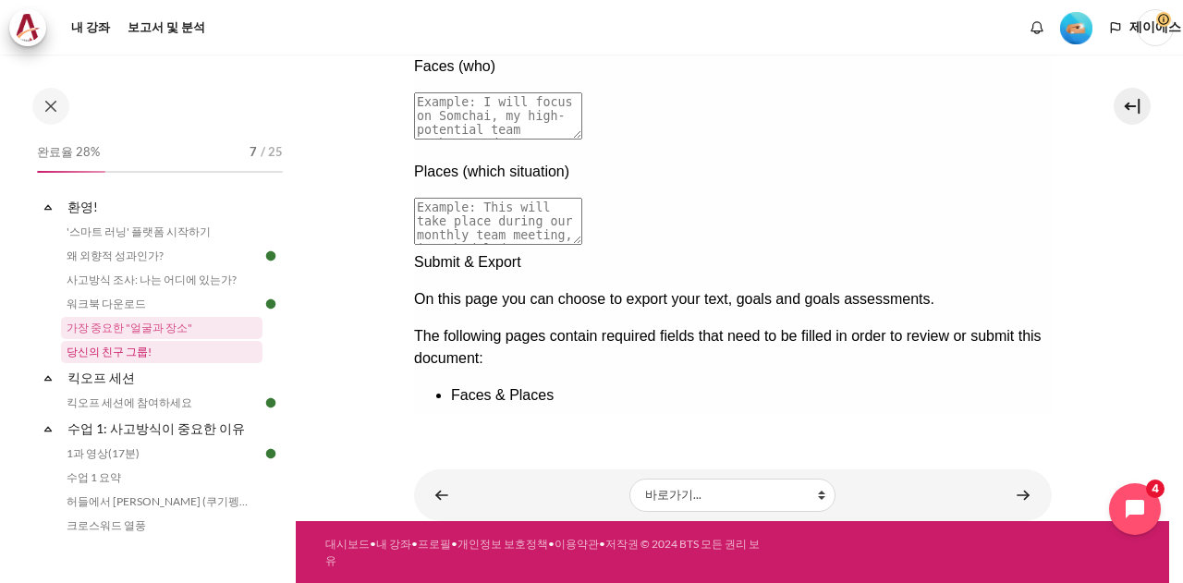
click at [128, 349] on font "당신의 친구 그룹!" at bounding box center [109, 352] width 85 height 14
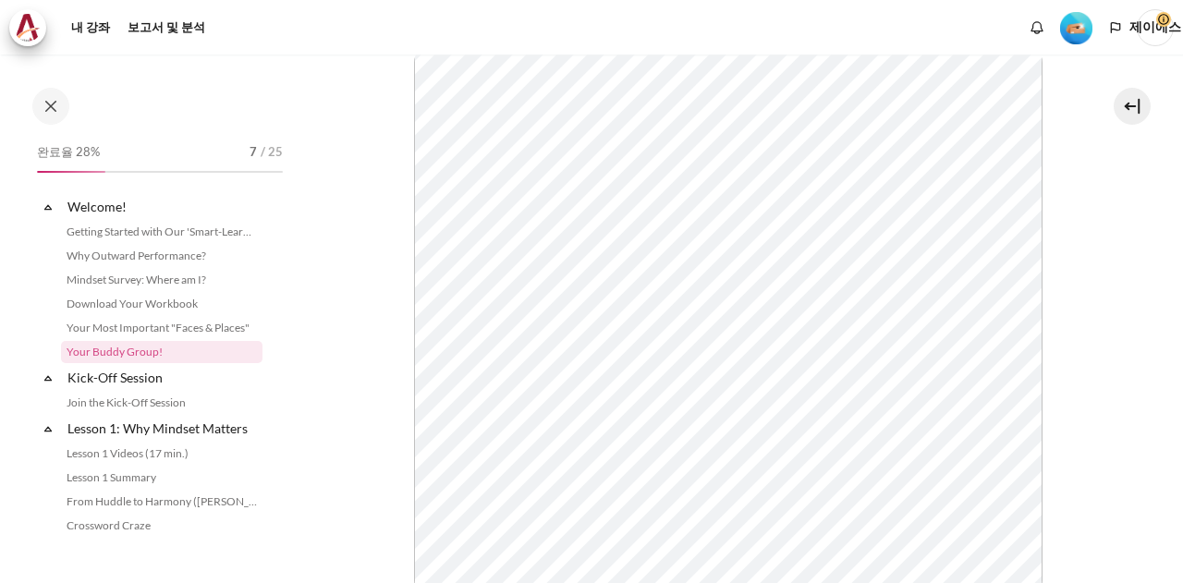
scroll to position [16, 0]
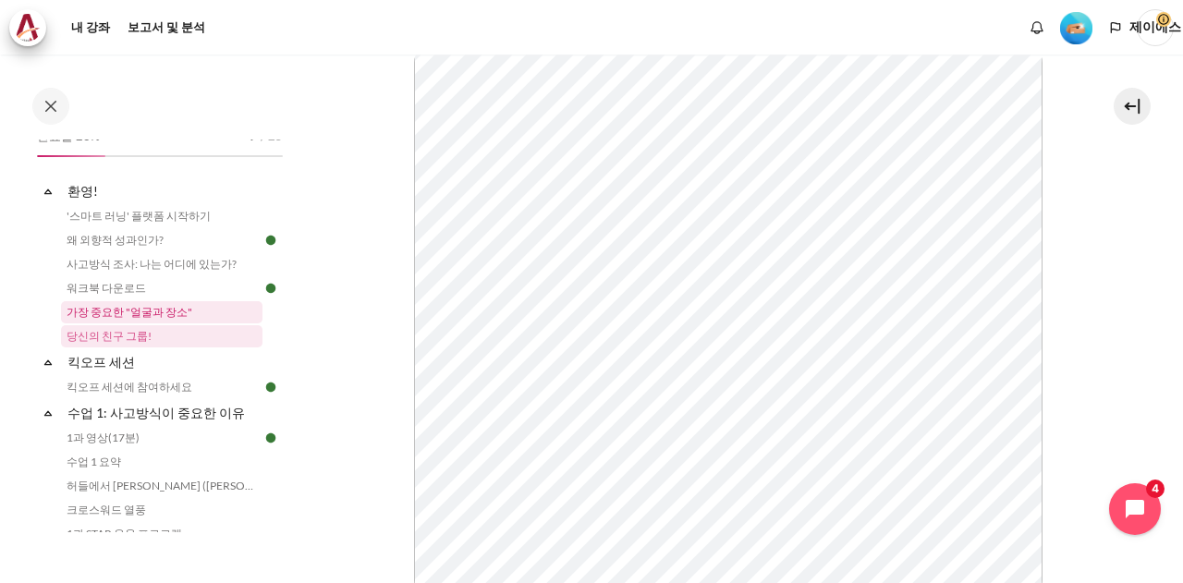
click at [160, 313] on font "가장 중요한 "얼굴과 장소"" at bounding box center [130, 312] width 126 height 14
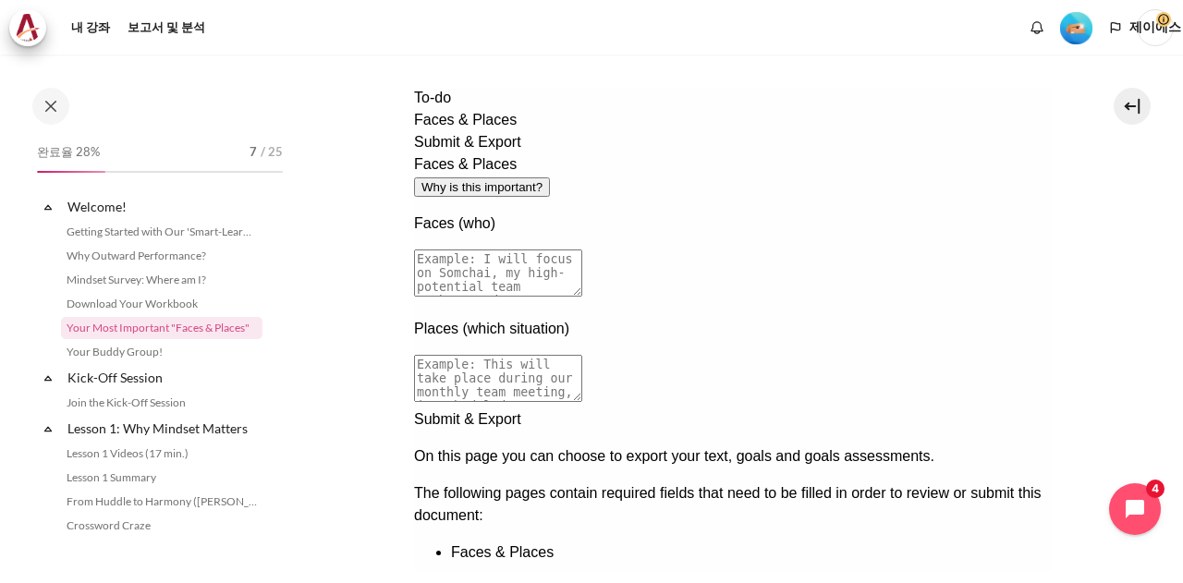
scroll to position [370, 0]
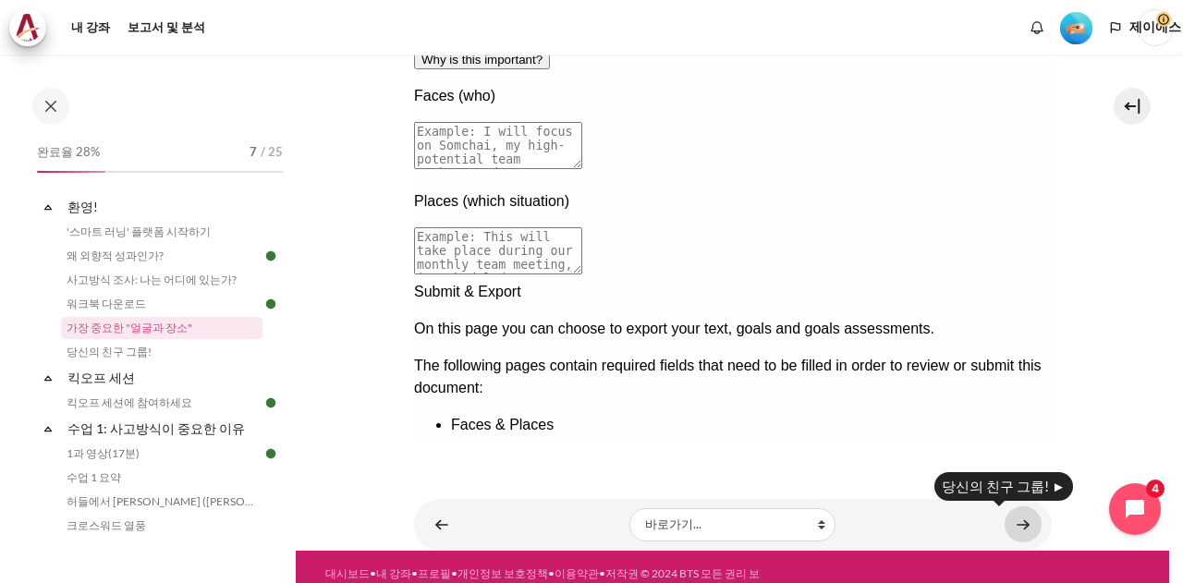
click at [1014, 523] on link "콘텐츠" at bounding box center [1022, 524] width 37 height 36
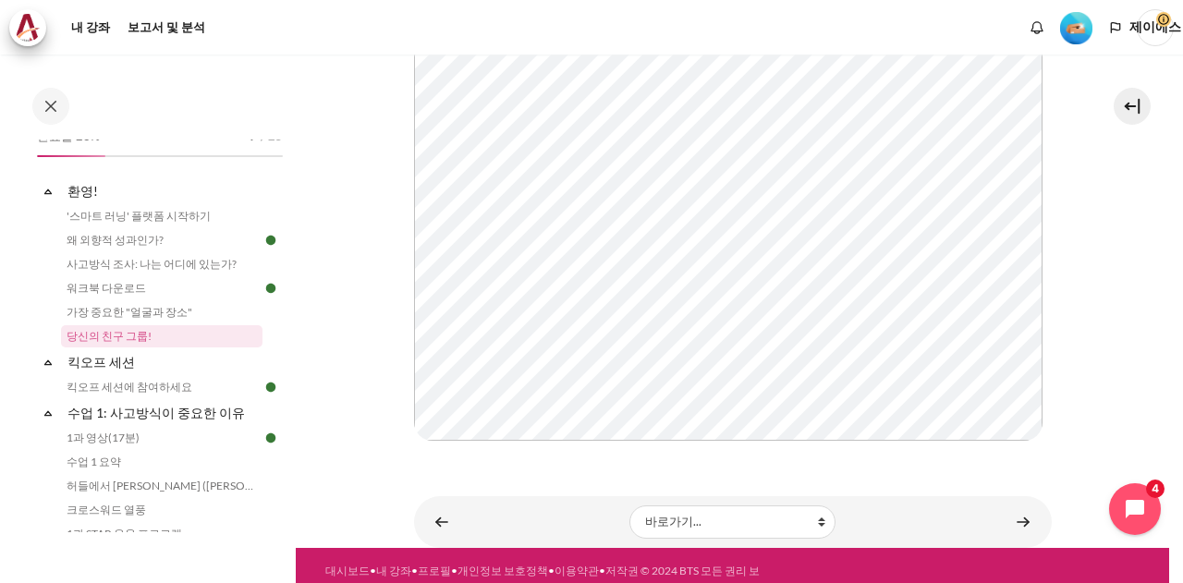
scroll to position [468, 0]
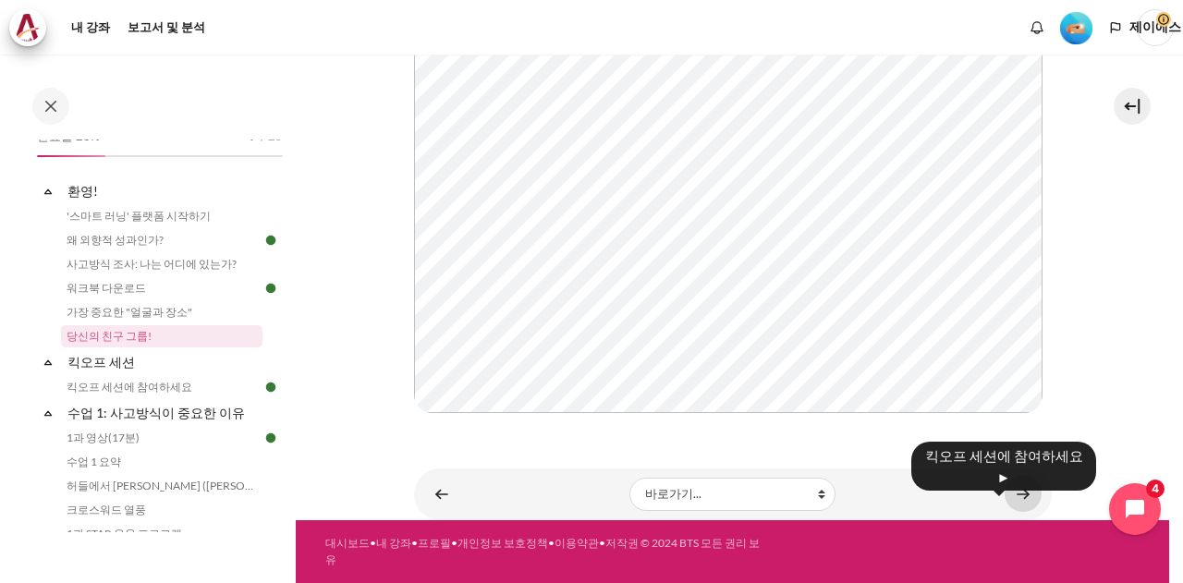
click at [1014, 493] on link "콘텐츠" at bounding box center [1022, 494] width 37 height 36
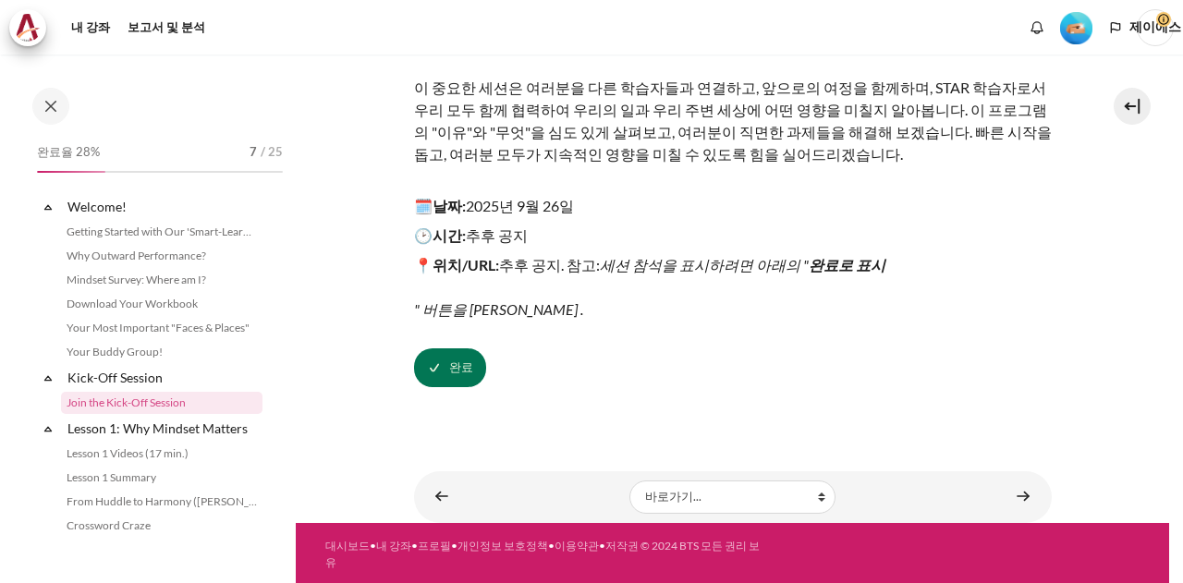
scroll to position [67, 0]
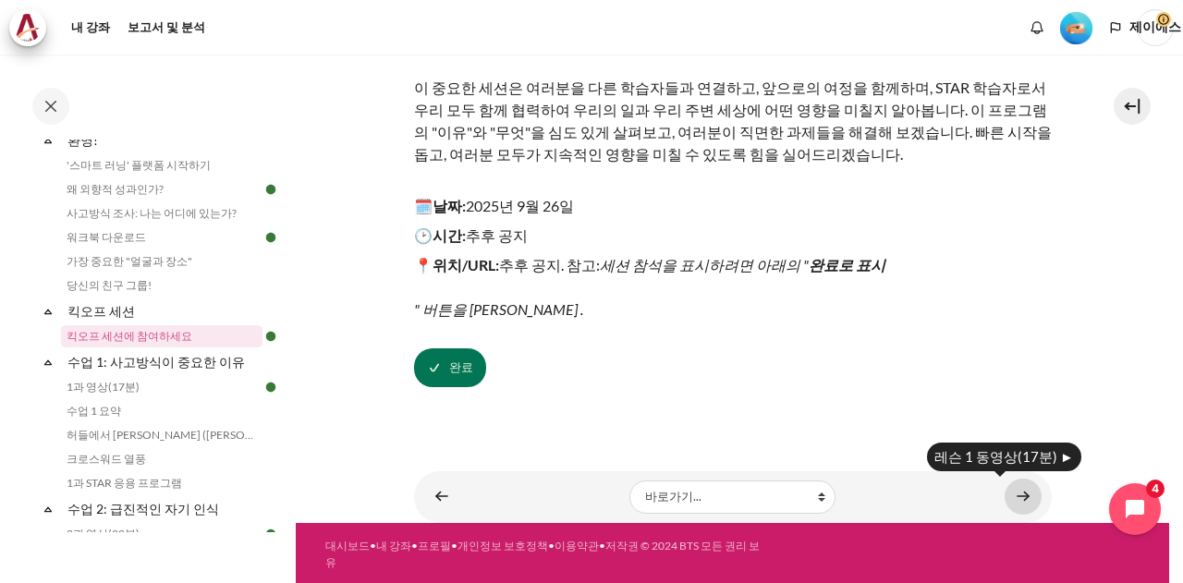
click at [1010, 492] on link "콘텐츠" at bounding box center [1022, 497] width 37 height 36
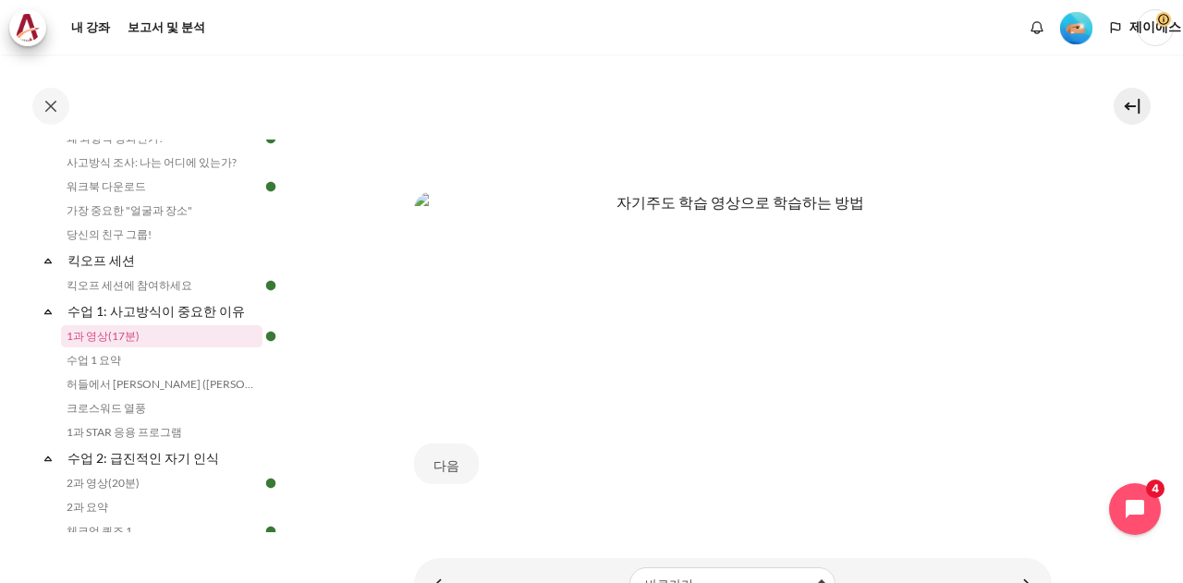
scroll to position [835, 0]
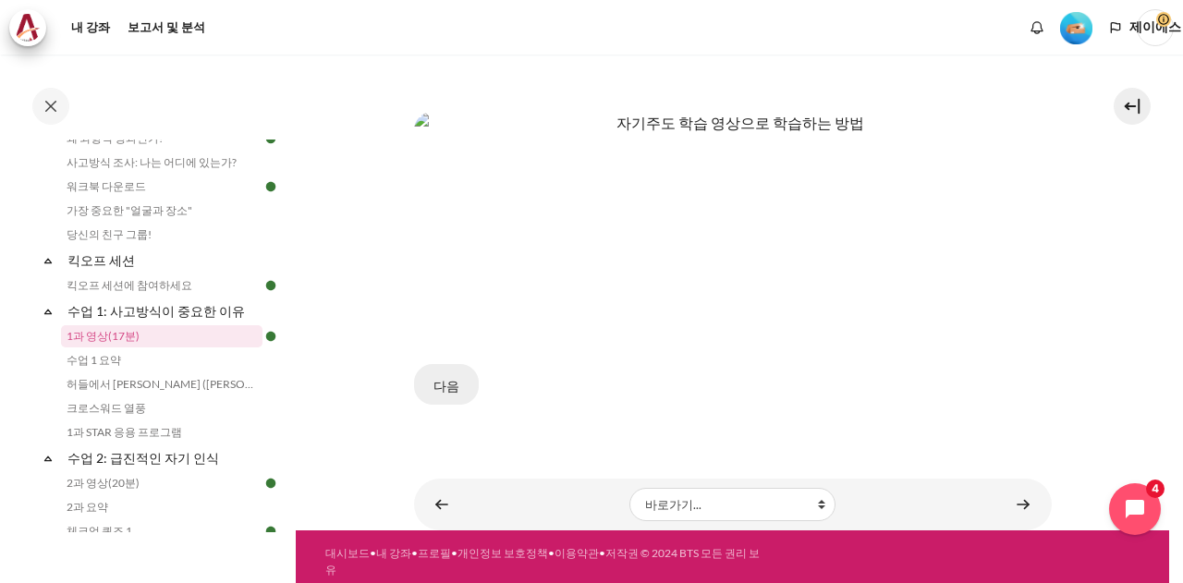
click at [463, 375] on button "다음" at bounding box center [446, 384] width 65 height 41
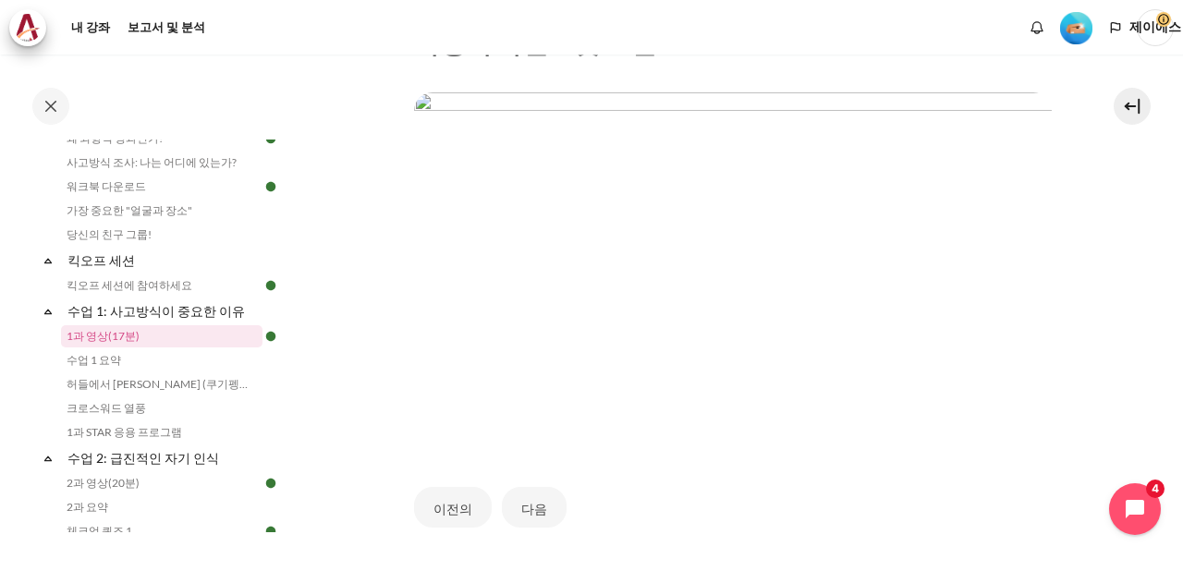
scroll to position [517, 0]
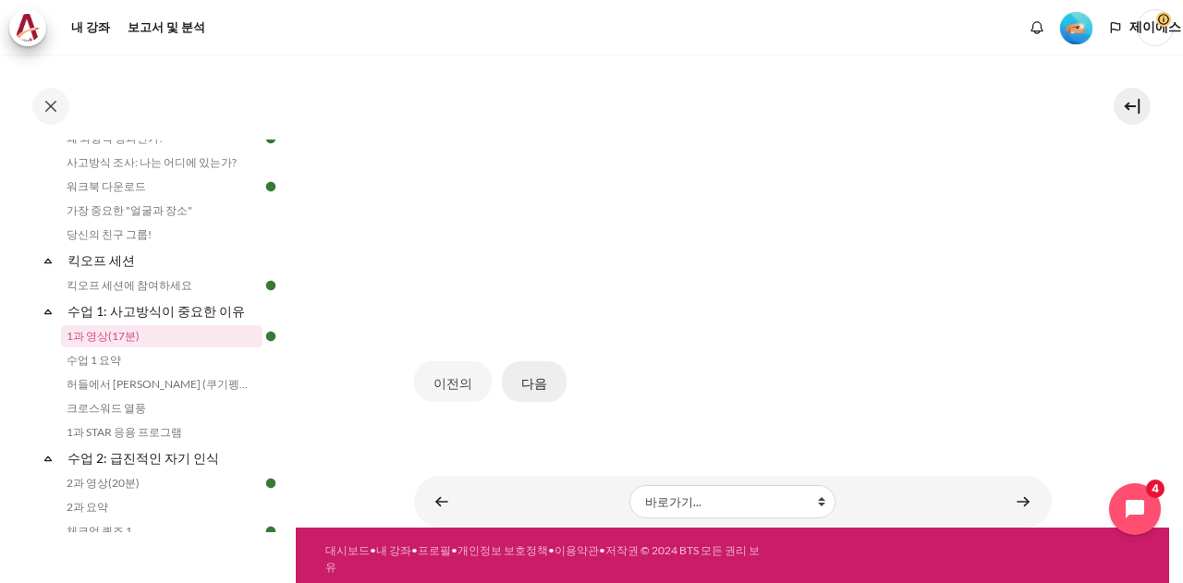
click at [521, 375] on font "다음" at bounding box center [534, 383] width 26 height 16
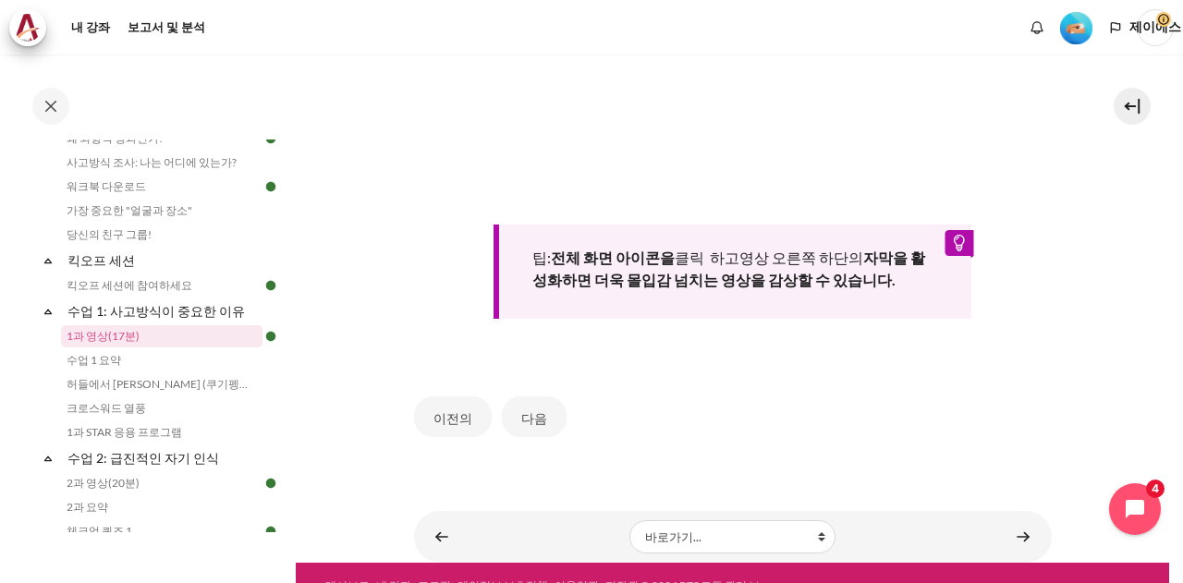
scroll to position [766, 0]
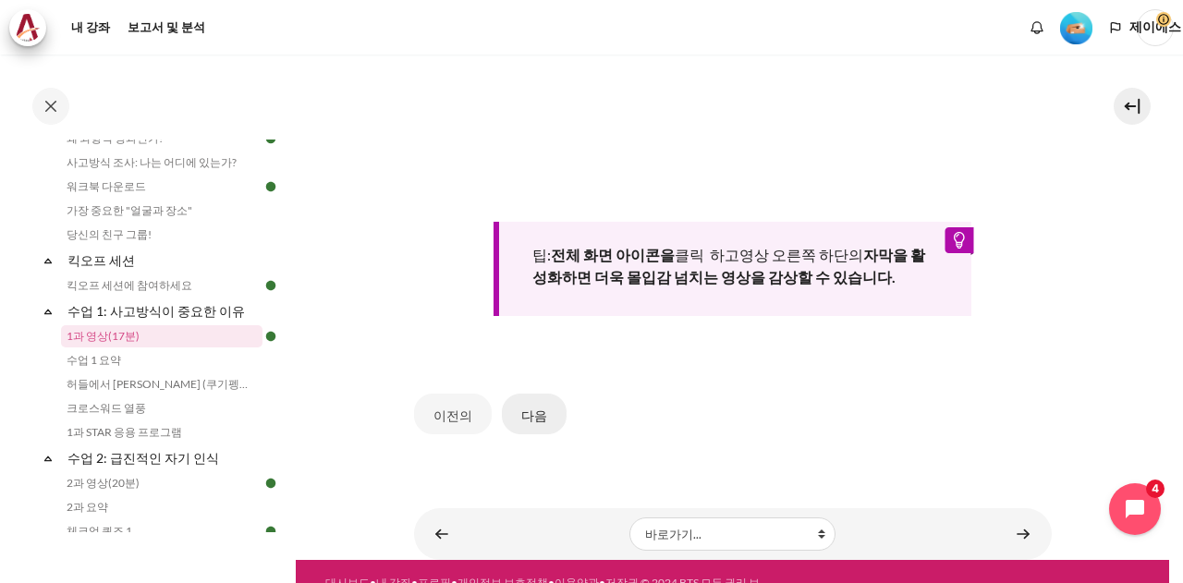
click at [539, 404] on font "다음" at bounding box center [534, 414] width 26 height 21
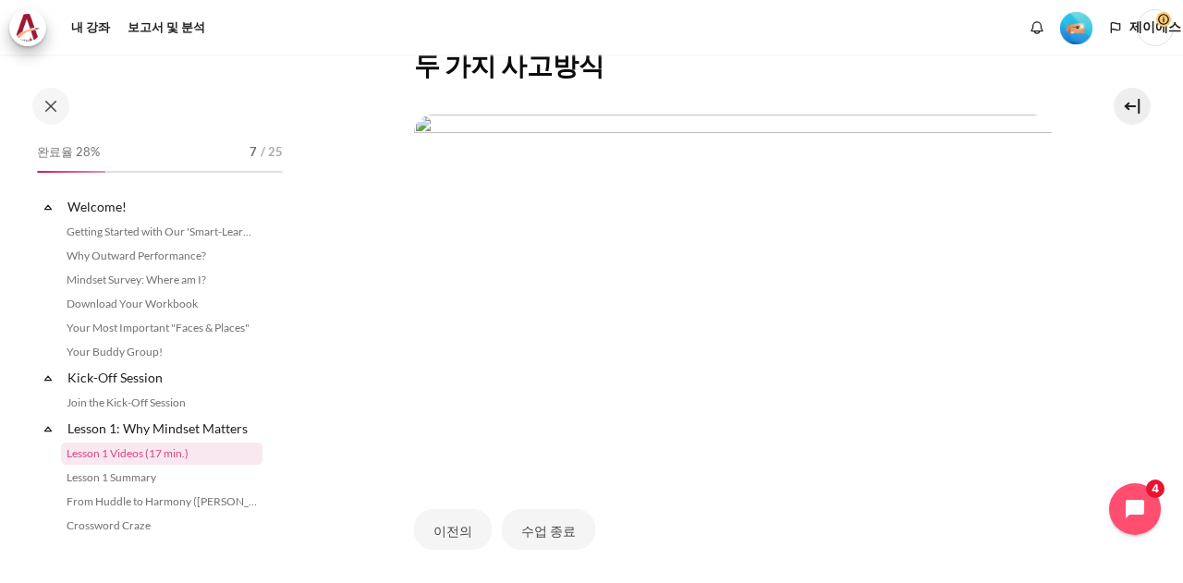
scroll to position [117, 0]
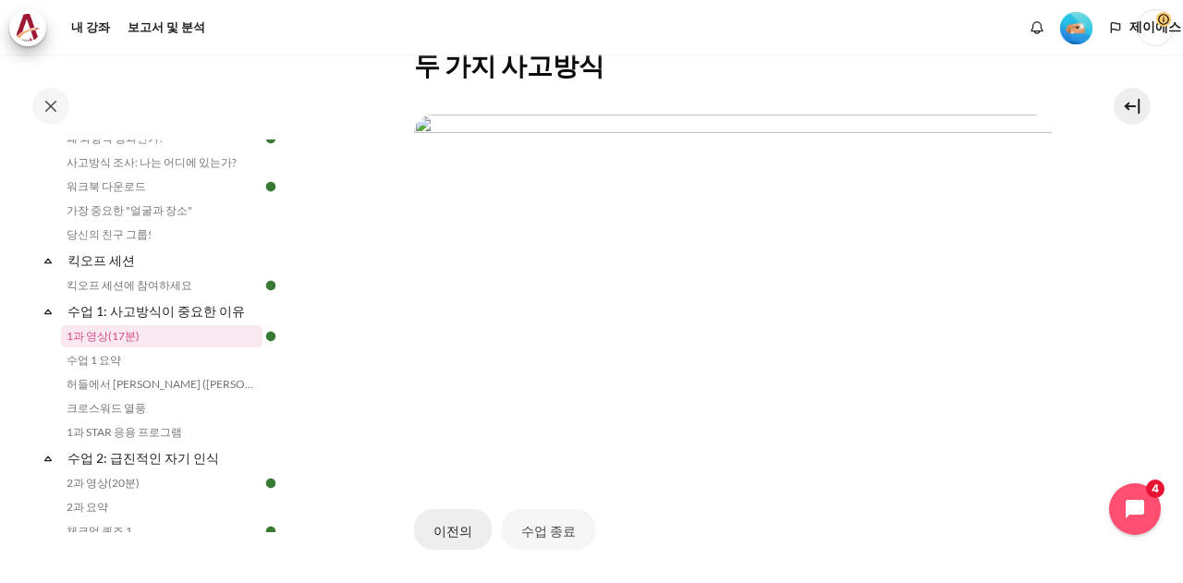
click at [455, 529] on font "이전의" at bounding box center [452, 531] width 39 height 16
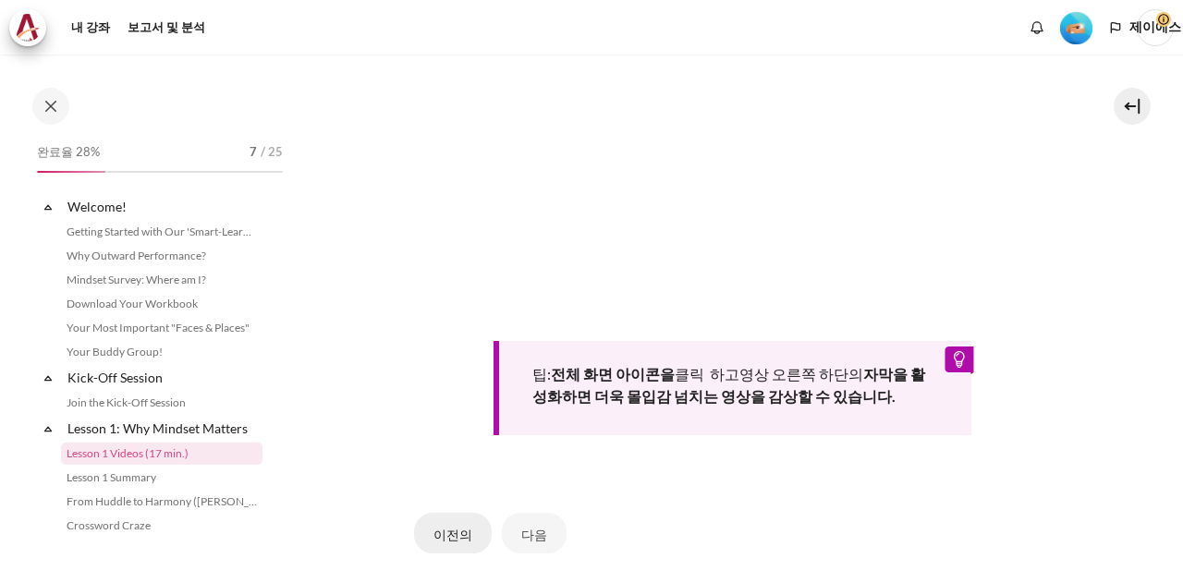
scroll to position [117, 0]
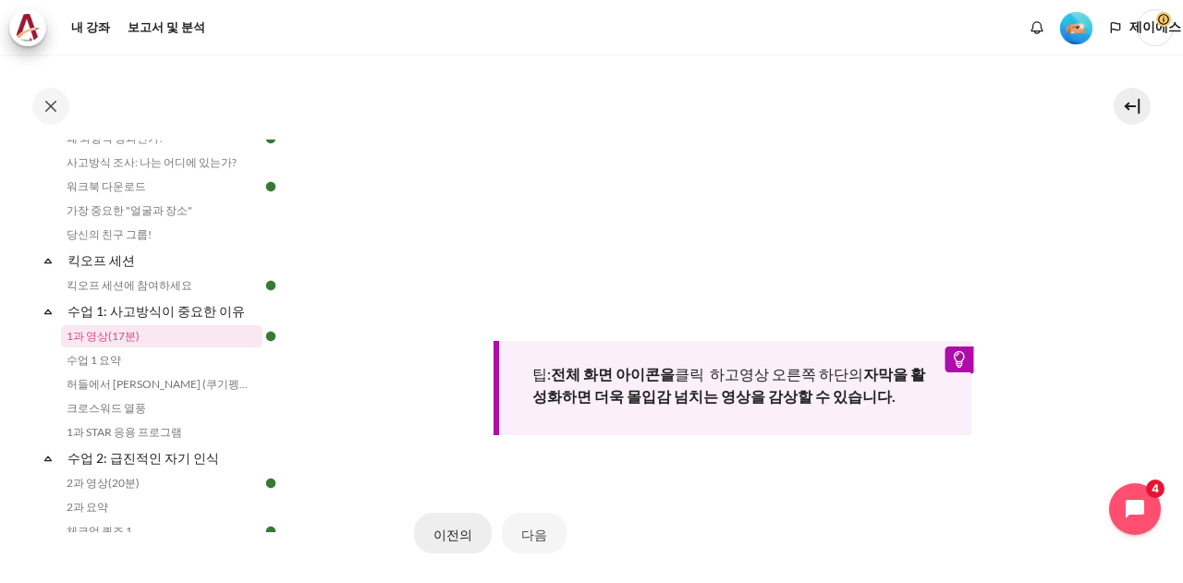
click at [436, 527] on font "이전의" at bounding box center [452, 535] width 39 height 16
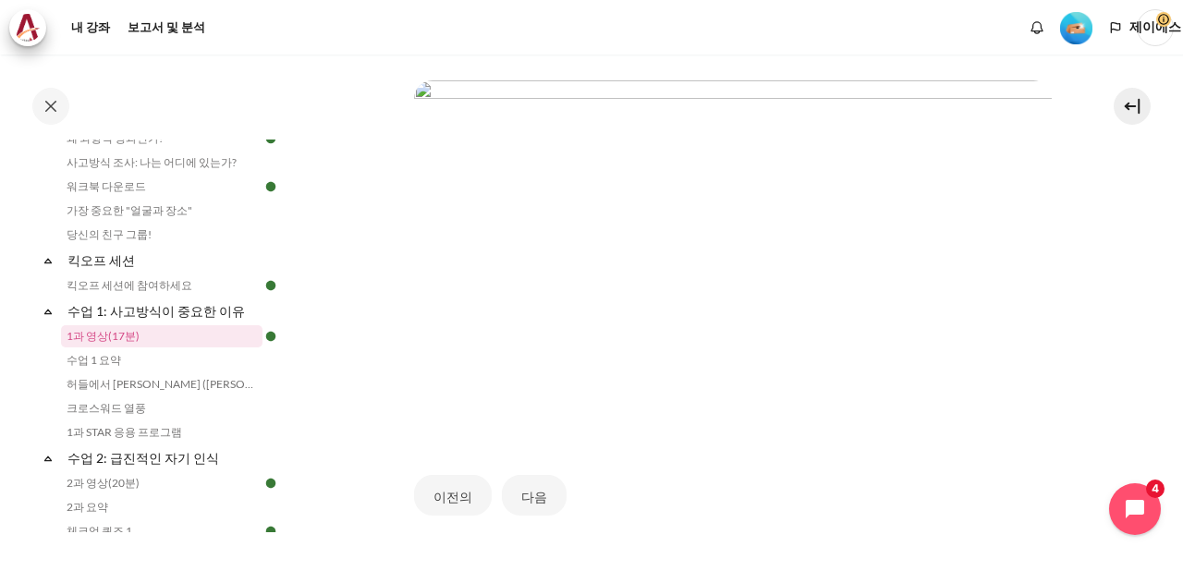
scroll to position [517, 0]
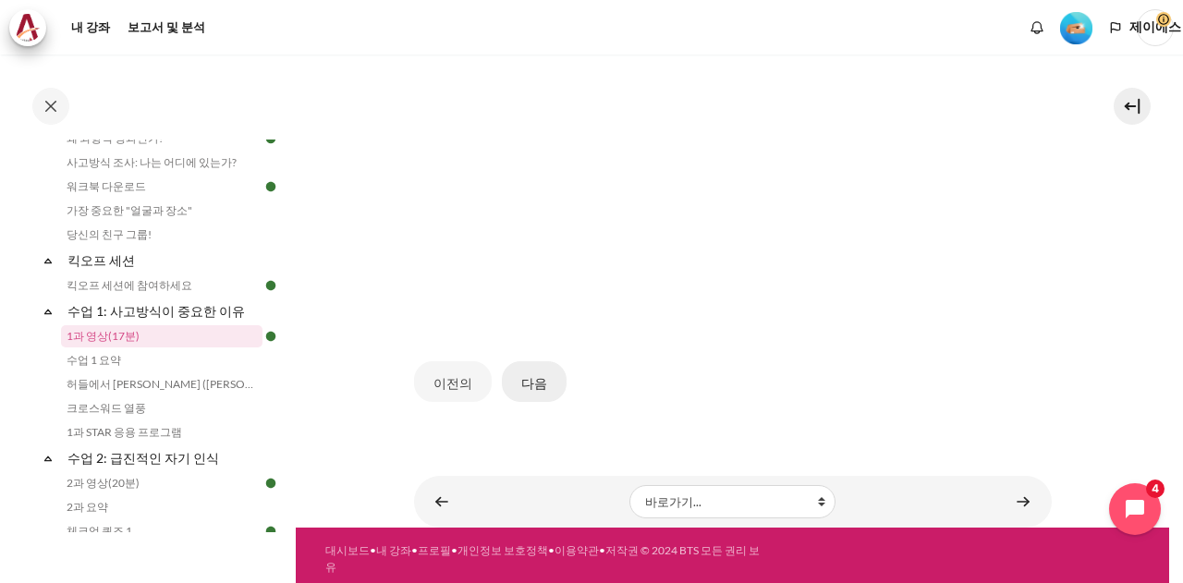
click at [543, 386] on button "다음" at bounding box center [534, 381] width 65 height 41
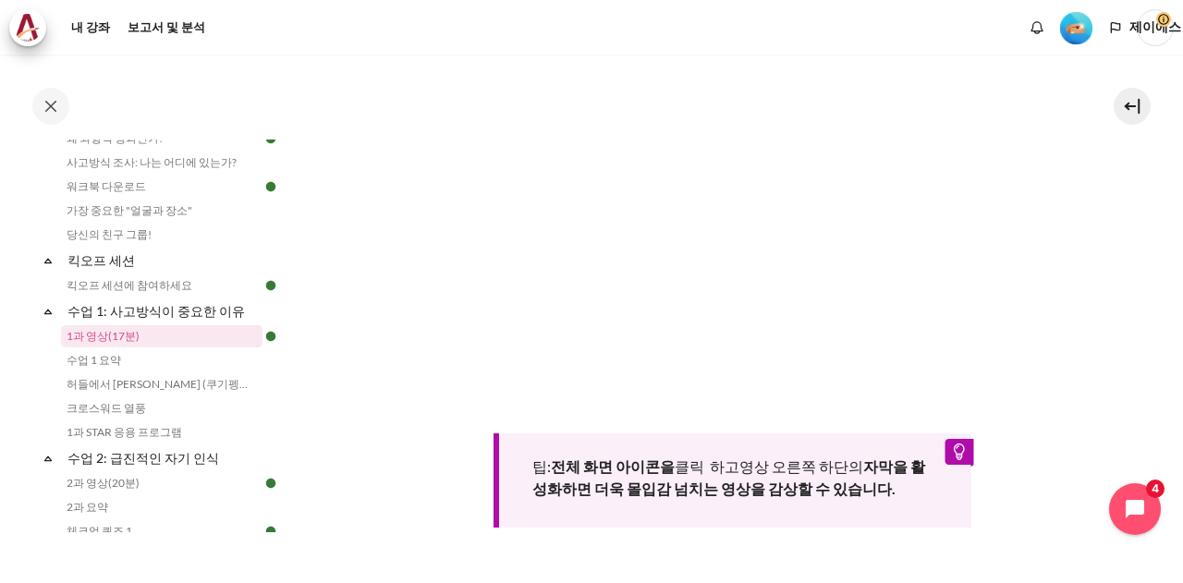
scroll to position [766, 0]
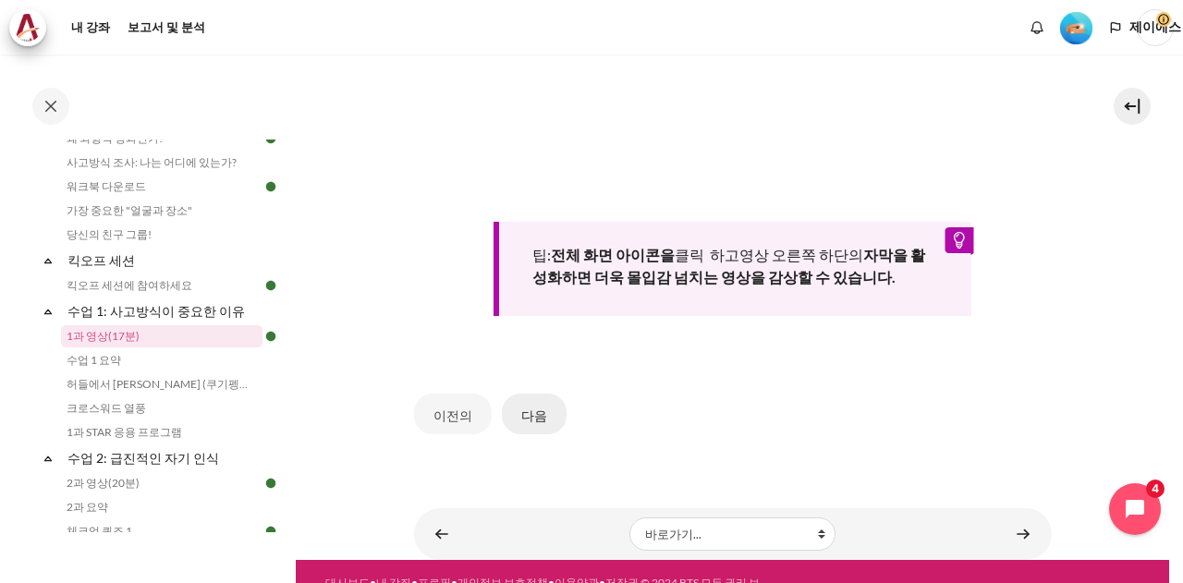
click at [522, 407] on font "다음" at bounding box center [534, 415] width 26 height 16
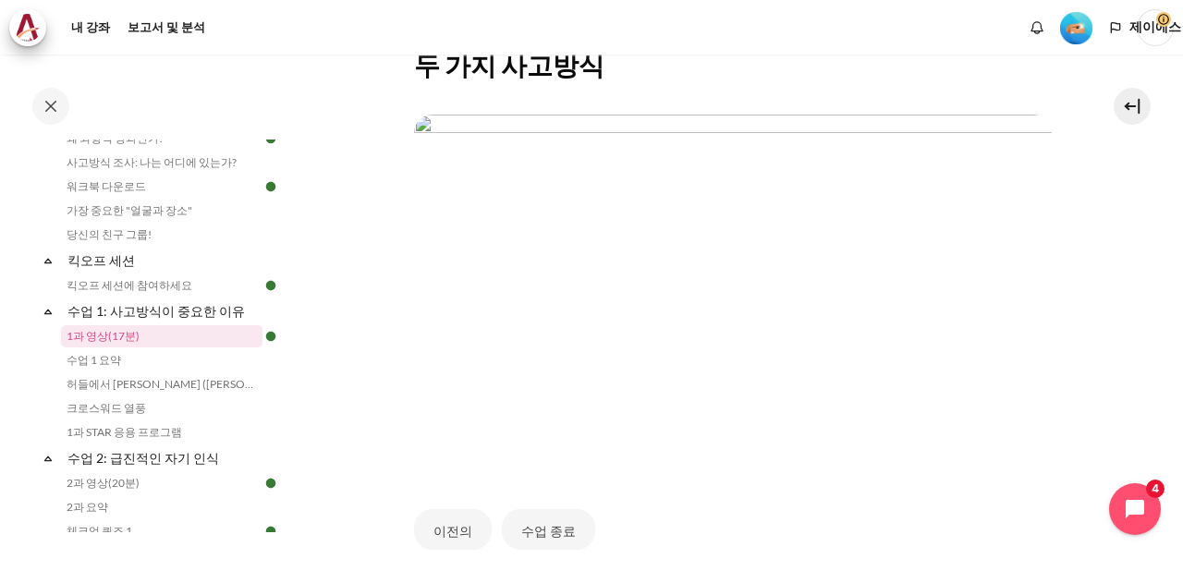
scroll to position [517, 0]
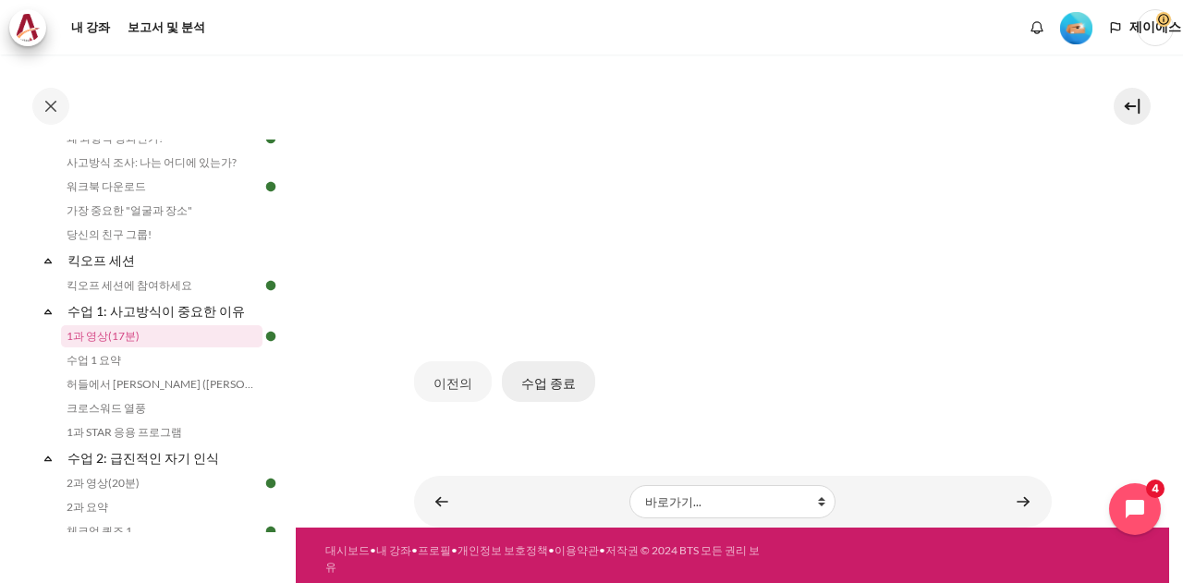
click at [537, 375] on font "수업 종료" at bounding box center [548, 383] width 55 height 16
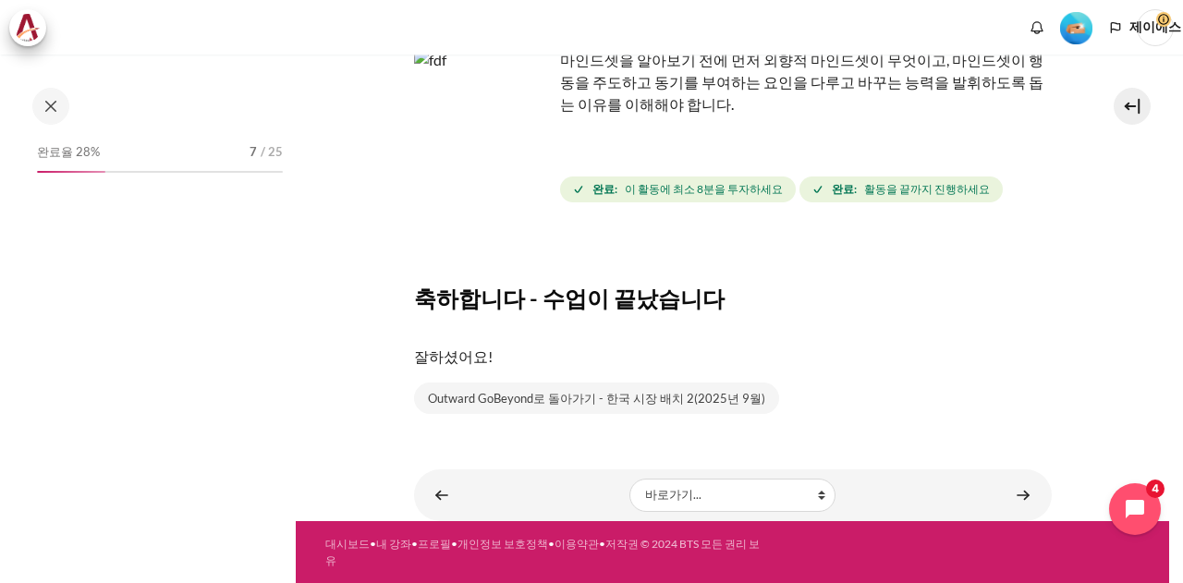
scroll to position [117, 0]
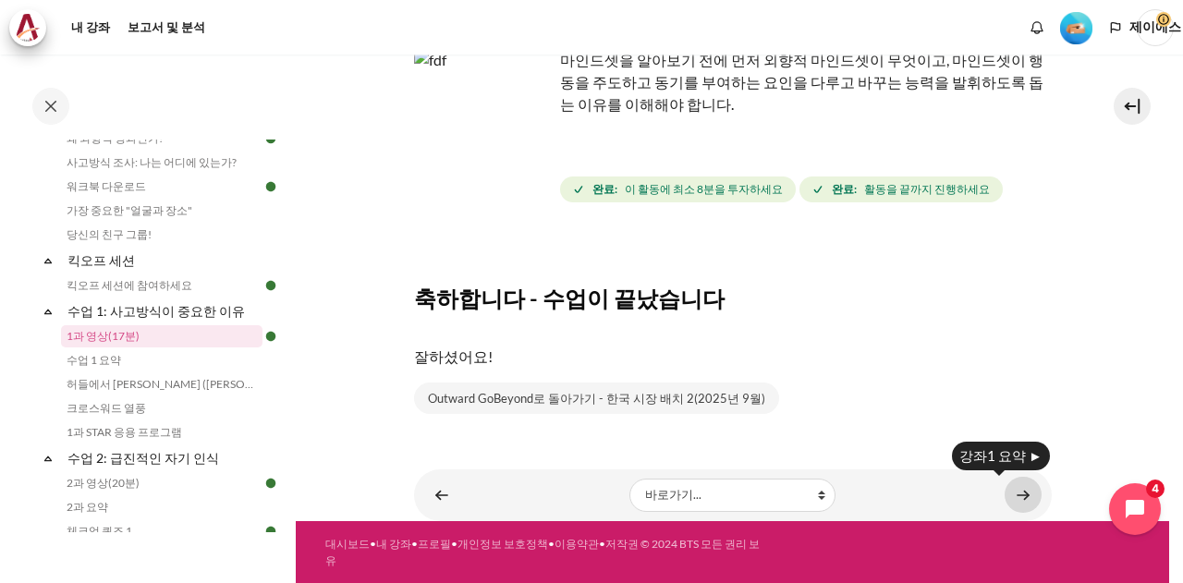
click at [1009, 491] on link "콘텐츠" at bounding box center [1022, 495] width 37 height 36
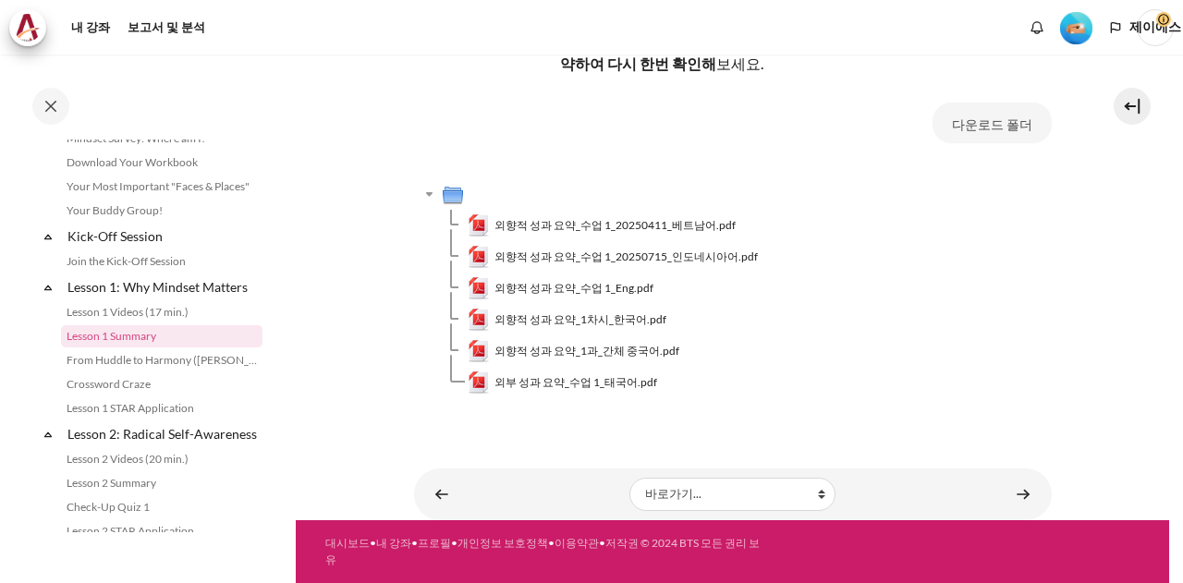
scroll to position [152, 0]
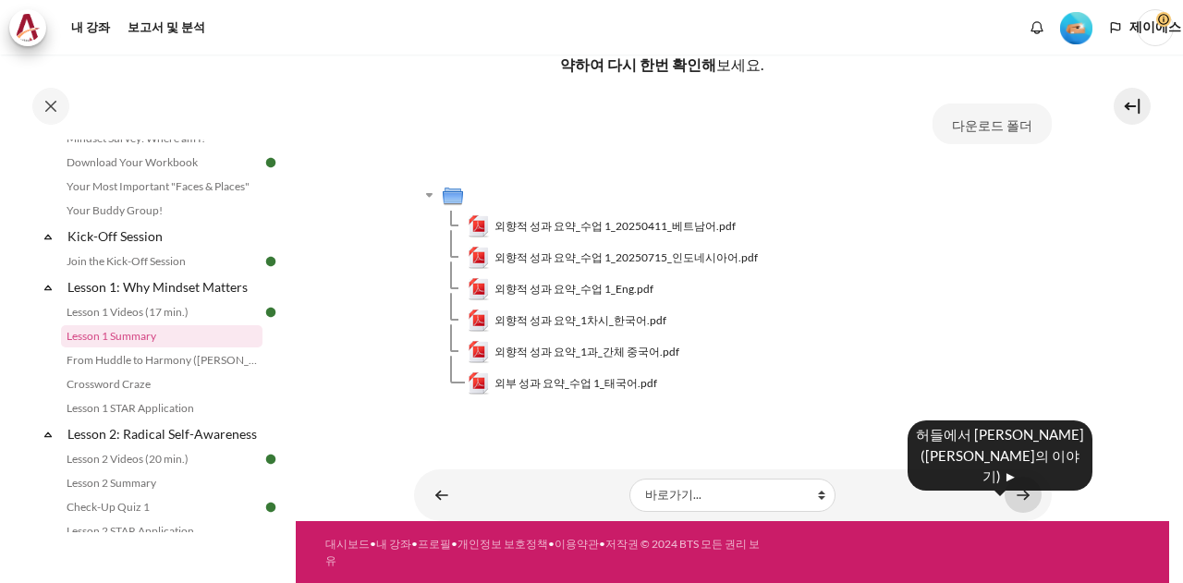
click at [1009, 487] on link "콘텐츠" at bounding box center [1022, 495] width 37 height 36
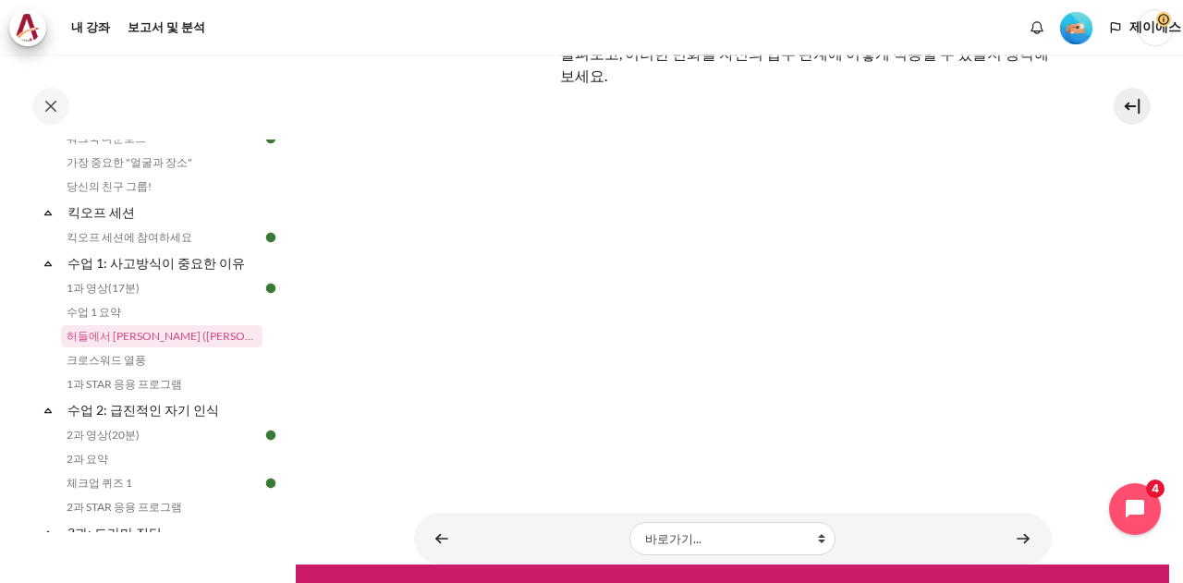
scroll to position [246, 0]
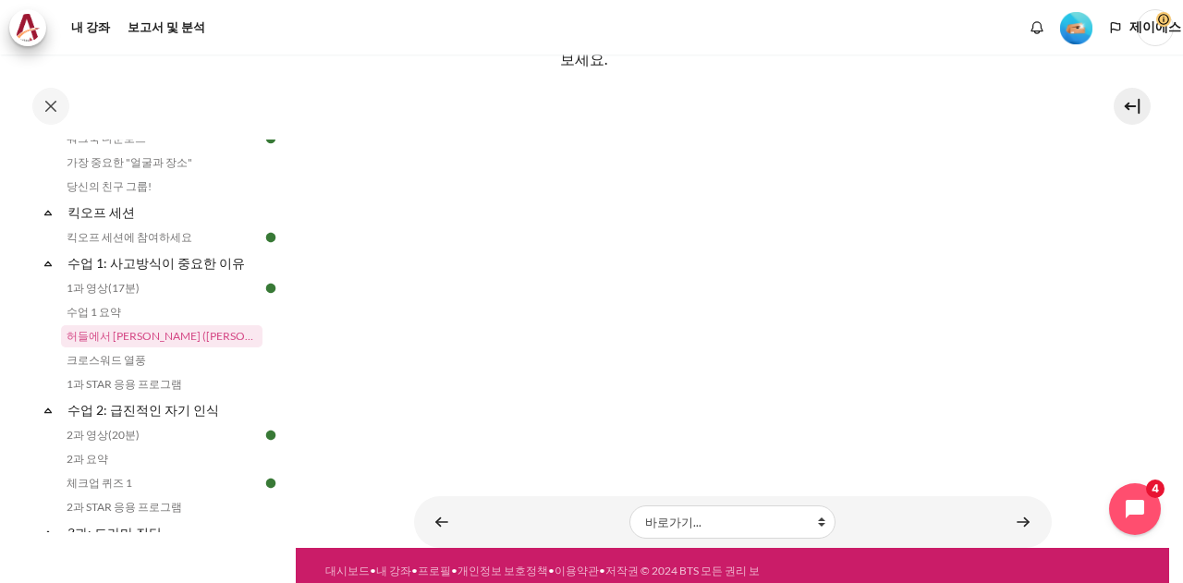
click at [1090, 254] on section "내 강좌 KR B2 수업 1: 사고방식[PERSON_NAME] 허들에서 [PERSON_NAME] ([PERSON_NAME]의 이야기) 허들에서…" at bounding box center [732, 178] width 873 height 739
click at [1015, 504] on link "콘텐츠" at bounding box center [1022, 522] width 37 height 36
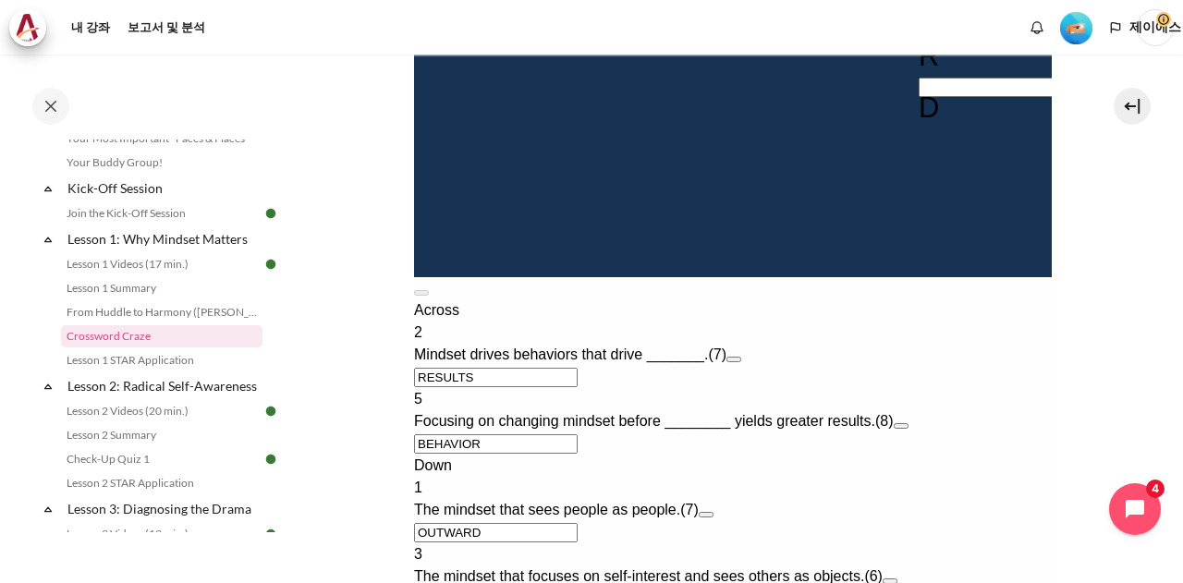
scroll to position [1109, 0]
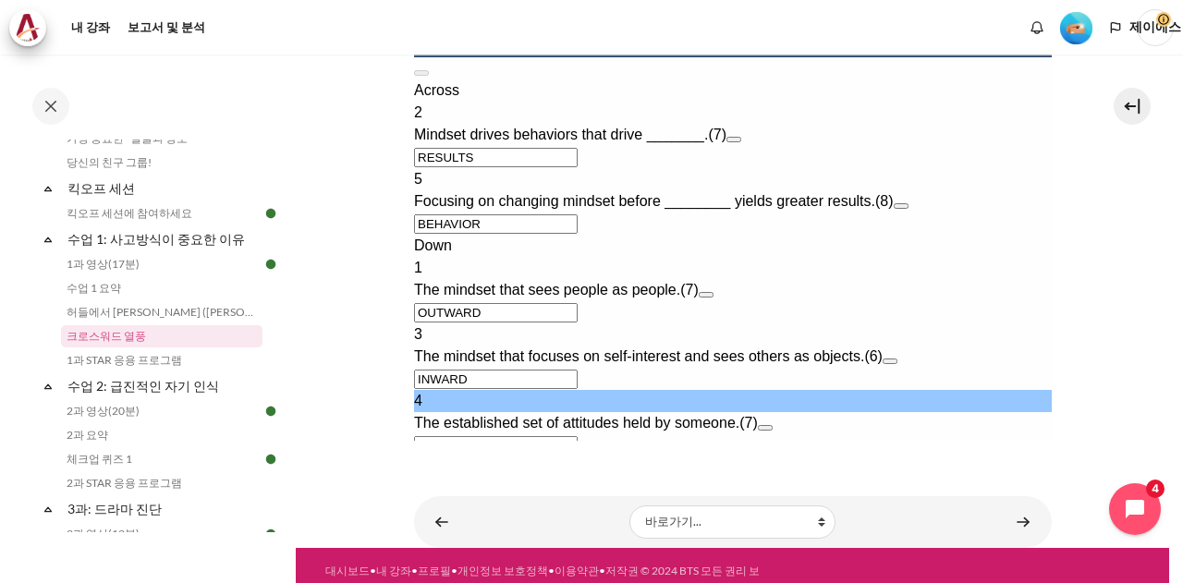
click at [455, 458] on button "Check Check the characters. The responses will be marked as correct, incorrect,…" at bounding box center [438, 467] width 50 height 19
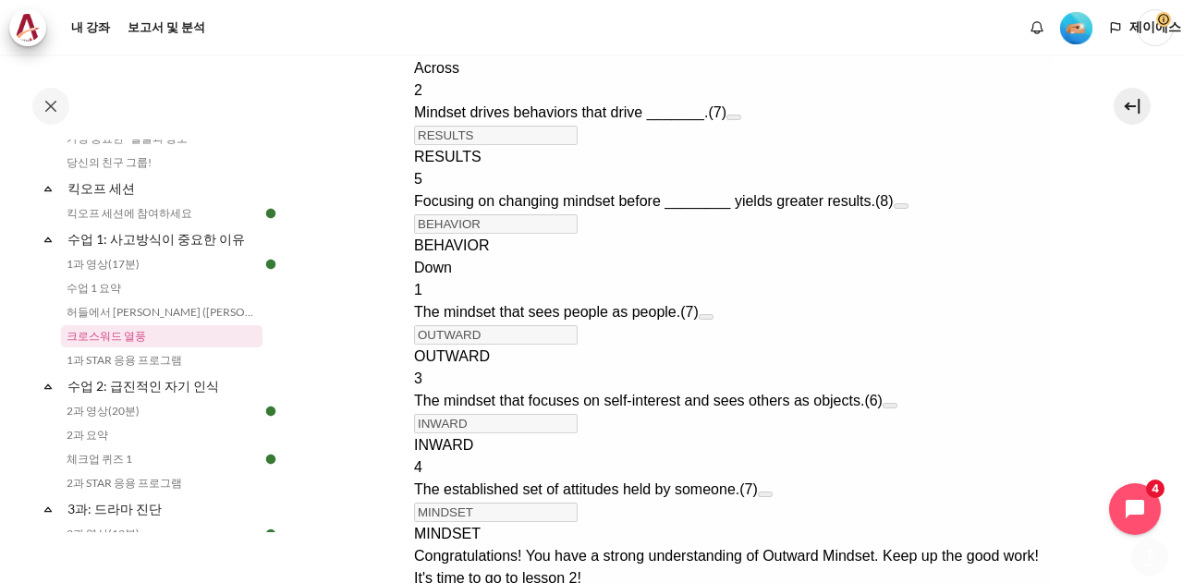
scroll to position [1364, 0]
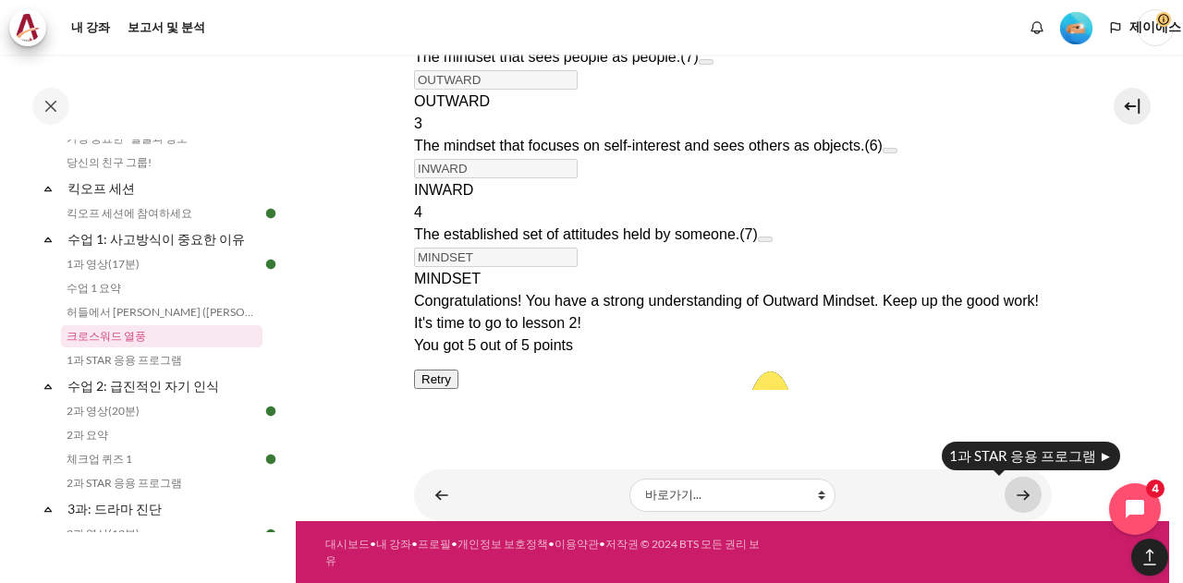
click at [1014, 489] on link "콘텐츠" at bounding box center [1022, 495] width 37 height 36
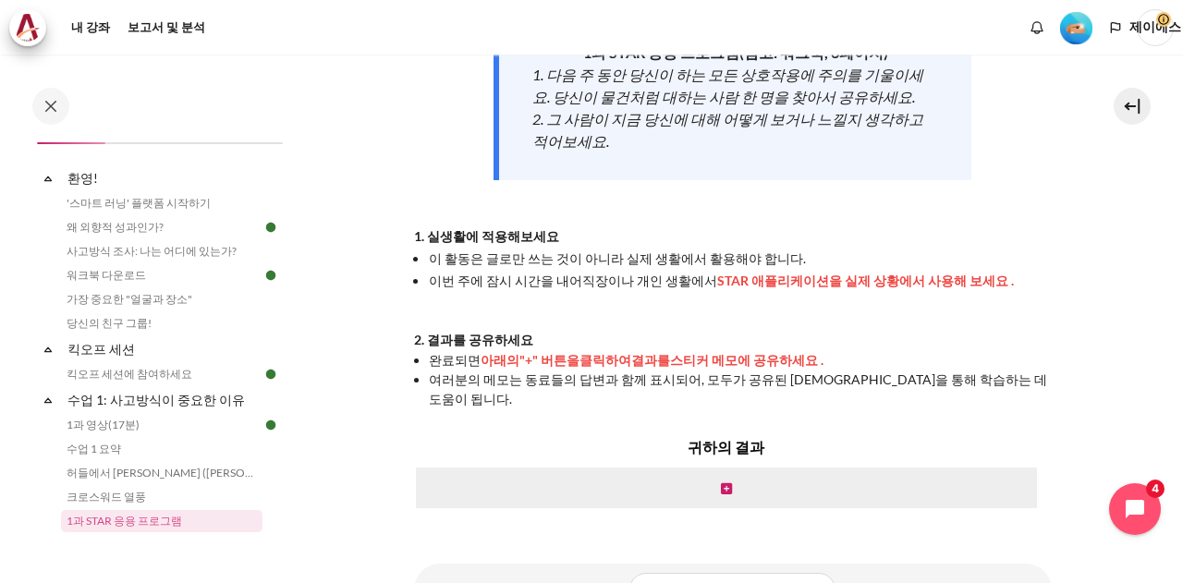
scroll to position [394, 0]
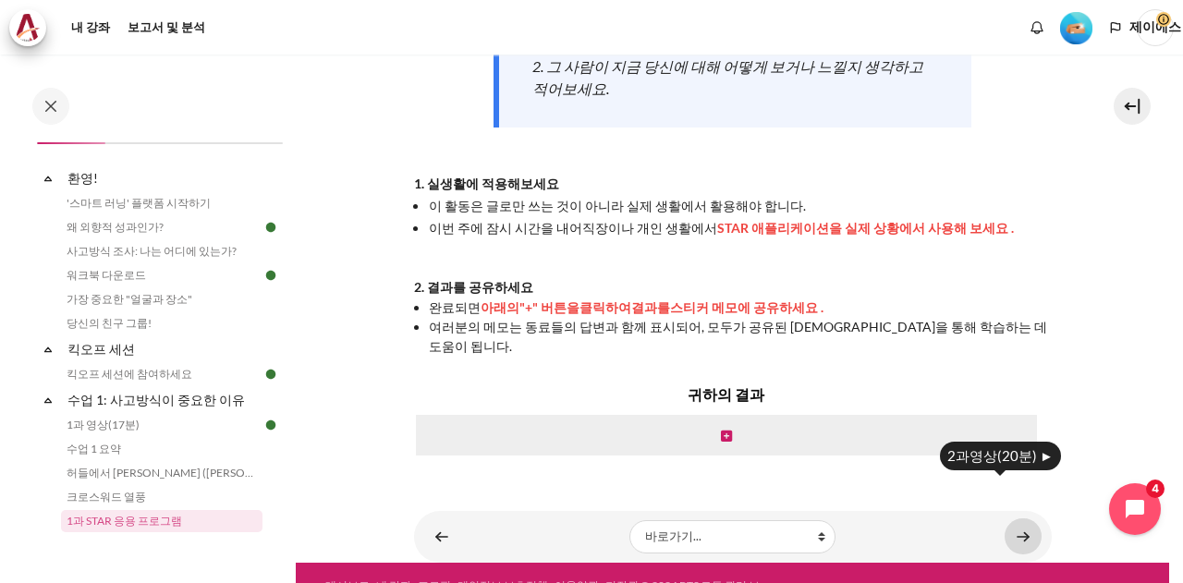
click at [1016, 518] on link "콘텐츠" at bounding box center [1022, 536] width 37 height 36
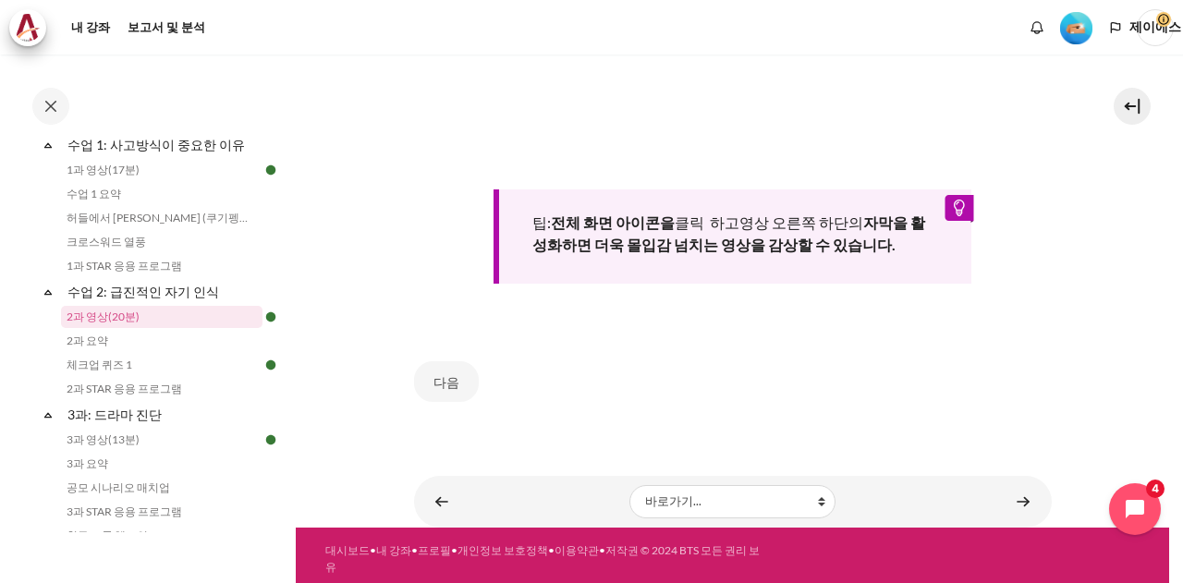
scroll to position [751, 0]
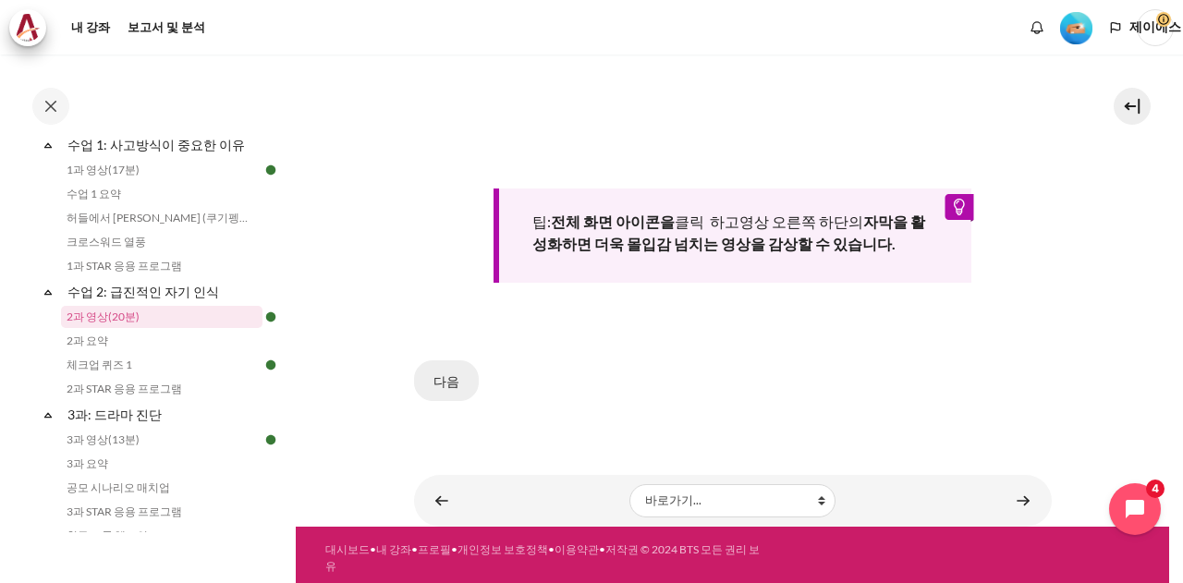
click at [449, 379] on font "다음" at bounding box center [446, 381] width 26 height 16
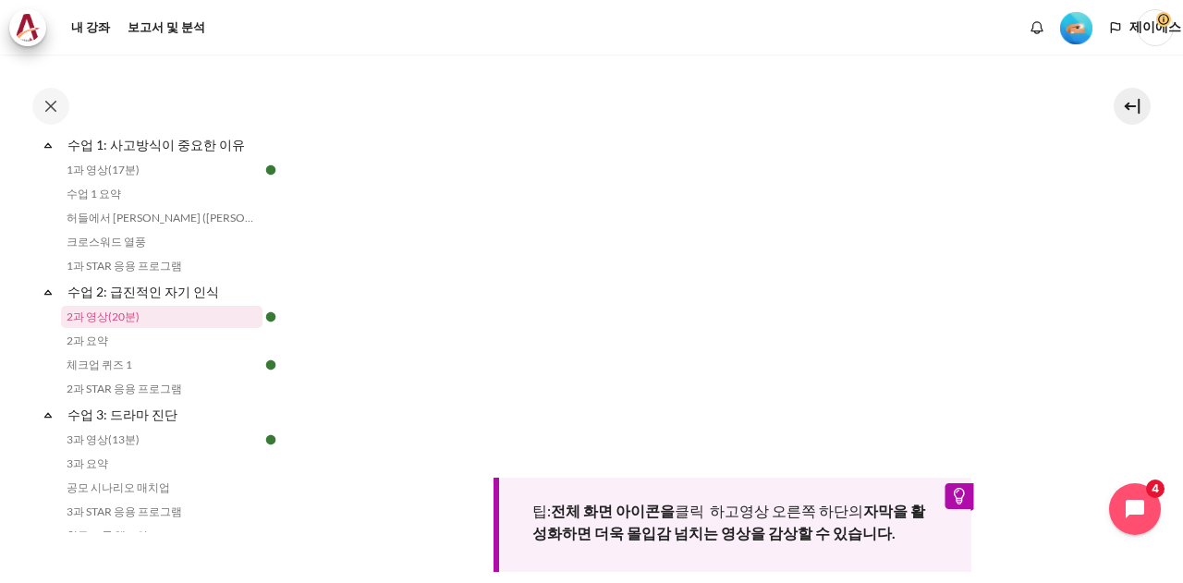
scroll to position [739, 0]
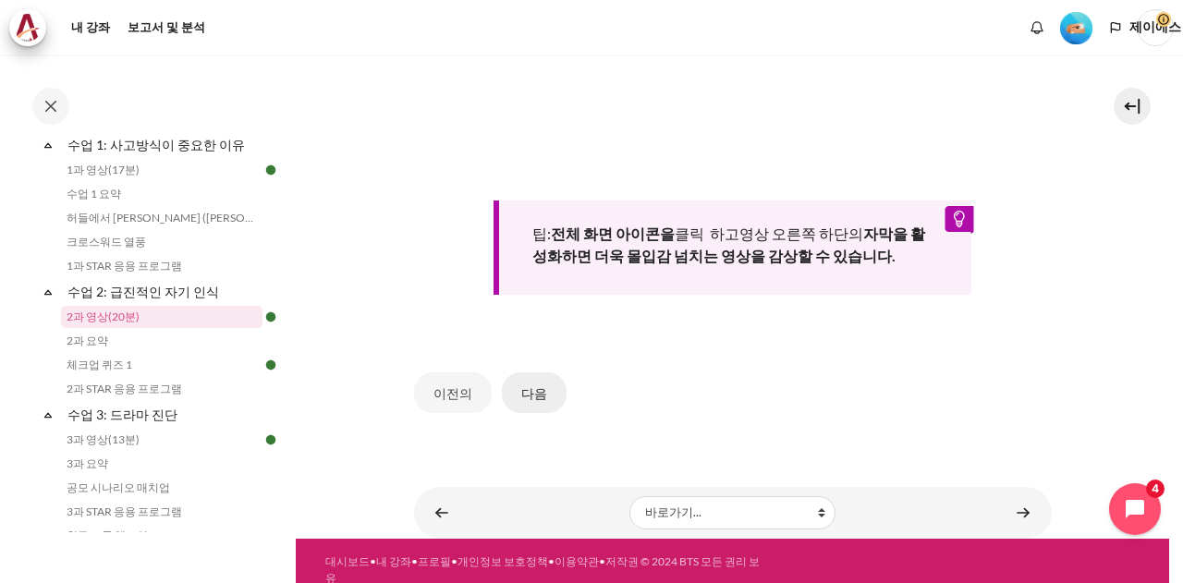
click at [537, 393] on font "다음" at bounding box center [534, 393] width 26 height 16
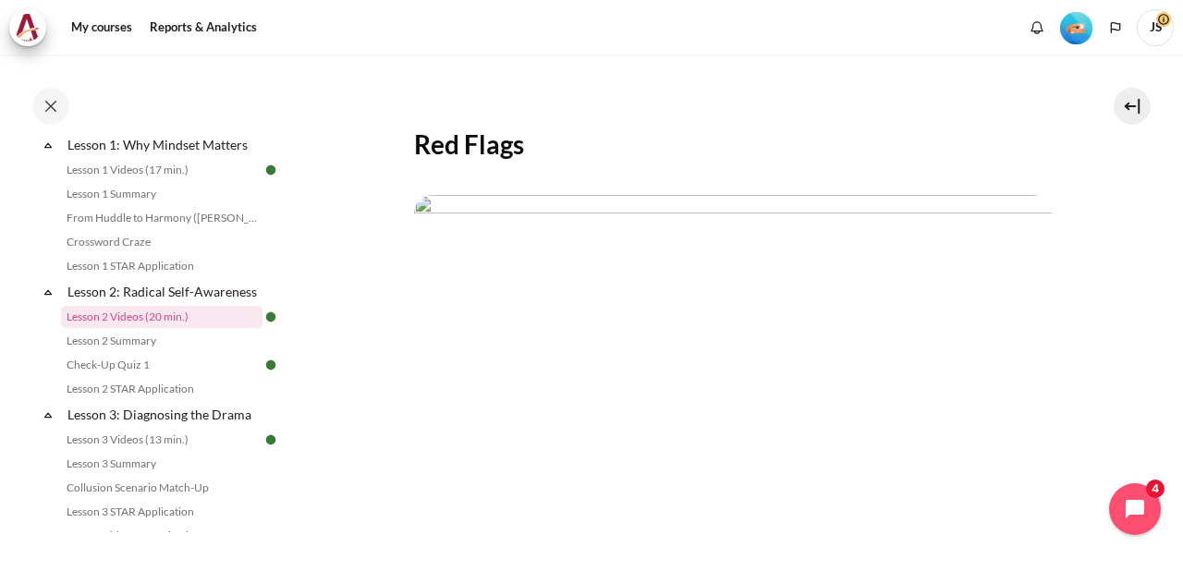
scroll to position [125, 0]
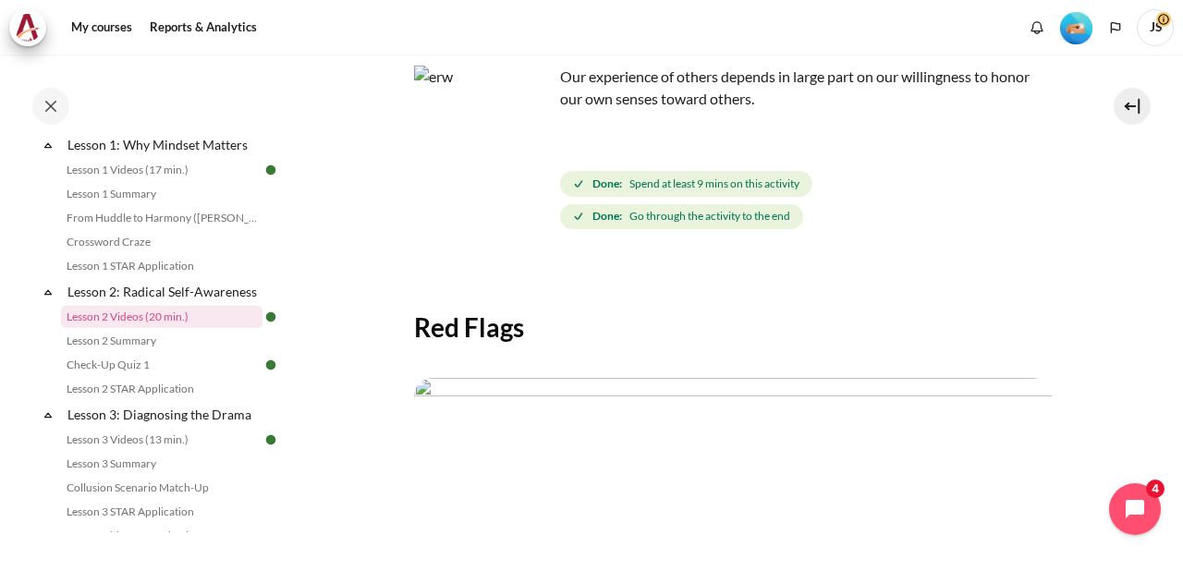
click at [416, 334] on section "My courses KR B2 Lesson 2: Radical Self-Awareness Lesson 2 Videos (20 min.) Les…" at bounding box center [732, 433] width 873 height 1007
drag, startPoint x: 417, startPoint y: 334, endPoint x: 539, endPoint y: 340, distance: 122.1
click at [539, 340] on h2 "Red Flags" at bounding box center [733, 326] width 638 height 33
copy h2 "Red Flags"
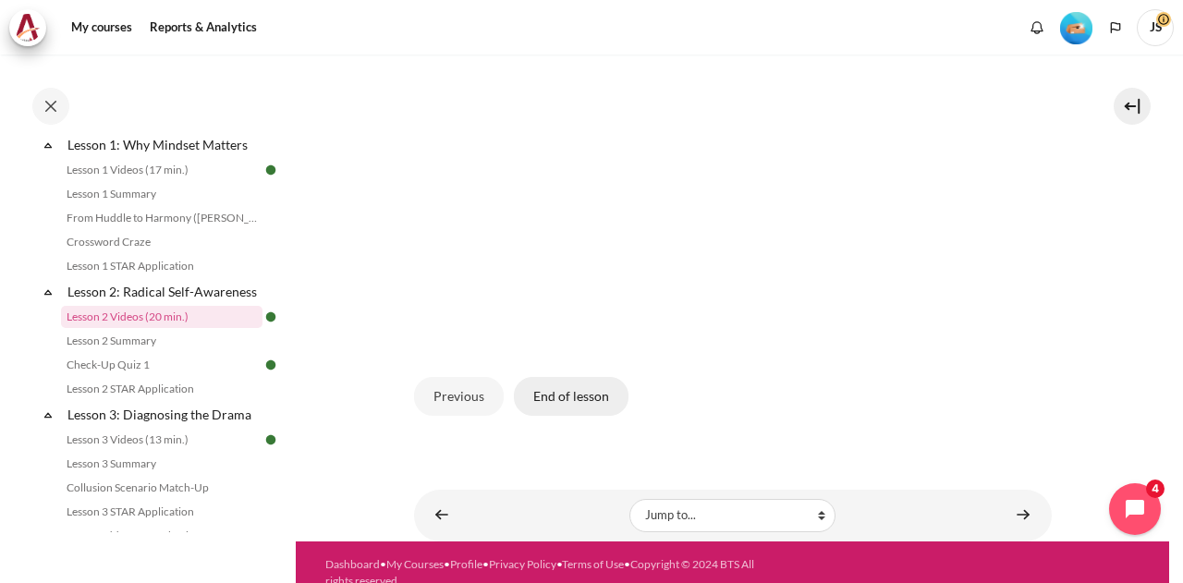
scroll to position [534, 0]
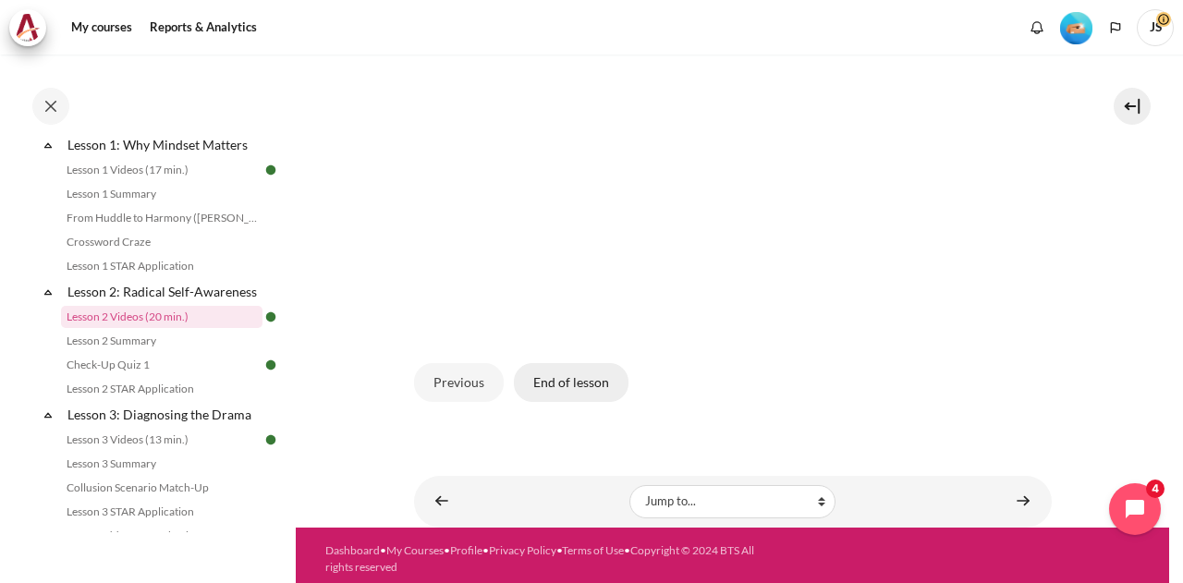
click at [588, 387] on button "End of lesson" at bounding box center [571, 382] width 115 height 39
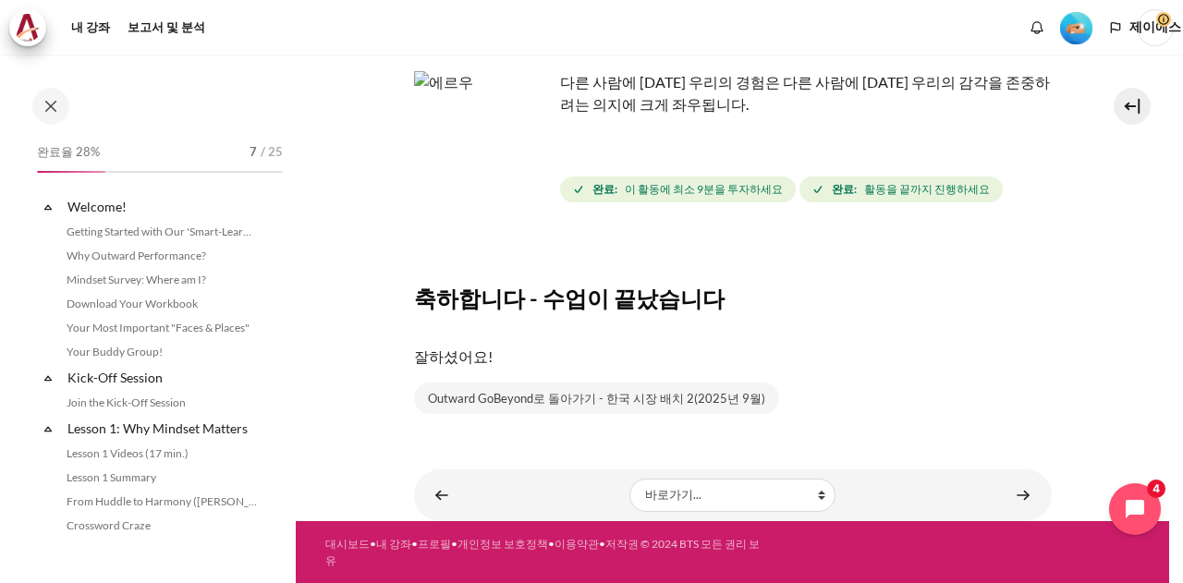
scroll to position [284, 0]
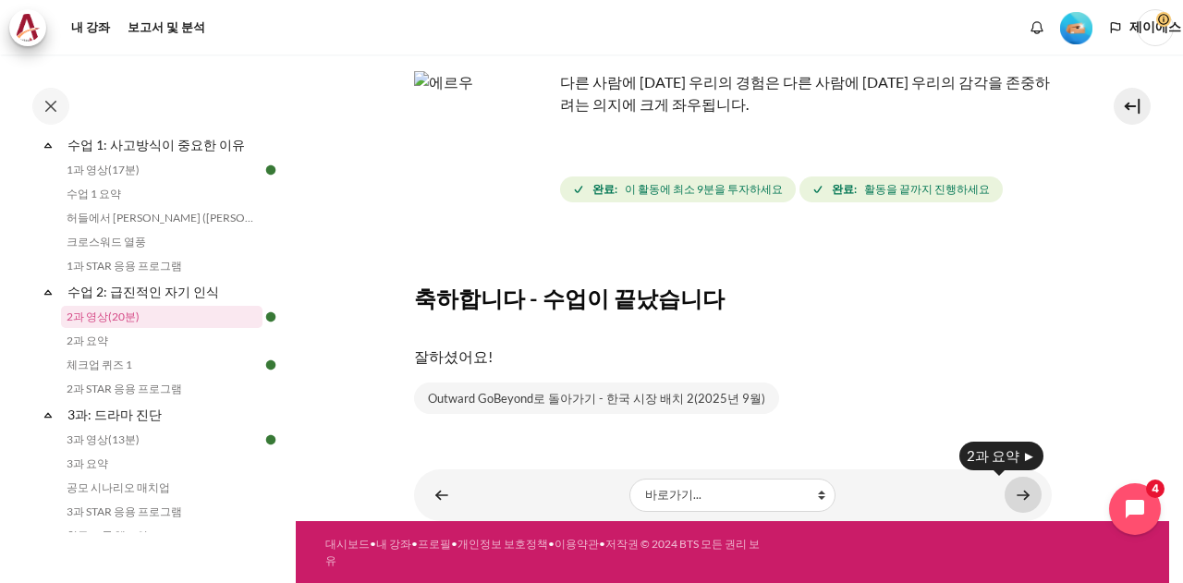
click at [1013, 490] on link "콘텐츠" at bounding box center [1022, 495] width 37 height 36
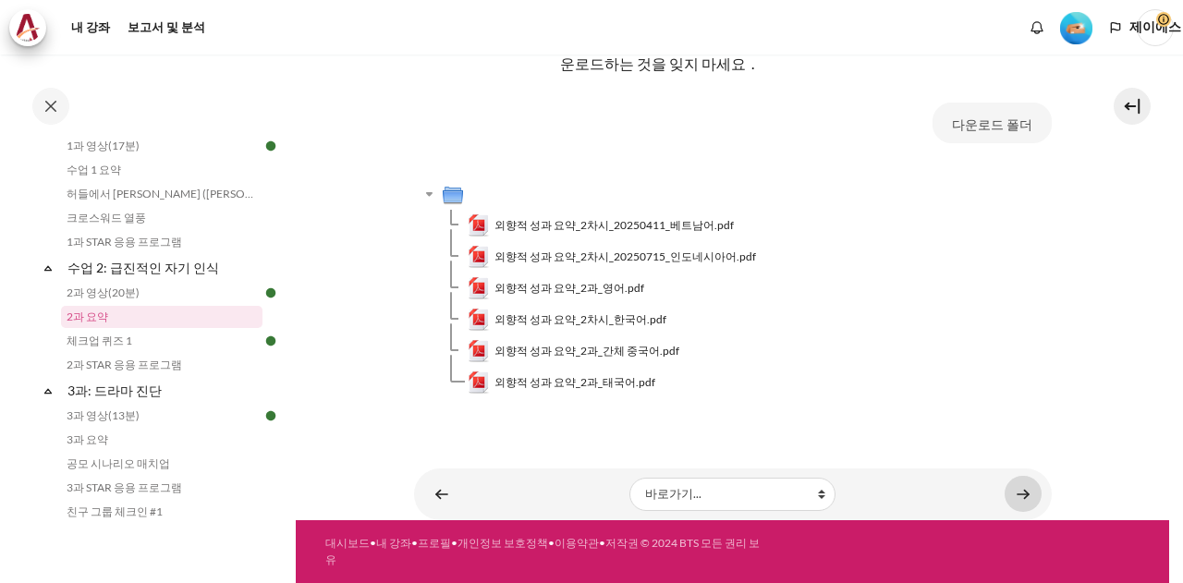
scroll to position [152, 0]
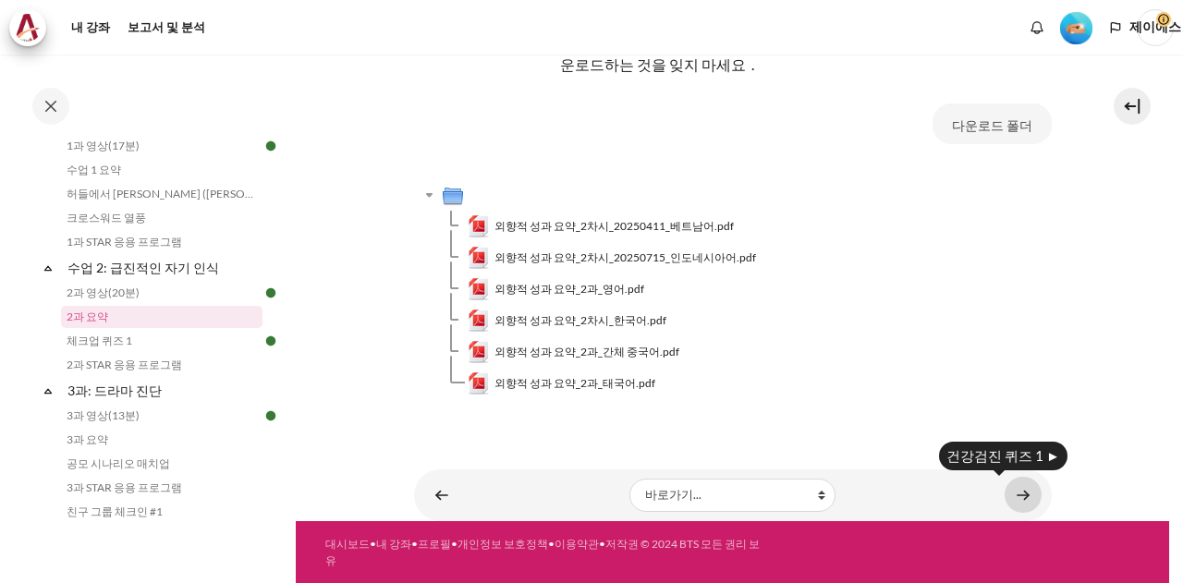
click at [1011, 499] on link "콘텐츠" at bounding box center [1022, 495] width 37 height 36
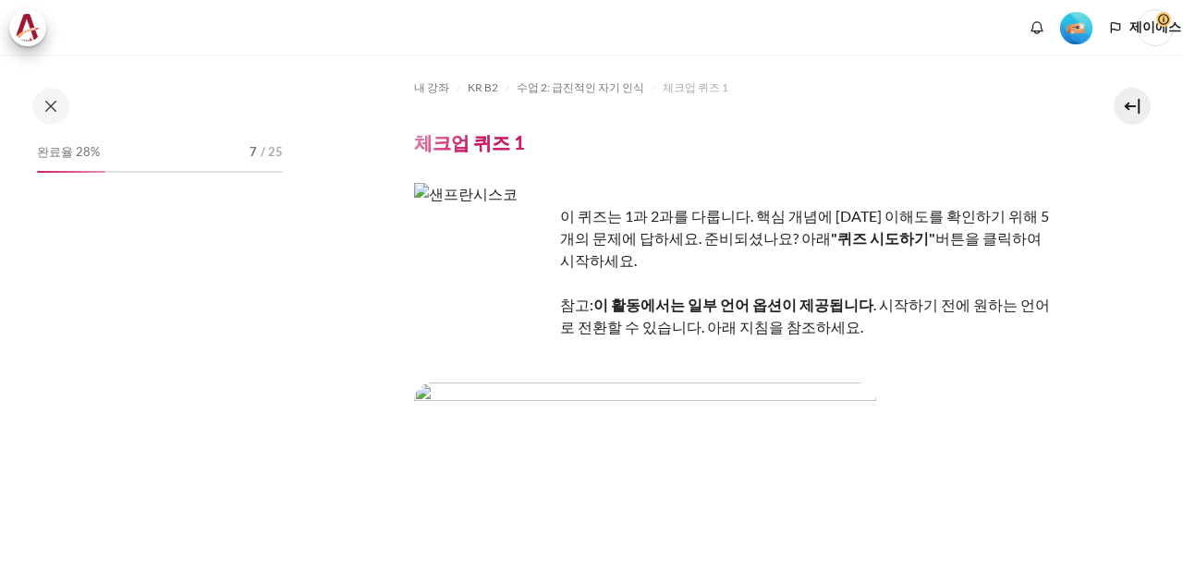
scroll to position [332, 0]
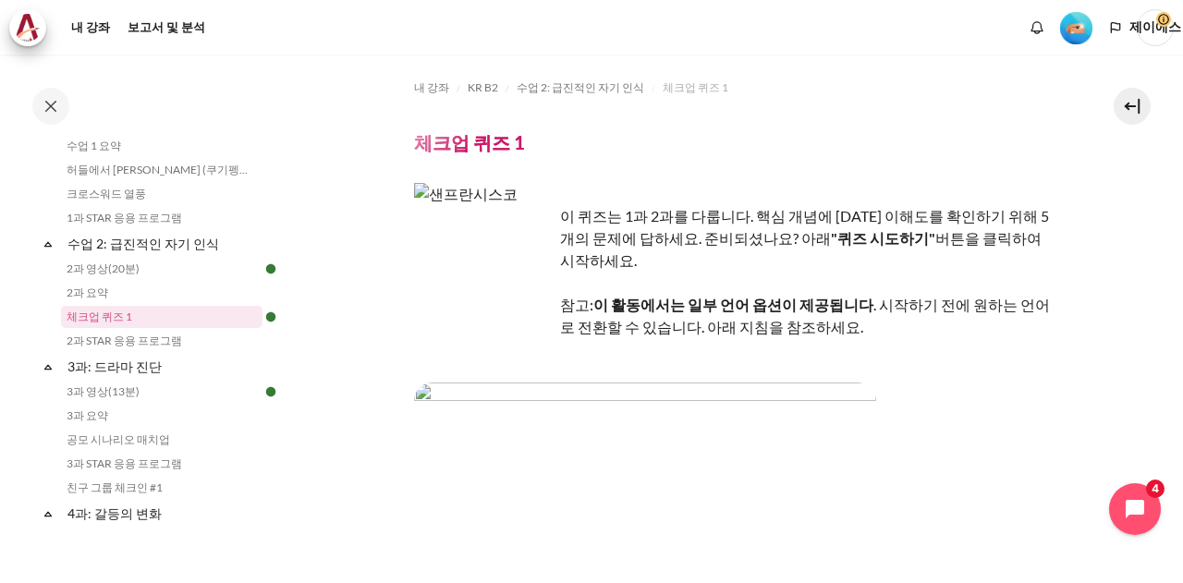
click at [972, 369] on div "이 퀴즈는 1과 2과를 다룹니다. 핵심 개념에 대한 이해도를 확인하기 위해 5개의 문제에 답하세요. 준비되셨나요? 아래 "퀴즈 시도하기" 버튼…" at bounding box center [733, 515] width 638 height 664
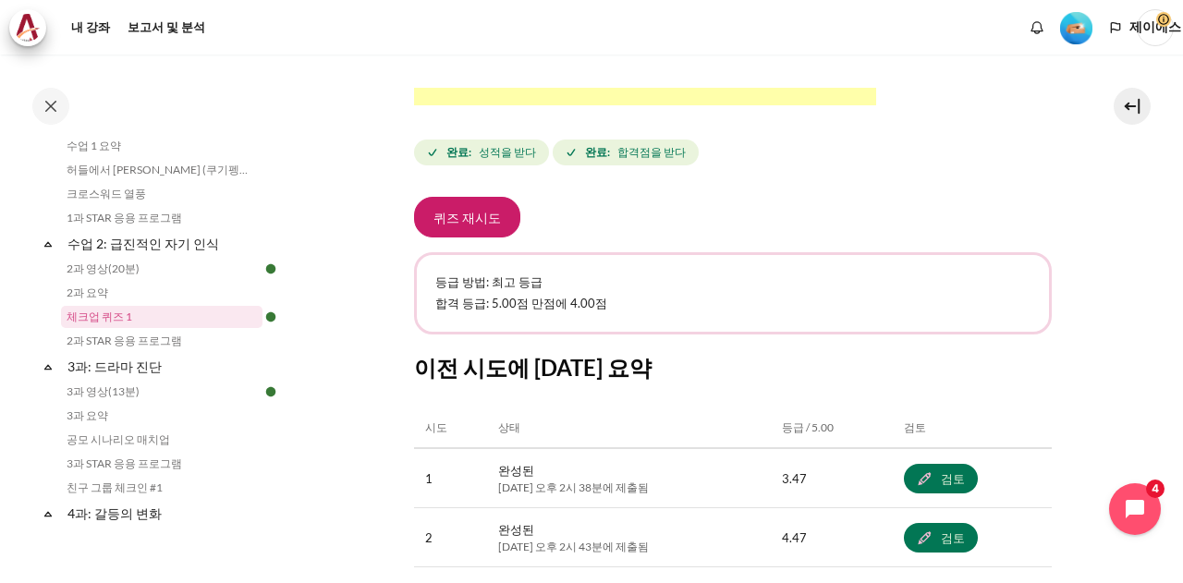
scroll to position [942, 0]
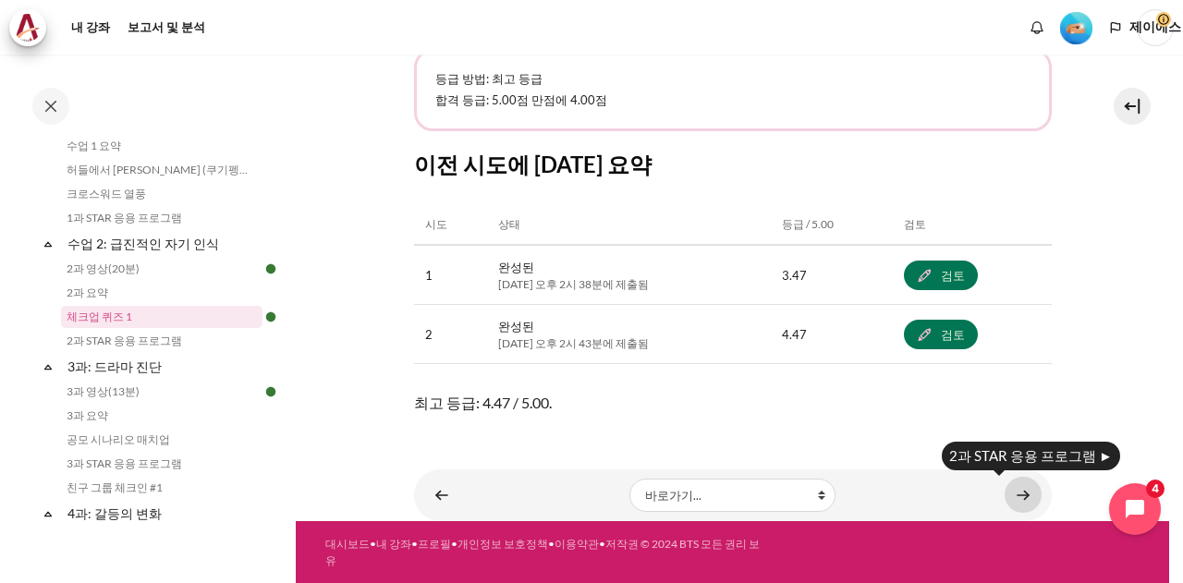
click at [1010, 489] on link "콘텐츠" at bounding box center [1022, 495] width 37 height 36
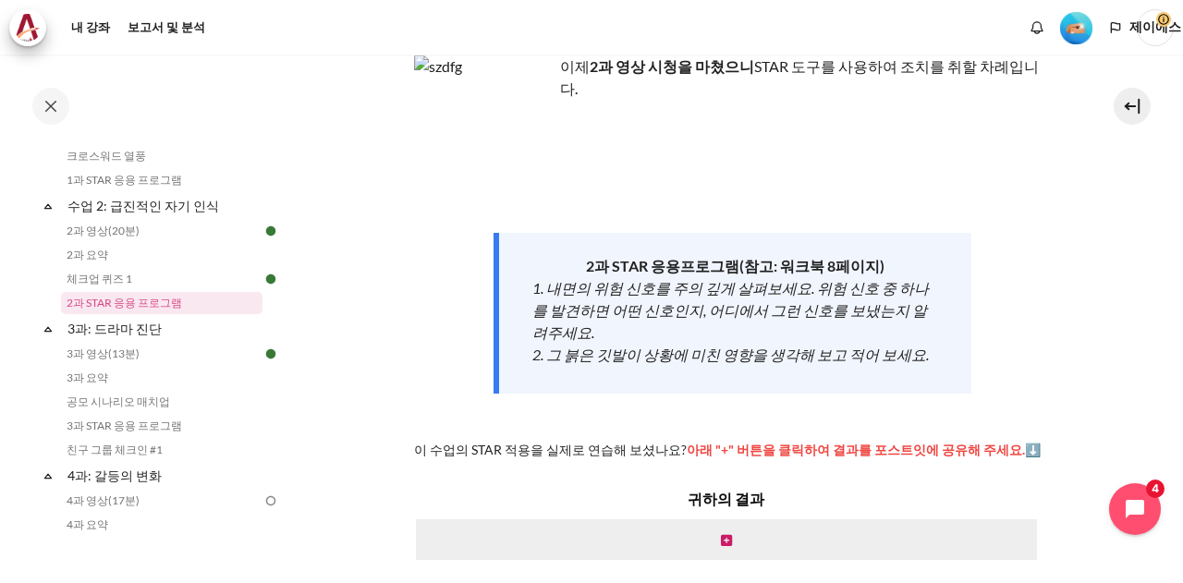
scroll to position [251, 0]
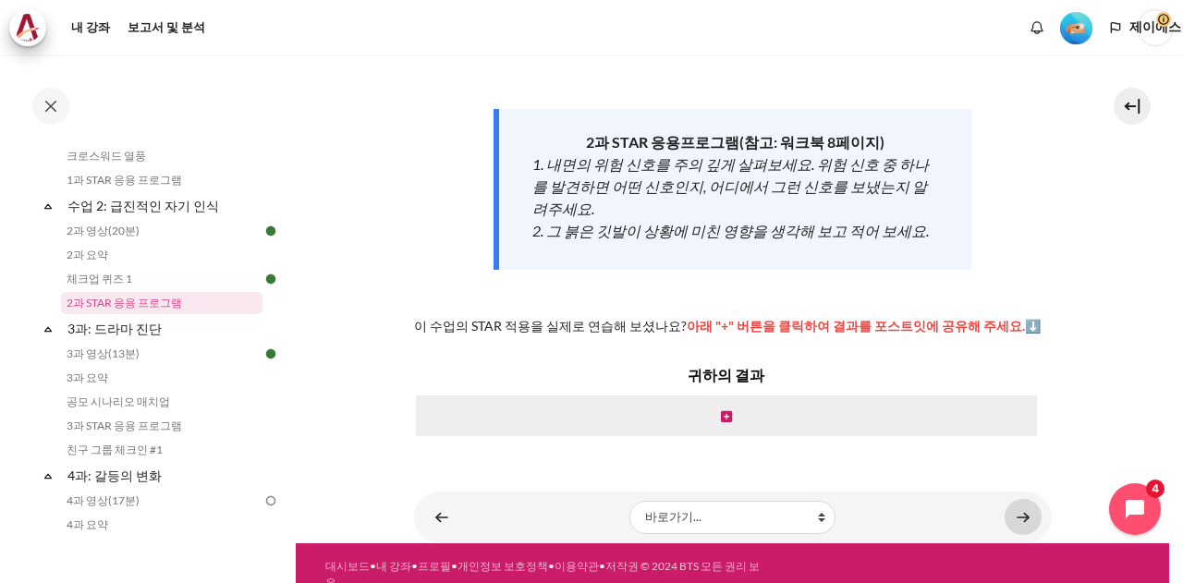
click at [1022, 499] on link "콘텐츠" at bounding box center [1022, 517] width 37 height 36
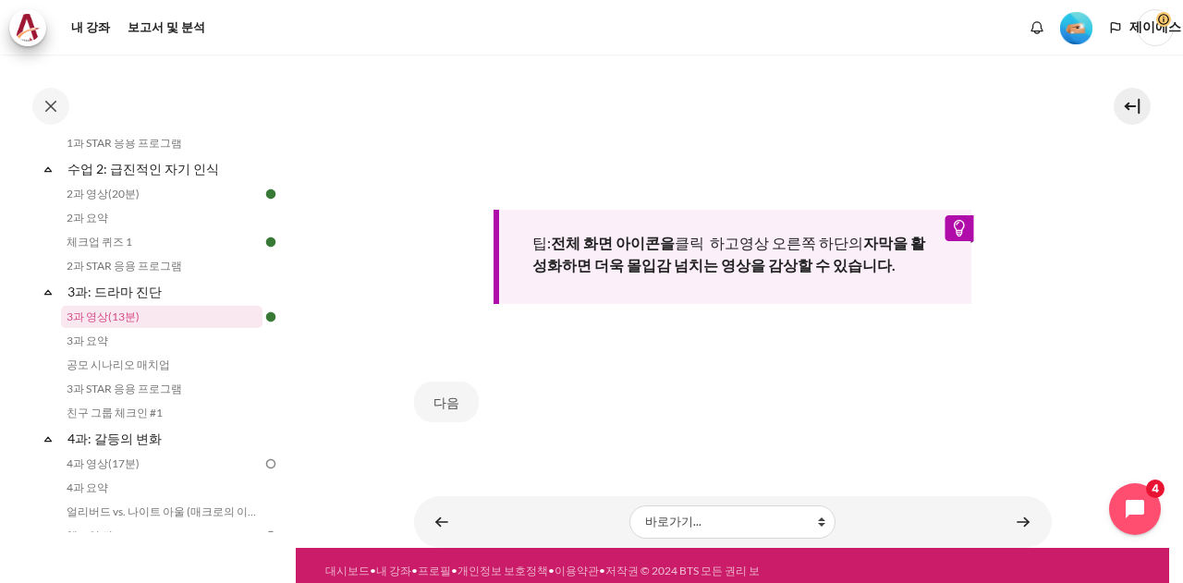
scroll to position [773, 0]
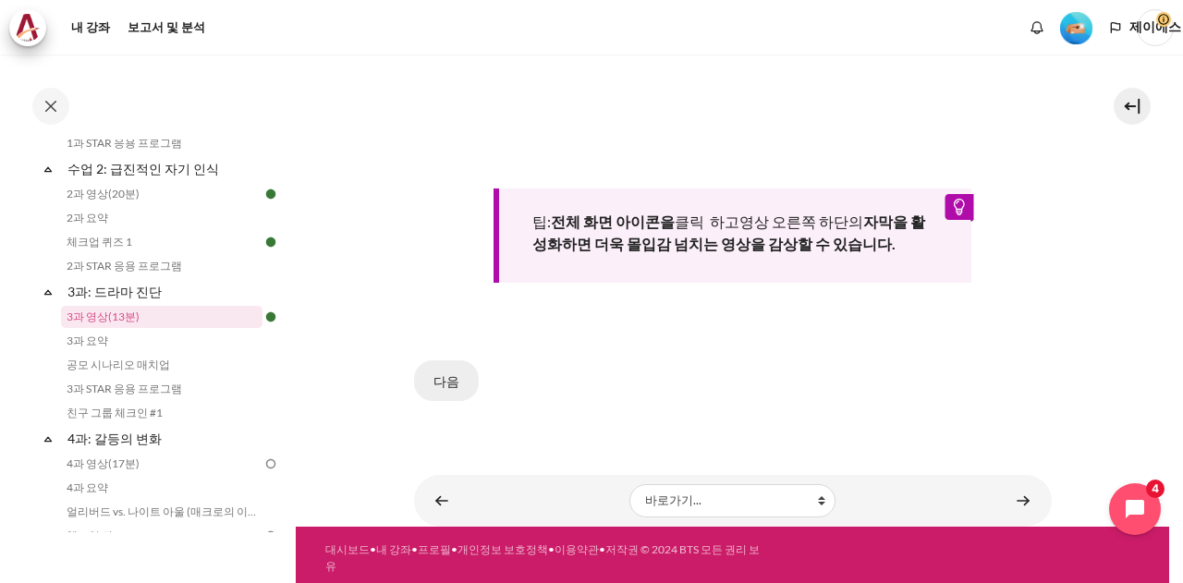
click at [421, 375] on button "다음" at bounding box center [446, 380] width 65 height 41
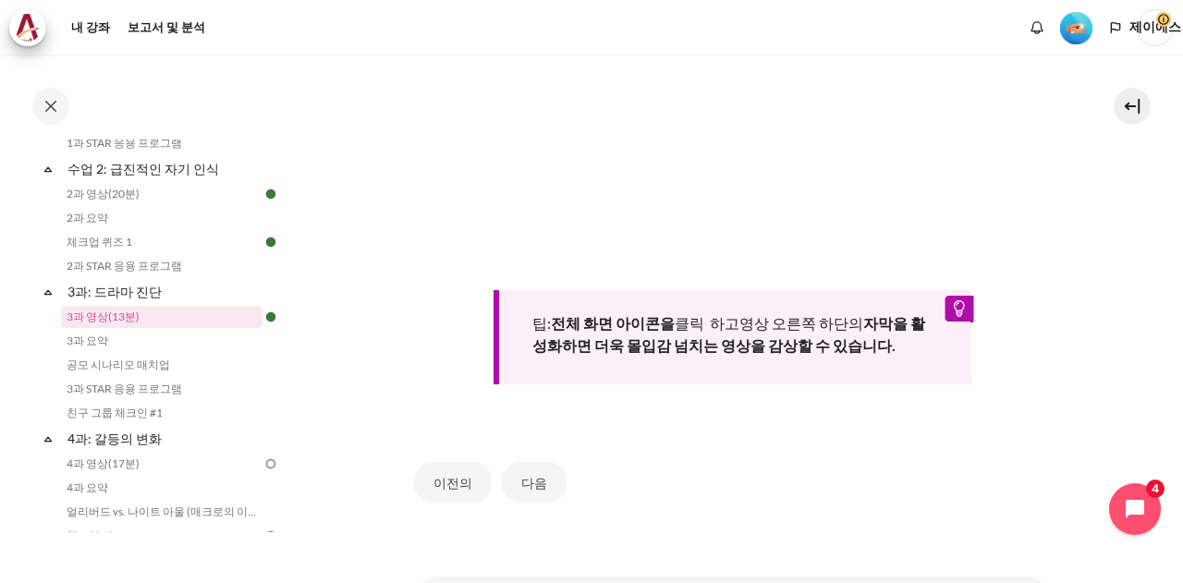
scroll to position [739, 0]
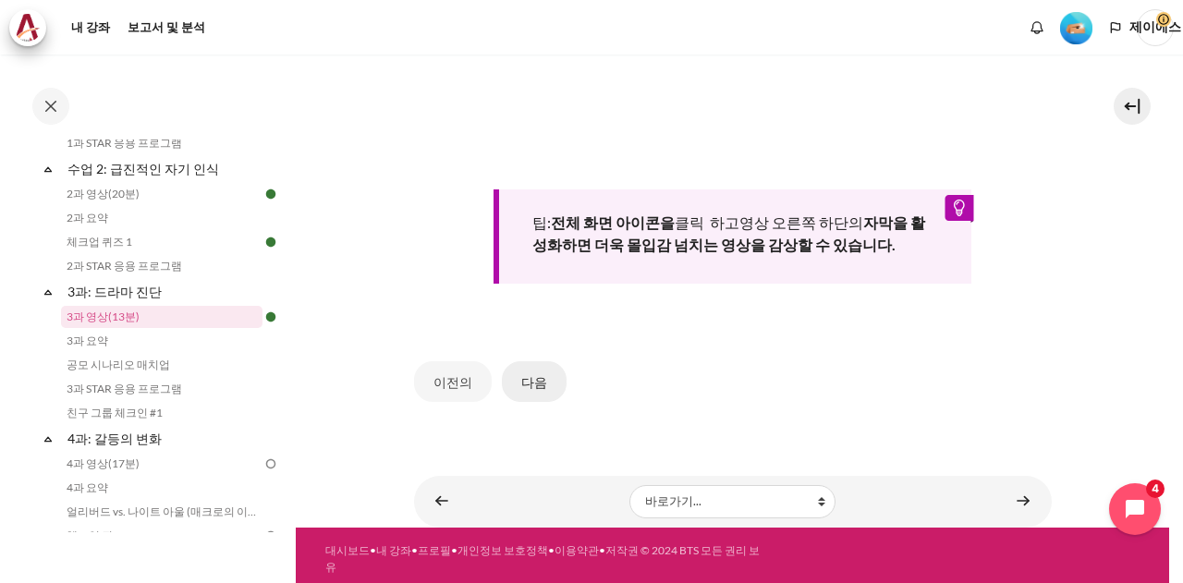
click at [540, 374] on font "다음" at bounding box center [534, 382] width 26 height 16
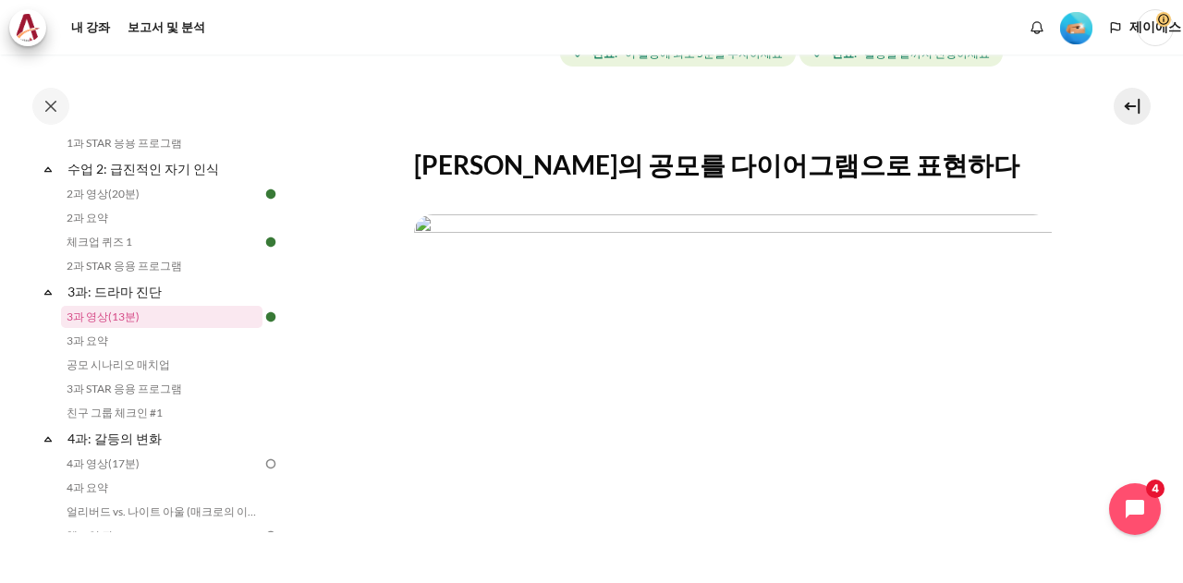
scroll to position [525, 0]
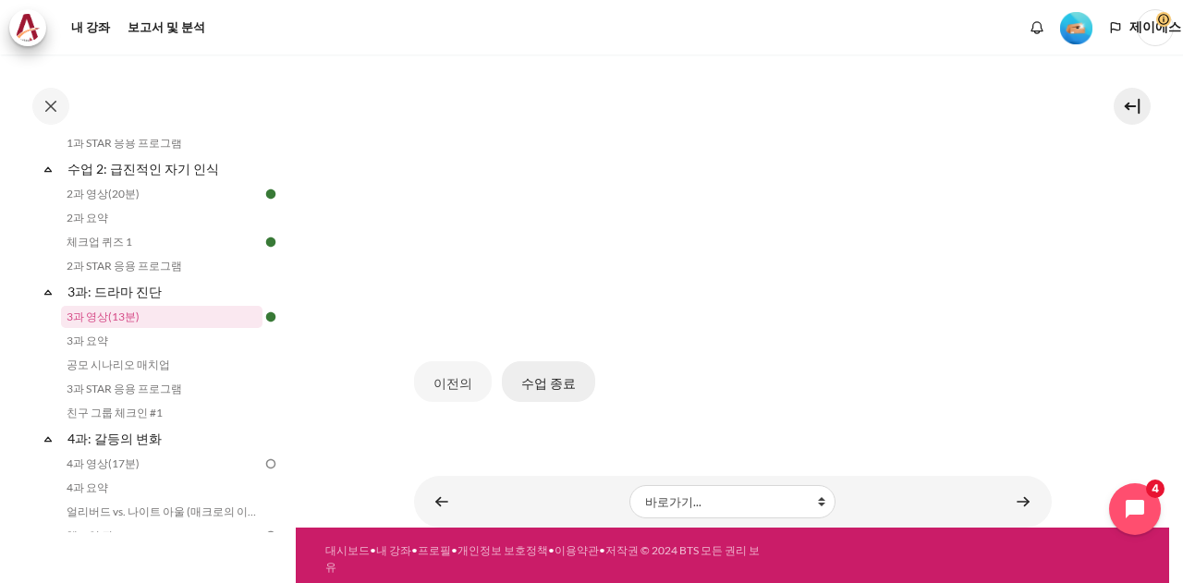
click at [560, 375] on font "수업 종료" at bounding box center [548, 383] width 55 height 16
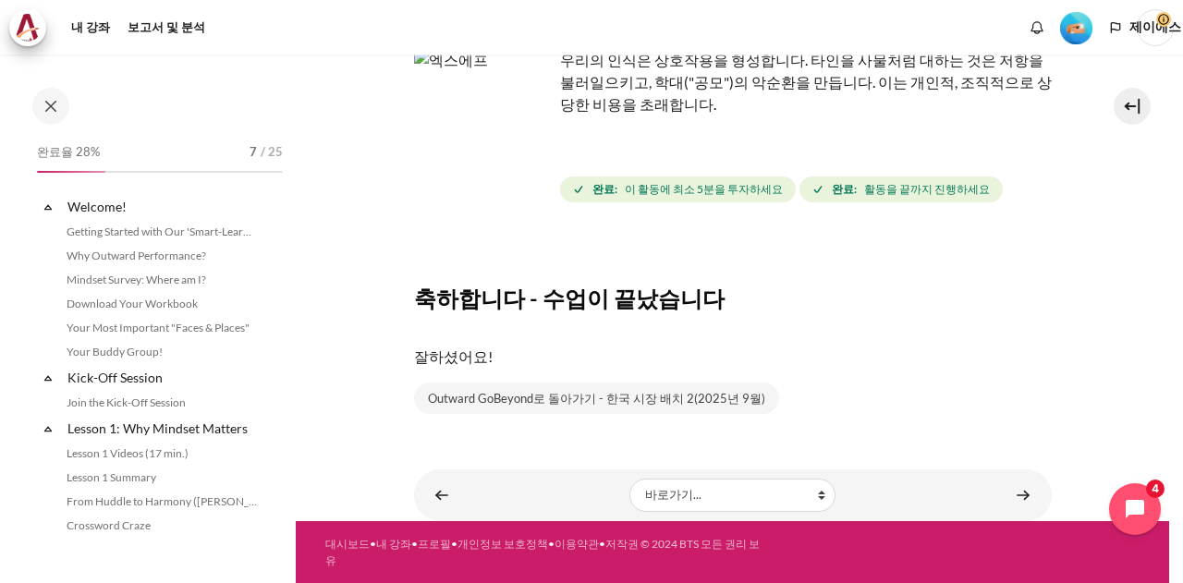
scroll to position [407, 0]
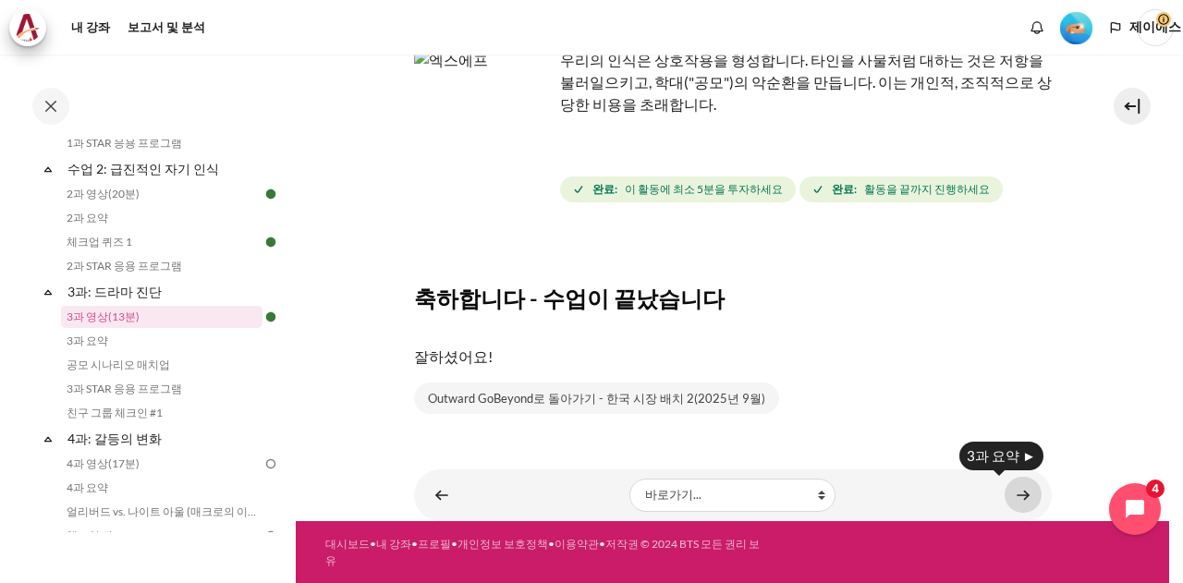
click at [1016, 500] on link "콘텐츠" at bounding box center [1022, 495] width 37 height 36
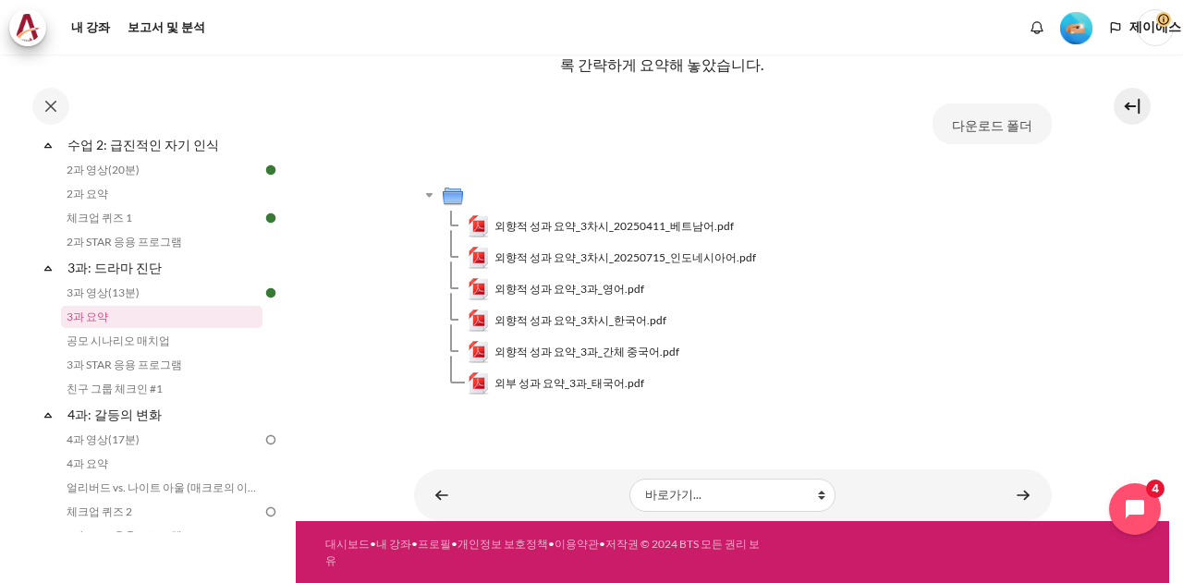
scroll to position [421, 0]
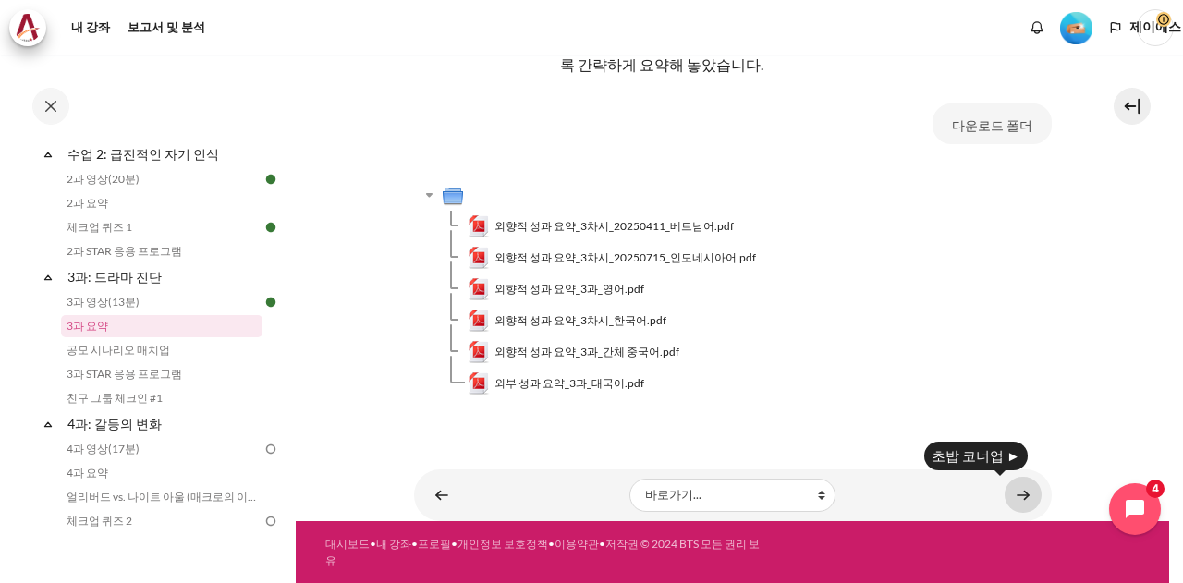
click at [1005, 500] on link "콘텐츠" at bounding box center [1022, 495] width 37 height 36
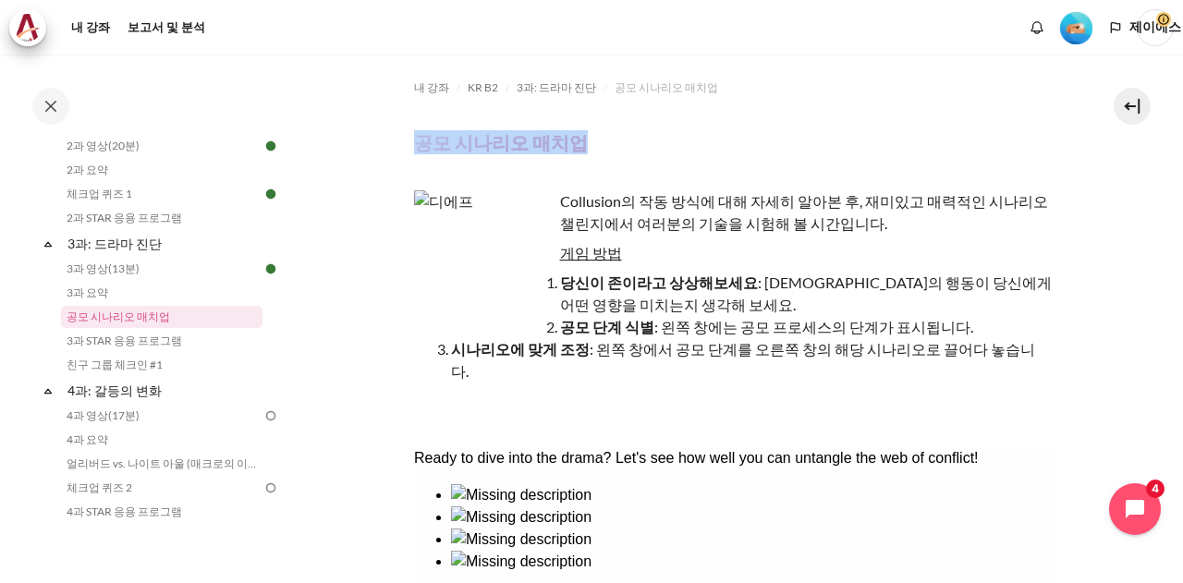
drag, startPoint x: 579, startPoint y: 144, endPoint x: 405, endPoint y: 148, distance: 174.7
click at [405, 148] on section "내 강좌 KR B2 3과: 드라마 진단 공모 시나리오 매치업 공모 시나리오 매치업 게임 방법 공모 단계 식별" at bounding box center [732, 520] width 873 height 930
copy font "공모 시나리오 매치업"
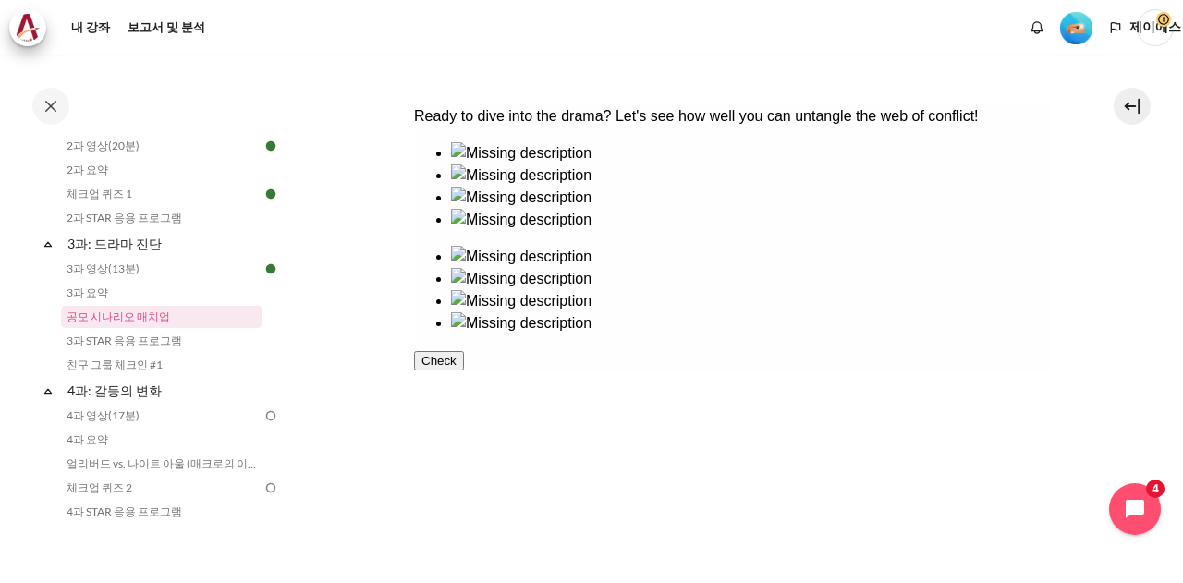
scroll to position [370, 0]
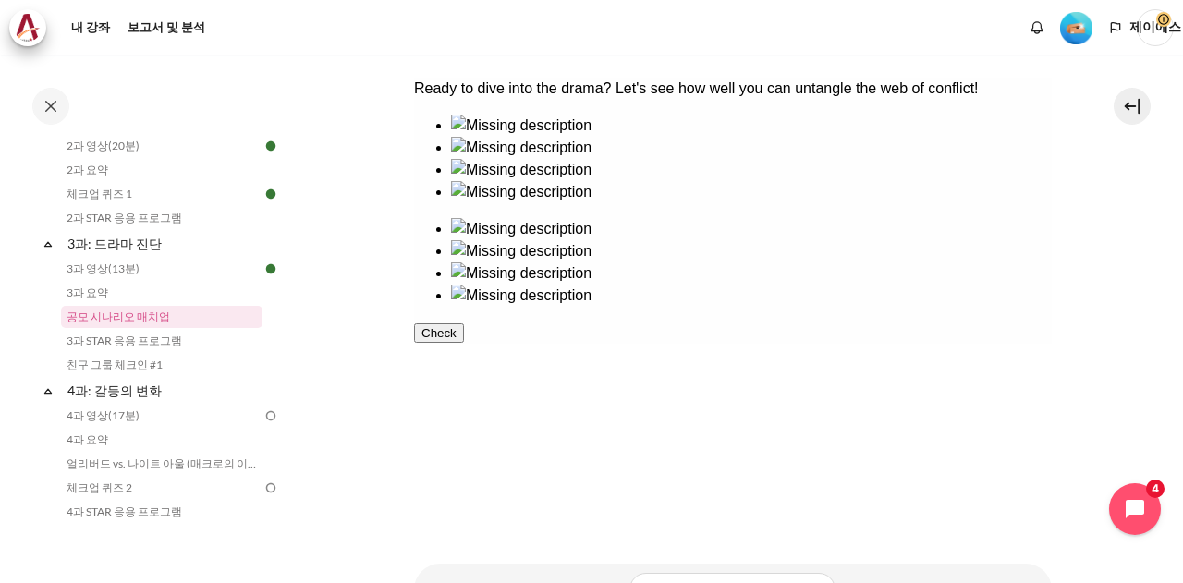
click at [463, 343] on button "Check" at bounding box center [438, 332] width 50 height 19
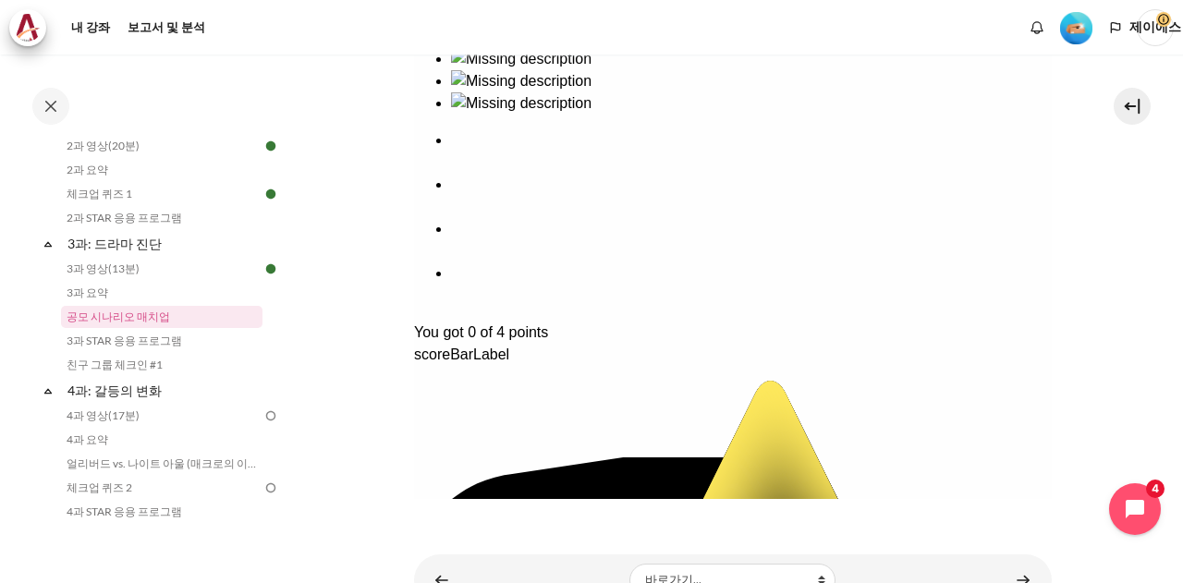
scroll to position [429, 0]
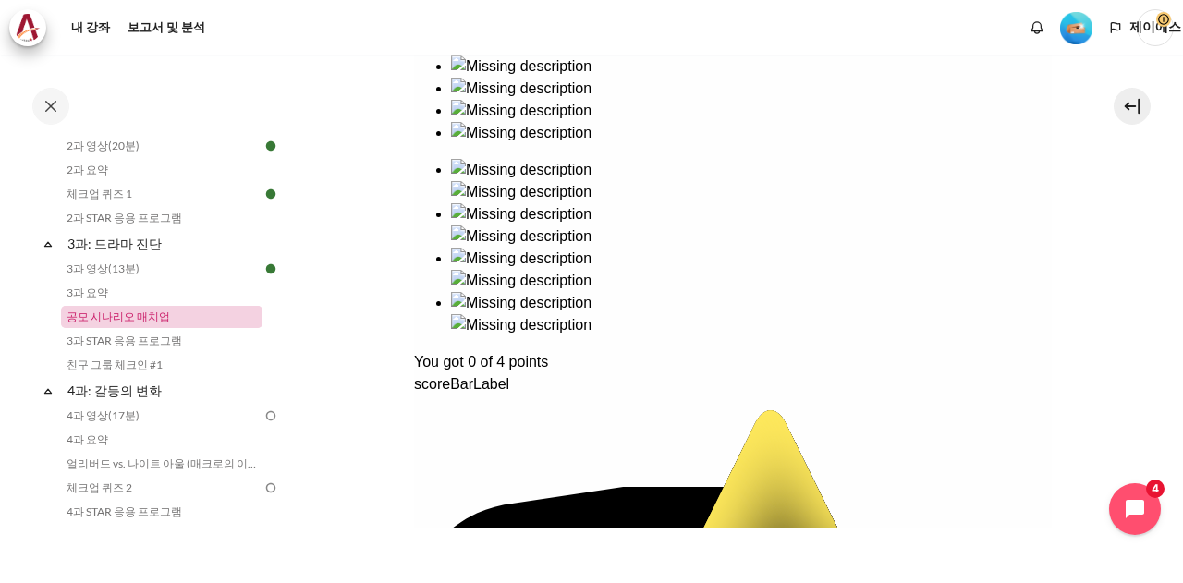
click at [134, 310] on font "공모 시나리오 매치업" at bounding box center [118, 317] width 103 height 14
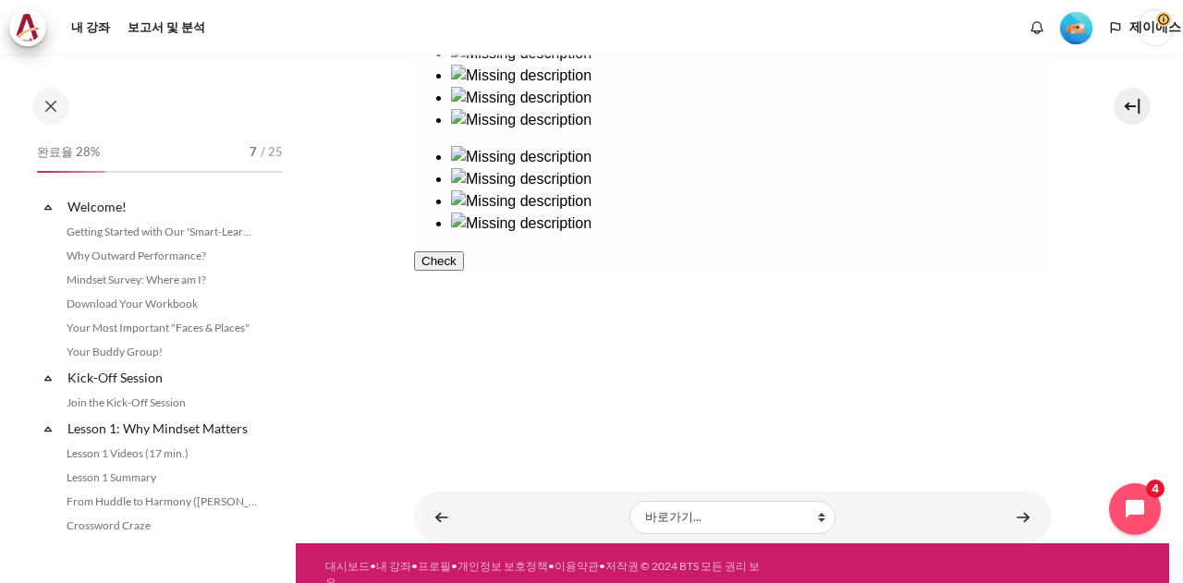
scroll to position [455, 0]
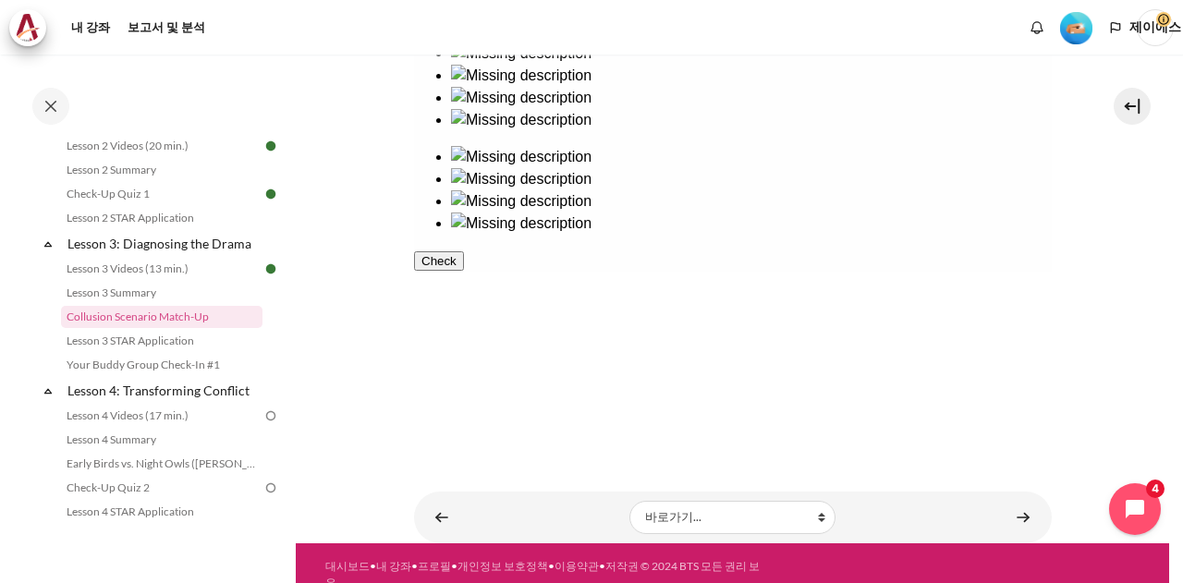
click at [830, 235] on ul at bounding box center [732, 190] width 638 height 89
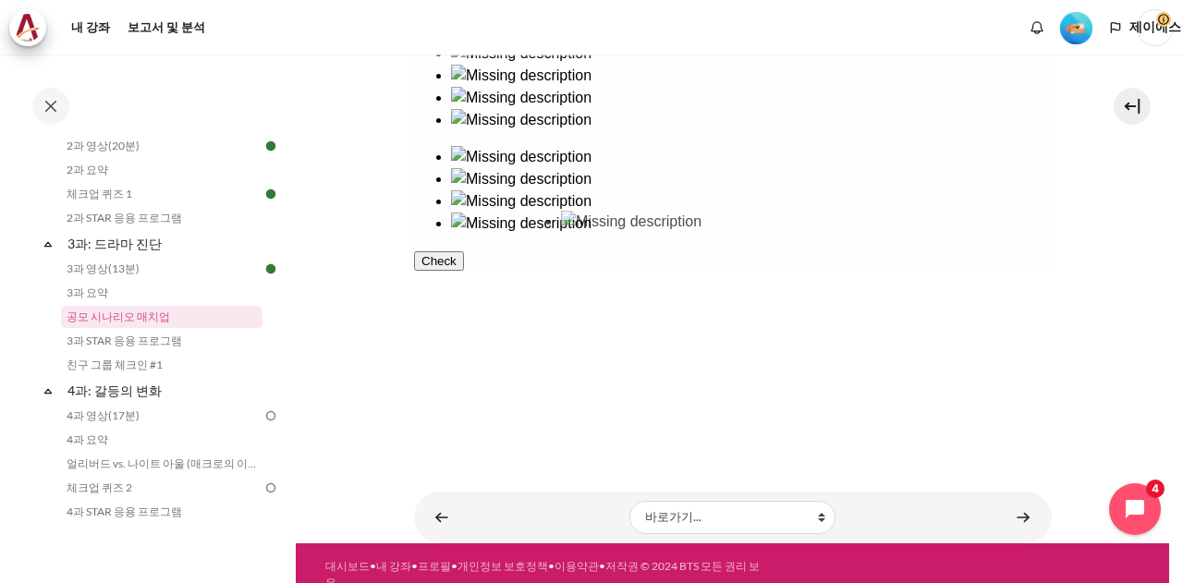
drag, startPoint x: 584, startPoint y: 272, endPoint x: 592, endPoint y: 267, distance: 9.5
click at [592, 131] on ul at bounding box center [732, 87] width 638 height 89
drag, startPoint x: 446, startPoint y: 303, endPoint x: 941, endPoint y: 180, distance: 509.4
drag, startPoint x: 608, startPoint y: 273, endPoint x: 990, endPoint y: 290, distance: 382.9
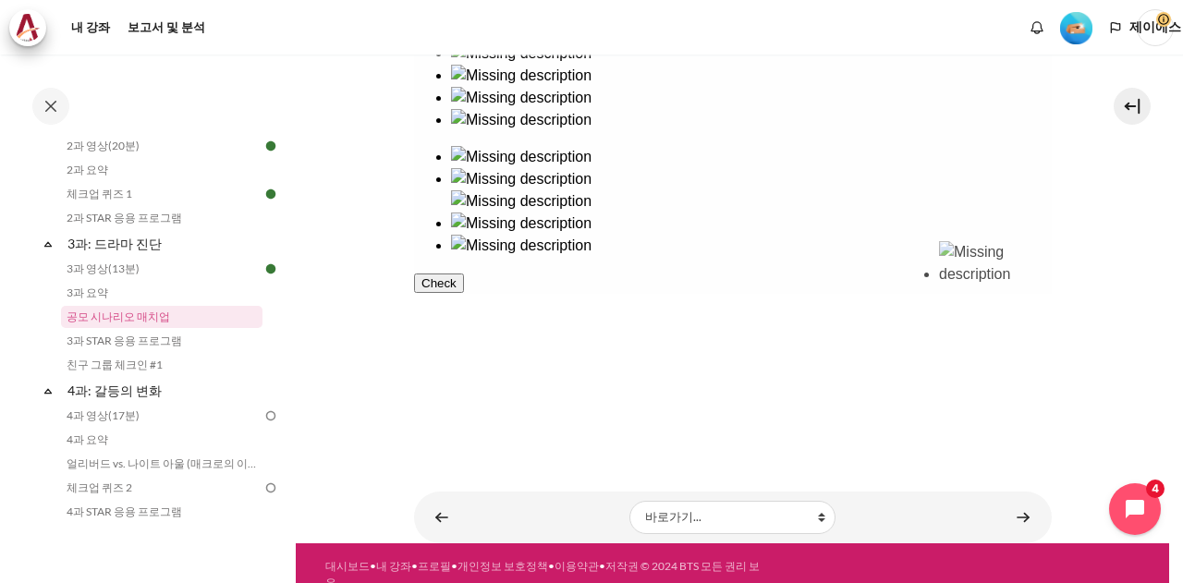
click at [990, 131] on ul at bounding box center [732, 87] width 638 height 89
drag, startPoint x: 609, startPoint y: 278, endPoint x: 947, endPoint y: 284, distance: 338.2
drag, startPoint x: 486, startPoint y: 172, endPoint x: 790, endPoint y: 298, distance: 329.3
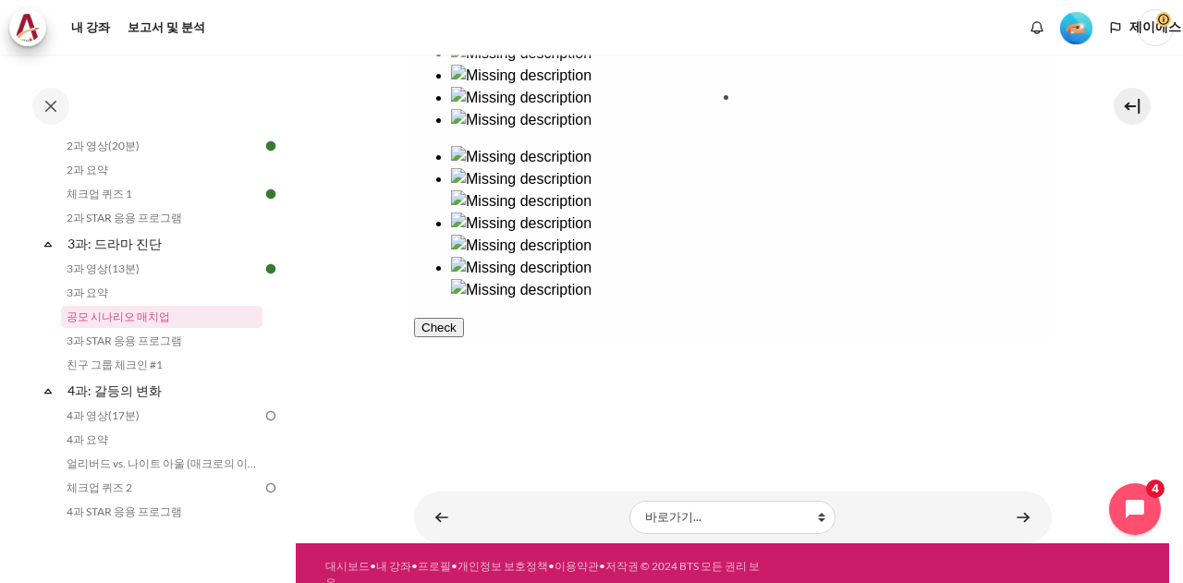
drag, startPoint x: 629, startPoint y: 156, endPoint x: 815, endPoint y: 150, distance: 185.8
click at [463, 359] on button "Check" at bounding box center [438, 349] width 50 height 19
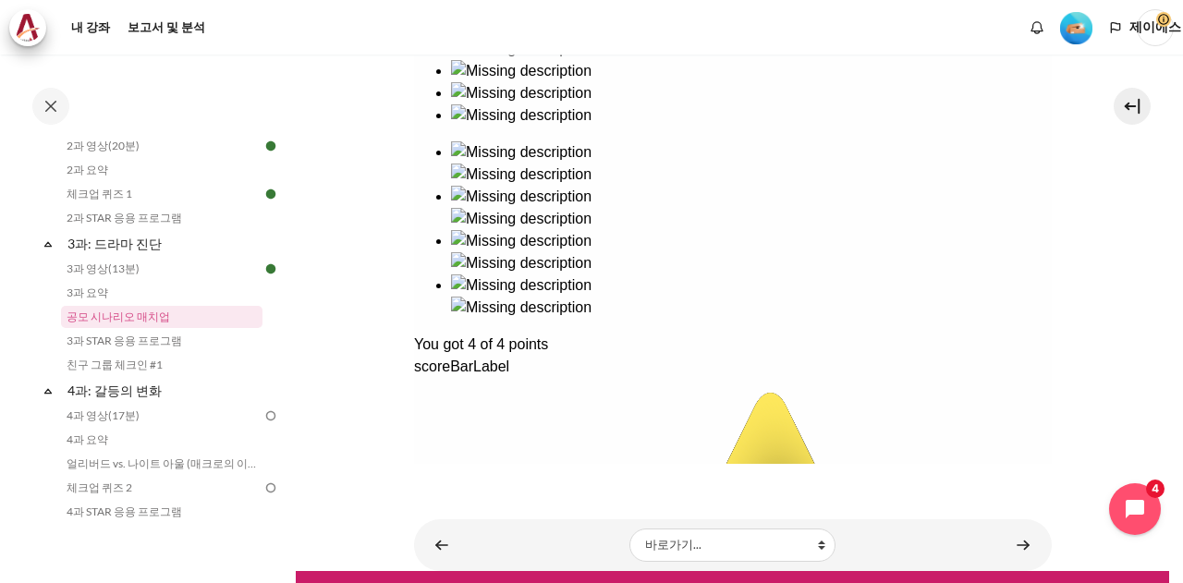
scroll to position [474, 0]
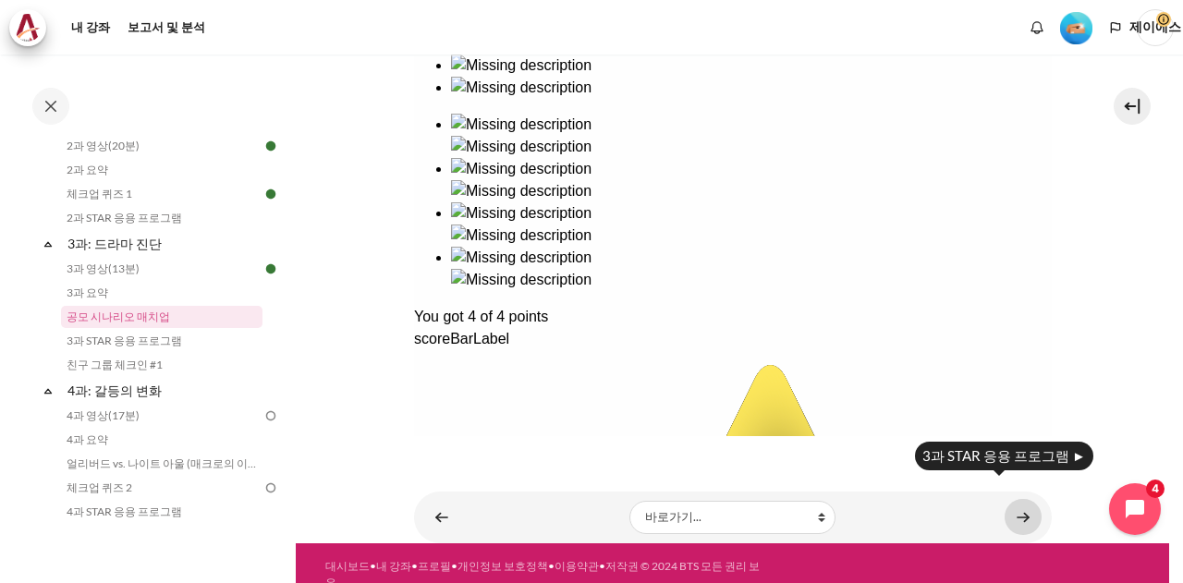
click at [1015, 500] on link "콘텐츠" at bounding box center [1022, 517] width 37 height 36
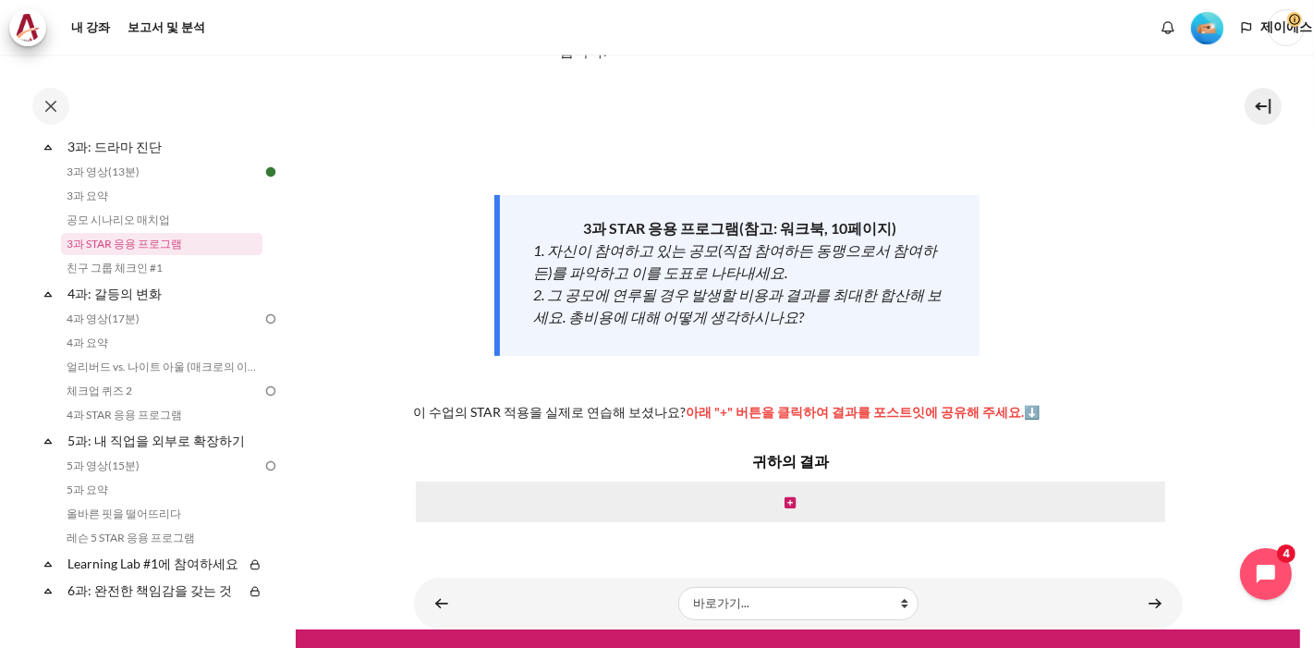
scroll to position [168, 0]
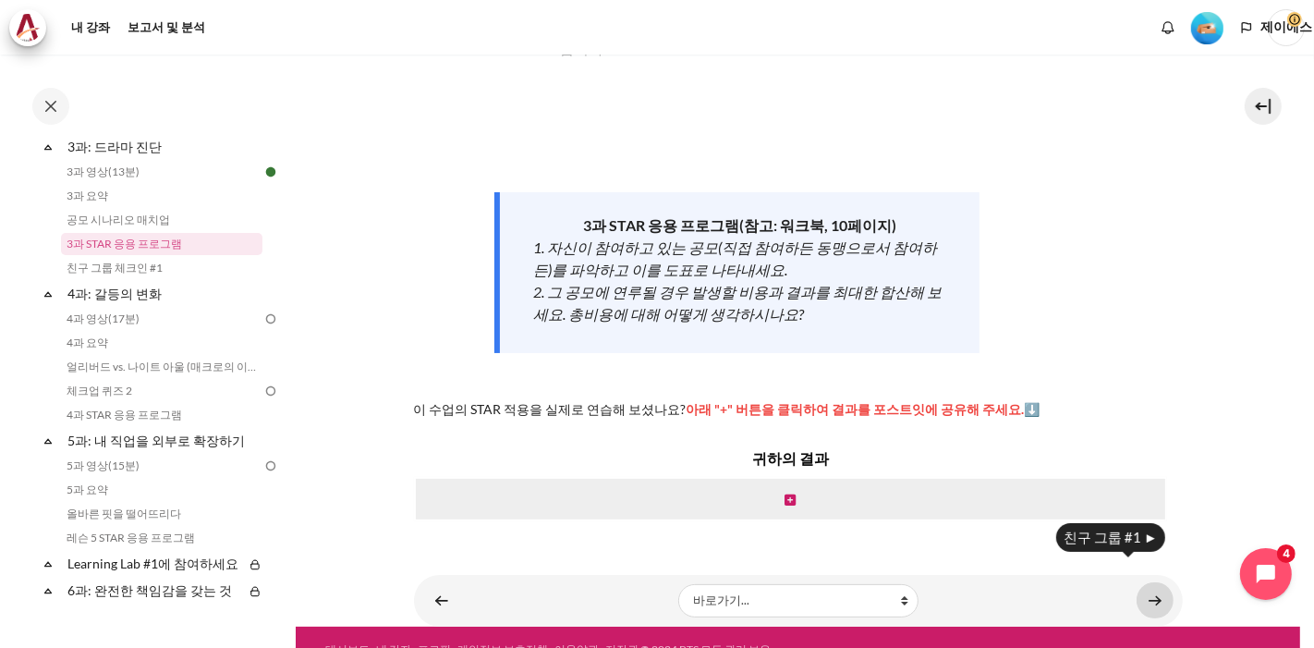
click at [1153, 582] on link "콘텐츠" at bounding box center [1154, 600] width 37 height 36
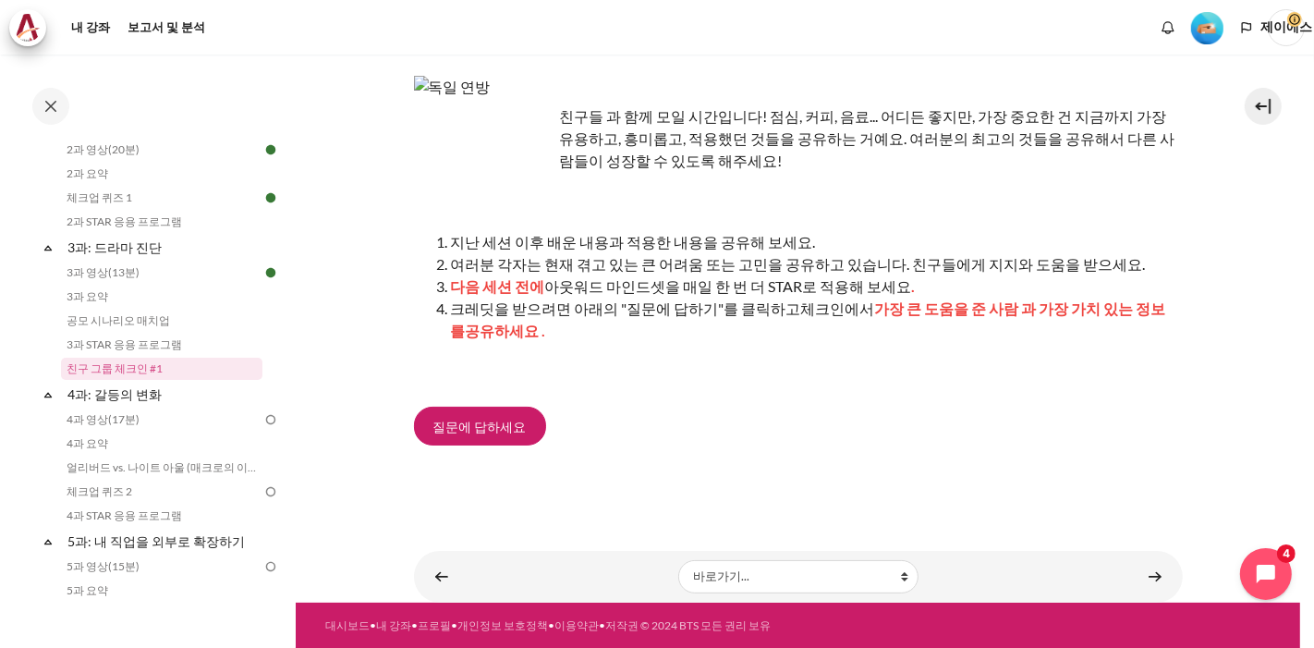
scroll to position [26, 0]
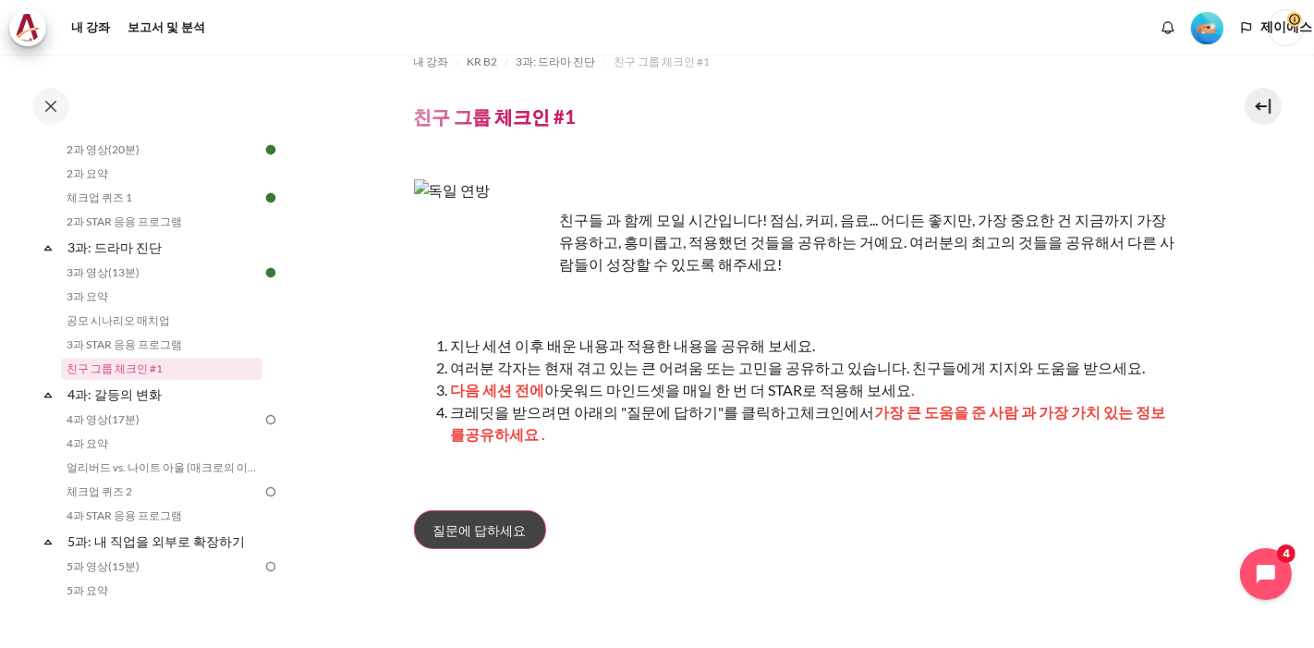
click at [459, 520] on span "질문에 답하세요" at bounding box center [479, 529] width 93 height 19
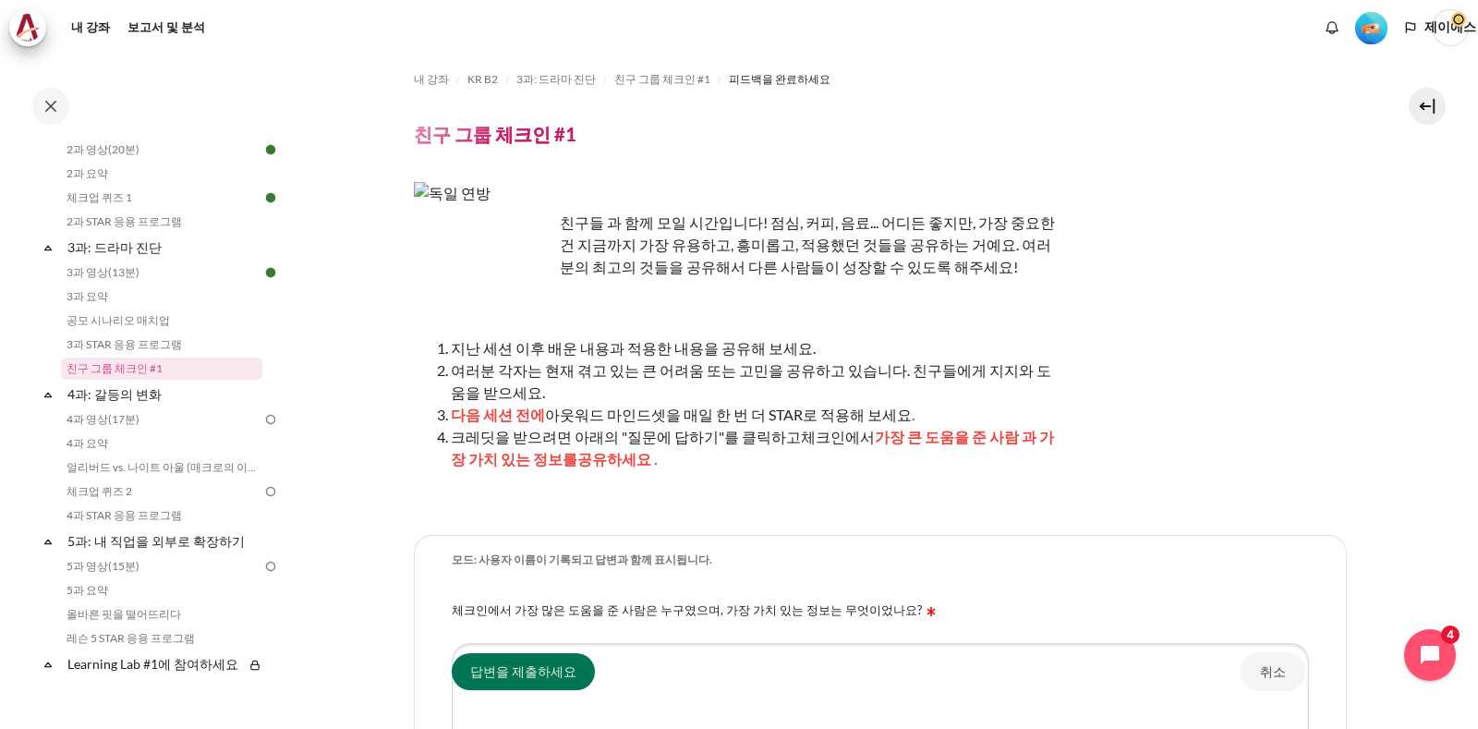
scroll to position [355, 0]
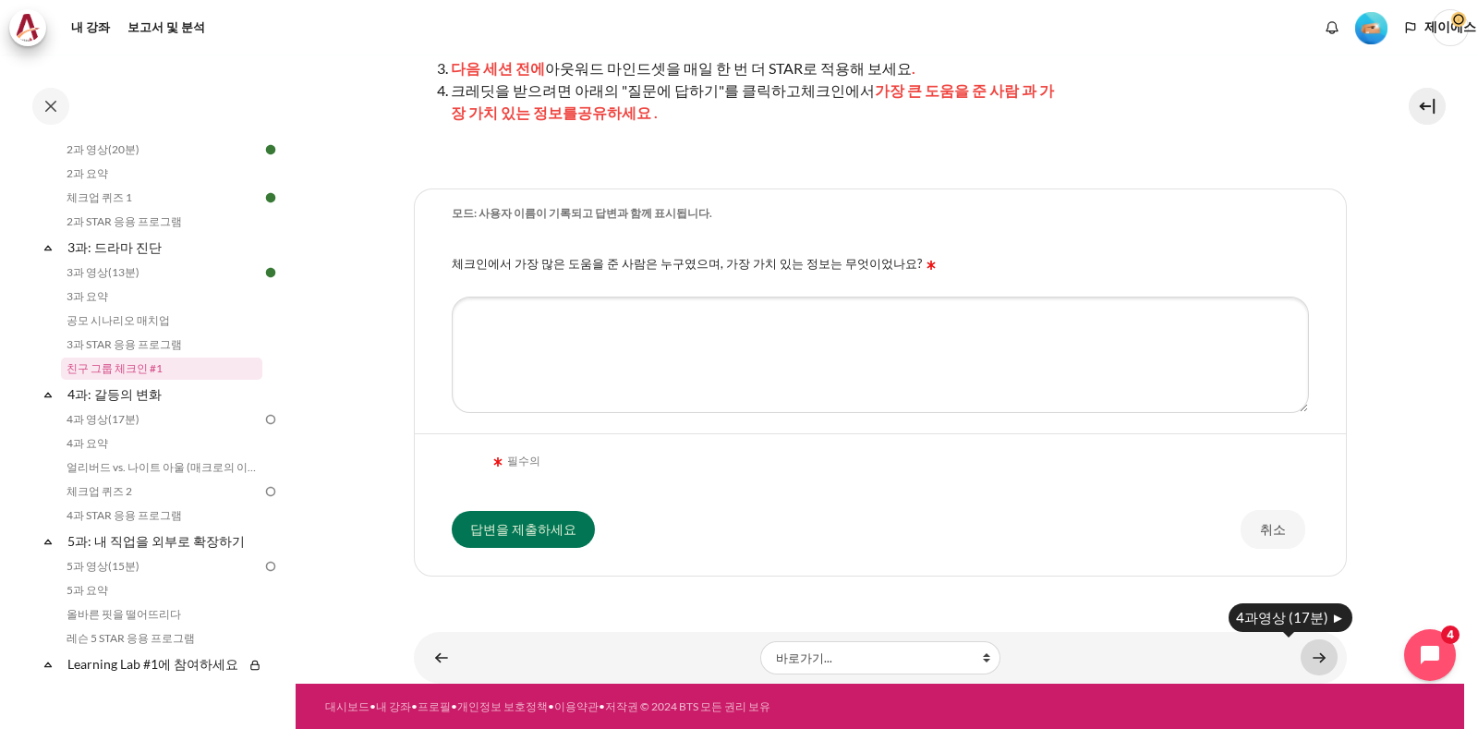
click at [1303, 647] on link "콘텐츠" at bounding box center [1319, 657] width 37 height 36
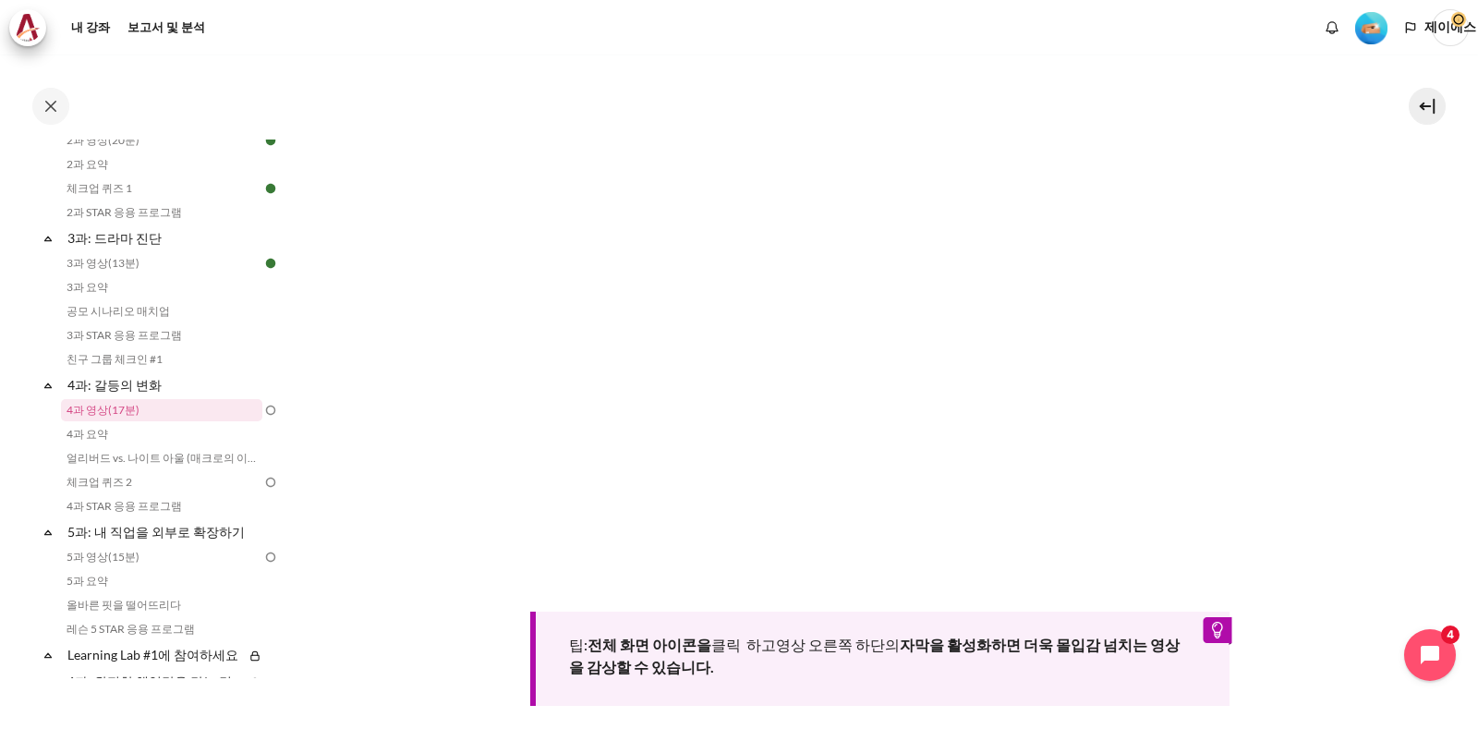
scroll to position [346, 0]
